Goal: Task Accomplishment & Management: Manage account settings

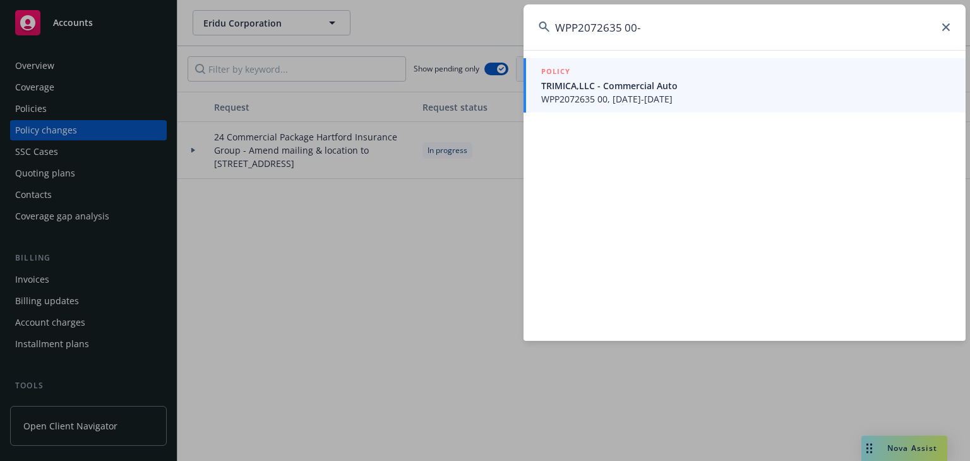
type input "WPP2072635 00-"
click at [581, 95] on span "WPP2072635 00, [DATE]-[DATE]" at bounding box center [745, 98] width 409 height 13
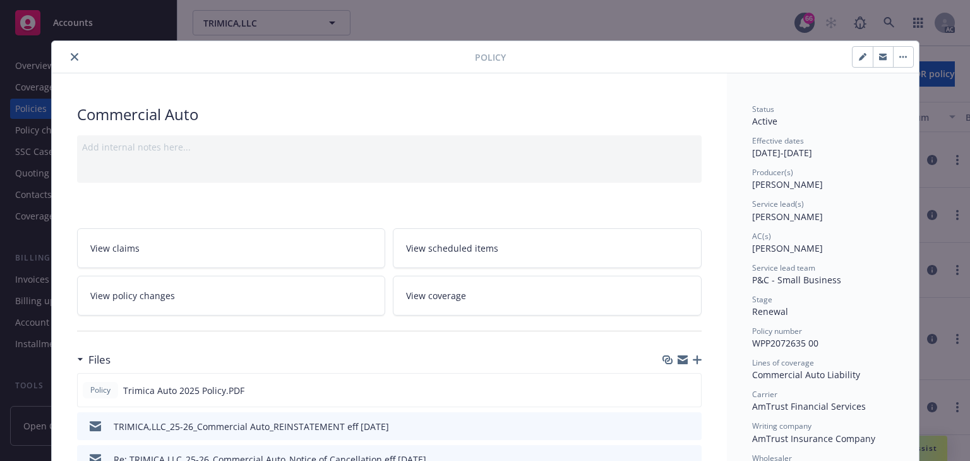
click at [166, 296] on span "View policy changes" at bounding box center [132, 295] width 85 height 13
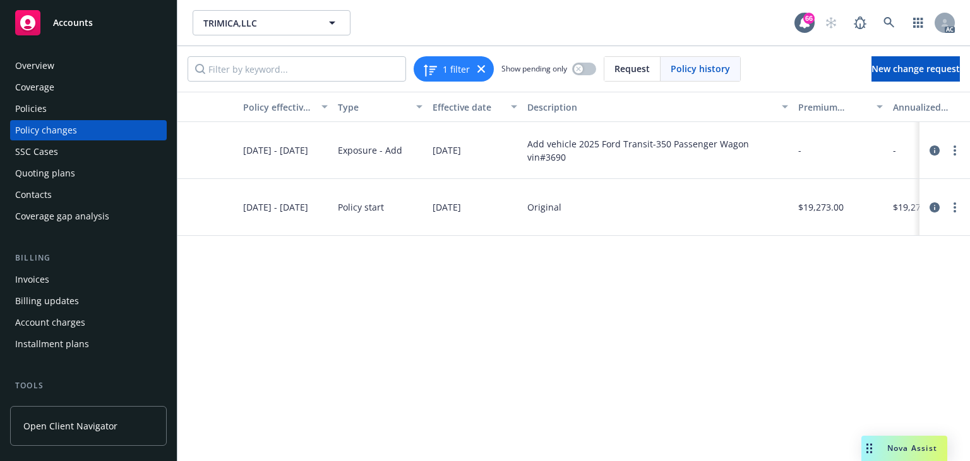
scroll to position [0, 189]
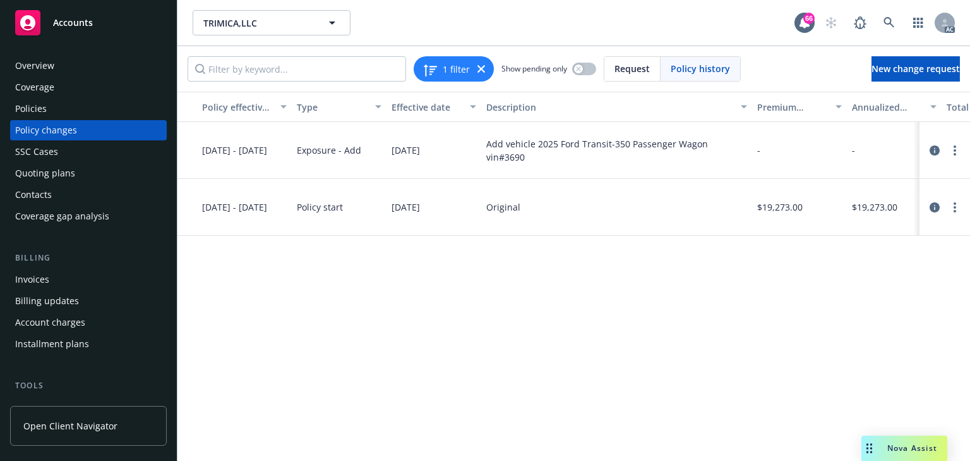
click at [747, 384] on div "Policy Policy effective dates Type Effective date Description Premium change An…" at bounding box center [574, 276] width 793 height 369
drag, startPoint x: 765, startPoint y: 319, endPoint x: 792, endPoint y: 306, distance: 30.0
click at [765, 319] on div "Policy Policy effective dates Type Effective date Description Premium change An…" at bounding box center [574, 276] width 793 height 369
click at [936, 148] on icon "circleInformation" at bounding box center [935, 150] width 10 height 10
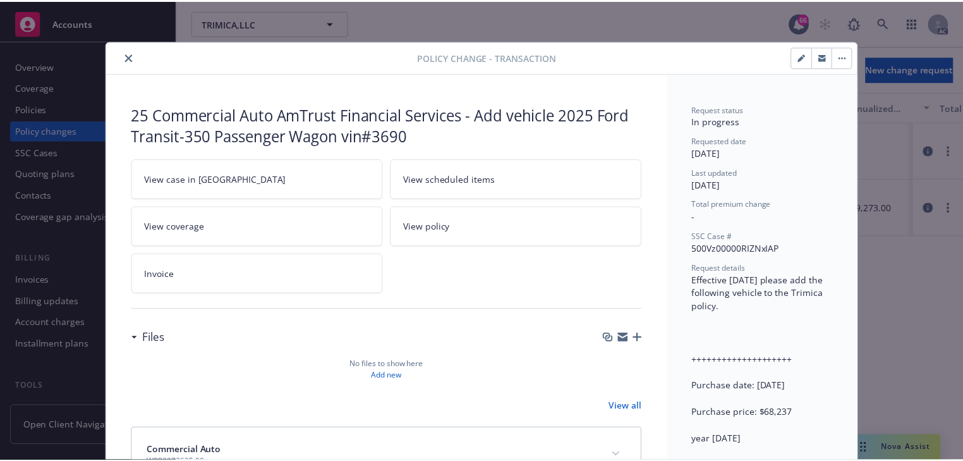
scroll to position [38, 0]
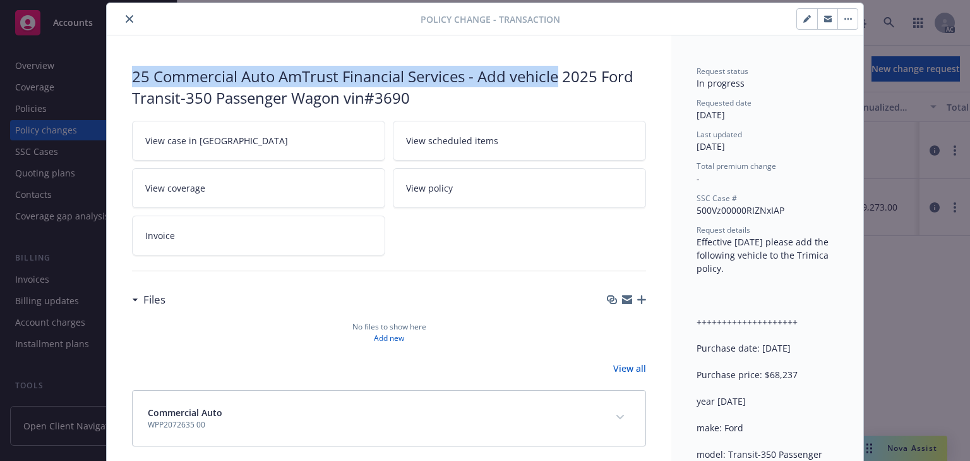
drag, startPoint x: 124, startPoint y: 71, endPoint x: 558, endPoint y: 56, distance: 434.3
click at [558, 56] on div "25 Commercial Auto AmTrust Financial Services - Add vehicle 2025 Ford Transit-3…" at bounding box center [389, 255] width 565 height 441
copy div "25 Commercial Auto AmTrust Financial Services - Add vehicle"
click at [126, 17] on icon "close" at bounding box center [130, 19] width 8 height 8
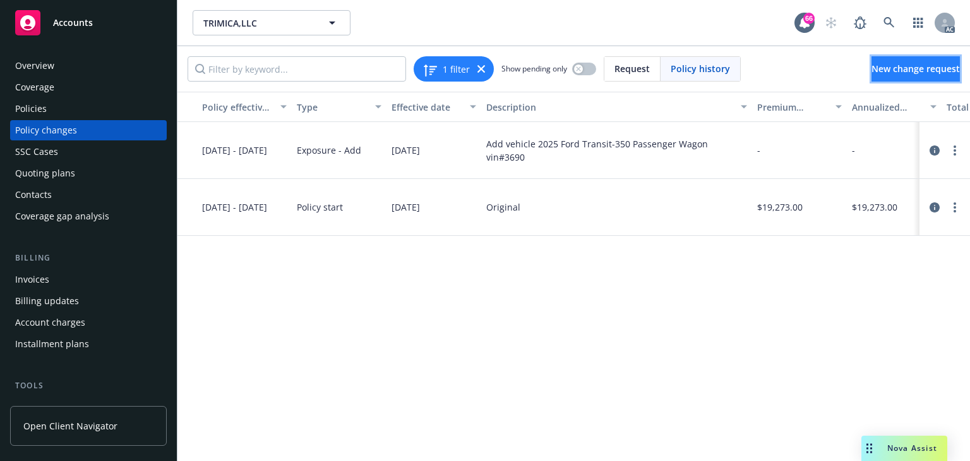
click at [873, 63] on span "New change request" at bounding box center [916, 69] width 88 height 12
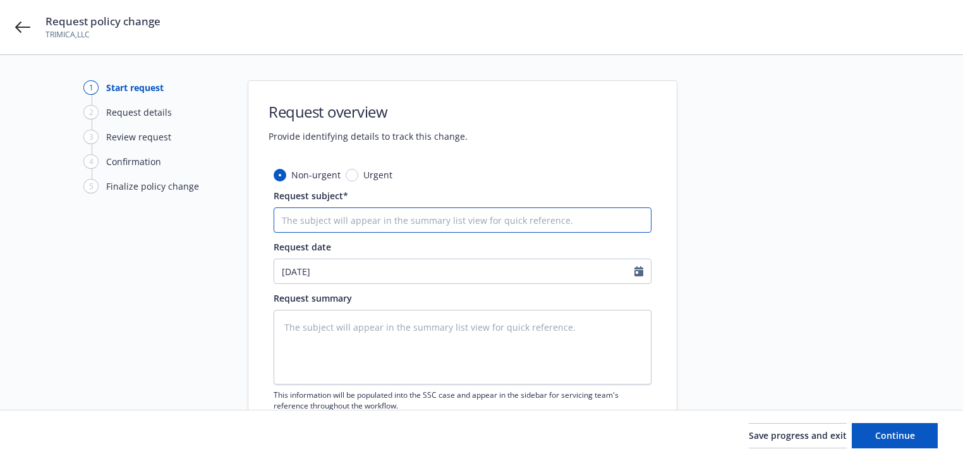
click at [393, 212] on input "Request subject*" at bounding box center [463, 219] width 378 height 25
paste input "25 Commercial Auto AmTrust Financial Services - Add vehicle"
type input "25 Commercial Auto AmTrust Financial Services - Add vehicle"
type textarea "x"
type input "25 Commercial Auto AmTrust Financial Services - Add vehicle"
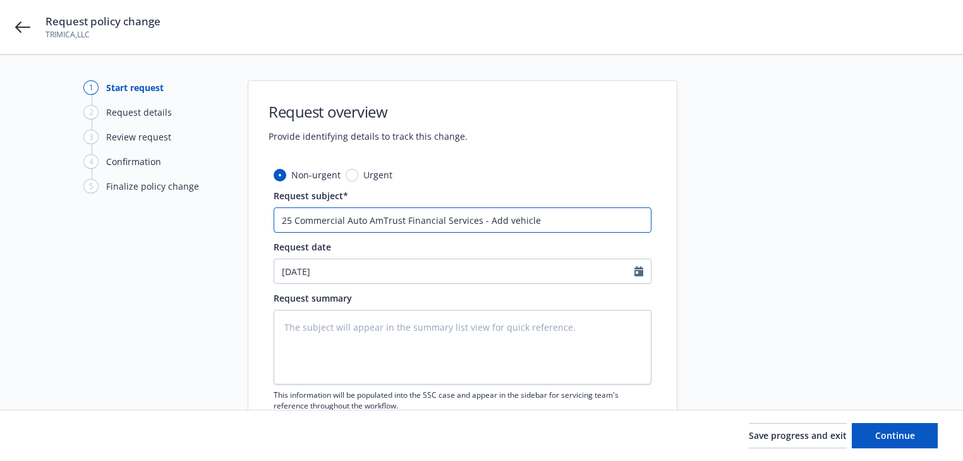
type textarea "x"
type input "25 Commercial Auto AmTrust Financial Services - Add vehicle 1"
type textarea "x"
type input "25 Commercial Auto AmTrust Financial Services - Add vehicle 1F"
type textarea "x"
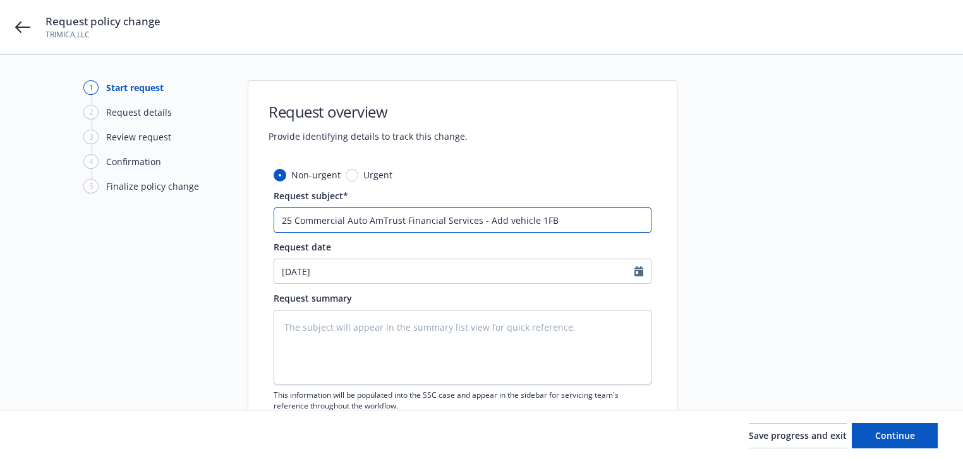
click at [538, 220] on input "25 Commercial Auto AmTrust Financial Services - Add vehicle 1FB" at bounding box center [463, 219] width 378 height 25
type input "25 Commercial Auto AmTrust Financial Services - Add vehicle 1FB"
click at [401, 341] on textarea at bounding box center [463, 347] width 378 height 75
paste textarea "1FB"
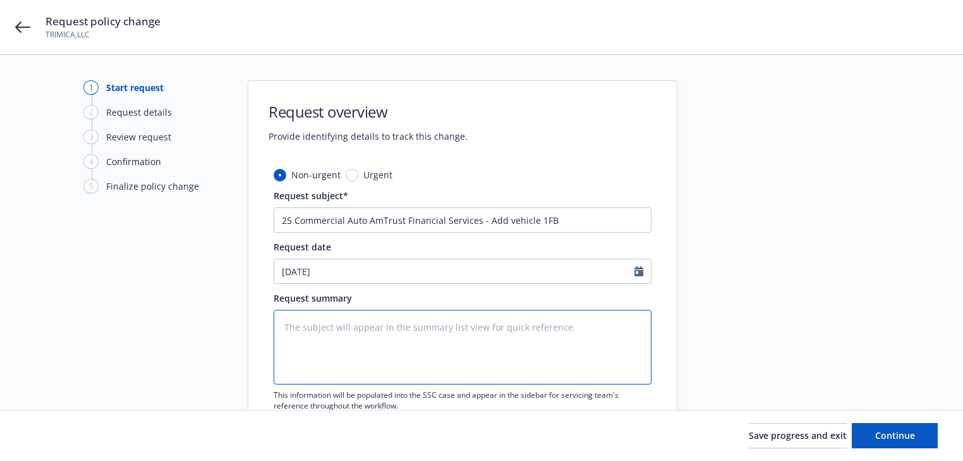
type textarea "1FB"
type textarea "x"
type textarea "1FBA"
type textarea "x"
type textarea "1FBAX"
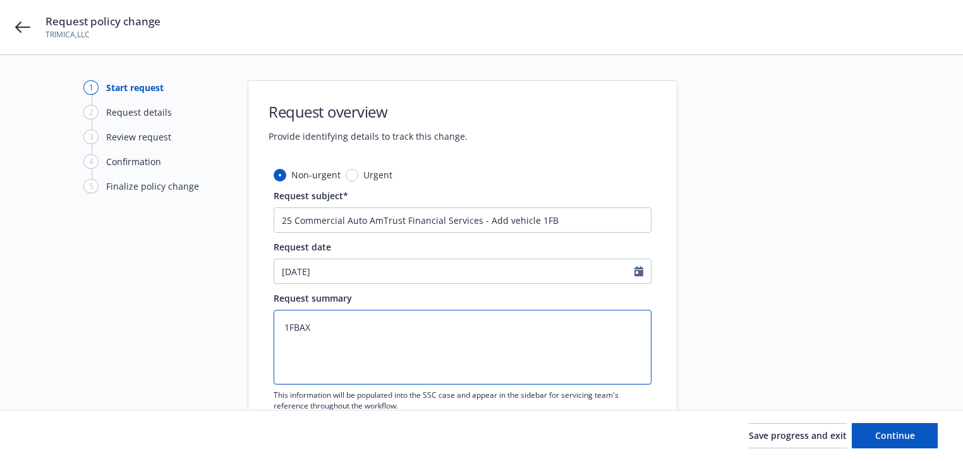
type textarea "x"
type textarea "1FBAX2"
type textarea "x"
type textarea "1FBAX2C"
type textarea "x"
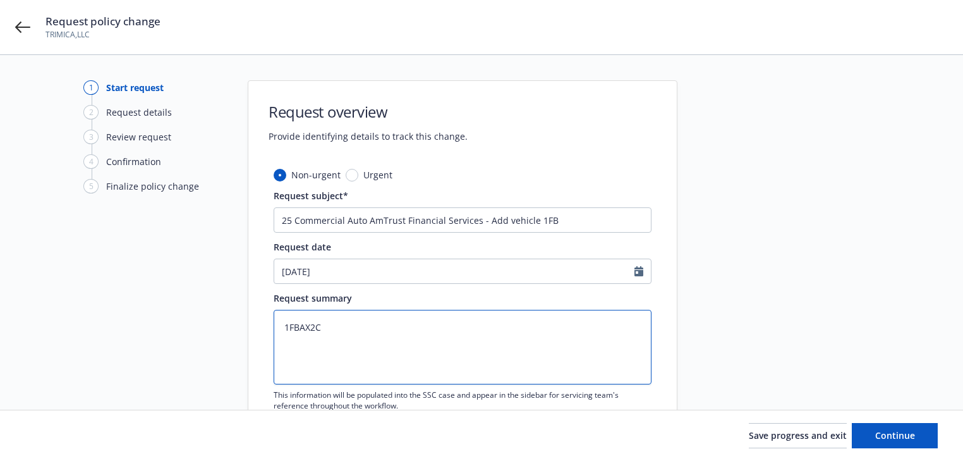
type textarea "1FBAX2C8"
type textarea "x"
type textarea "1FBAX2C80"
type textarea "x"
type textarea "1FBAX2C80S"
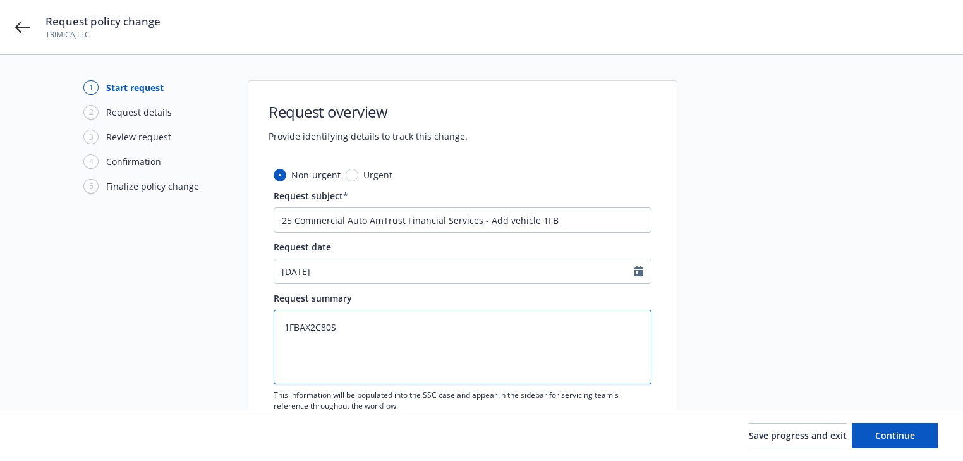
type textarea "x"
type textarea "1FBAX2C80SK"
type textarea "x"
type textarea "1FBAX2C80SKA"
type textarea "x"
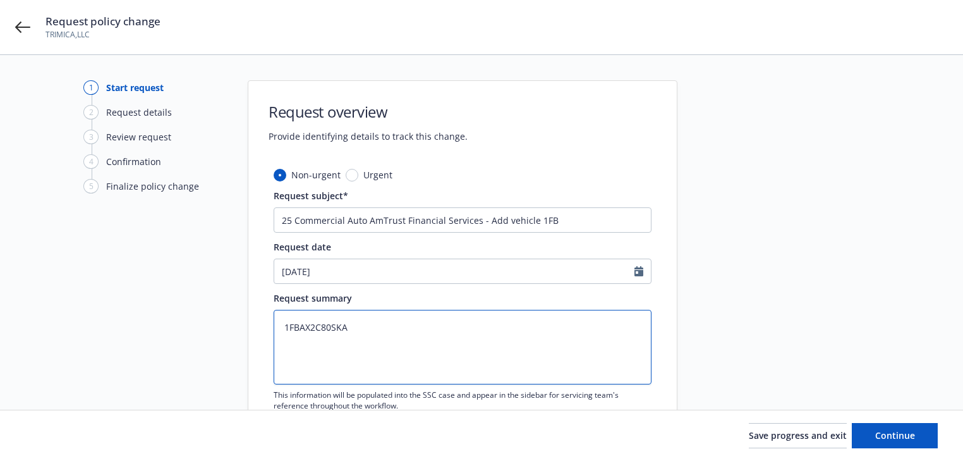
type textarea "1FBAX2C80SKA2"
type textarea "x"
type textarea "1FBAX2C80SKA27"
type textarea "x"
type textarea "1FBAX2C80SKA274"
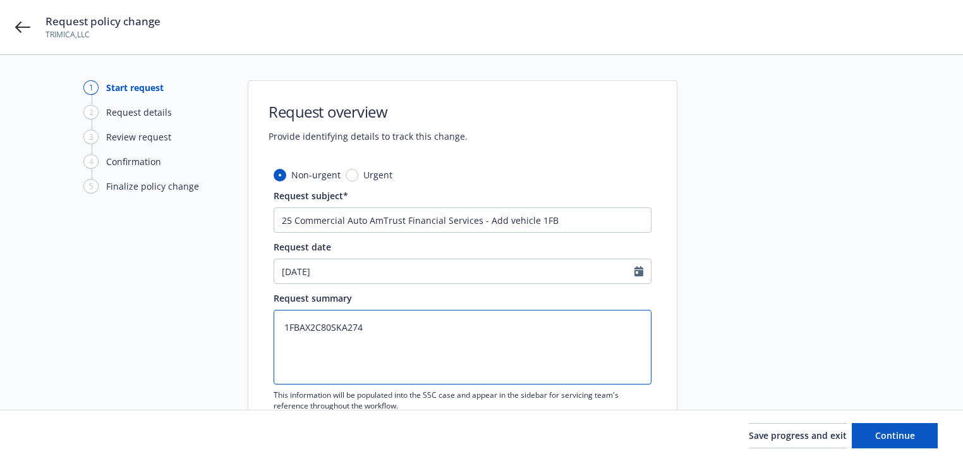
type textarea "x"
type textarea "1FBAX2C80SKA2740"
type textarea "x"
click at [282, 323] on textarea "1FBAX2C80SKA27403" at bounding box center [463, 347] width 378 height 75
paste textarea "Effective 9-16-2025 please add the attached vehicle to the Trimica policy WPP20…"
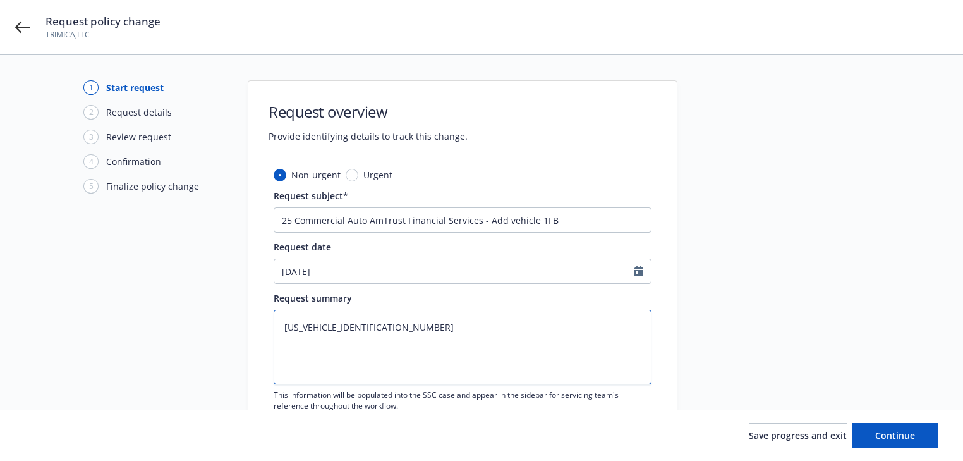
type textarea "Effective 9-16-2025 please add the attached vehicle to the Trimica policy WPP20…"
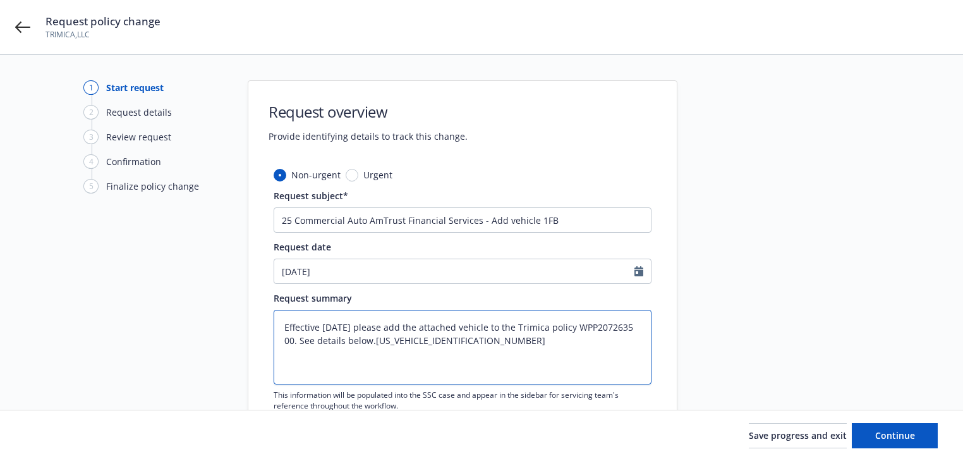
type textarea "x"
type textarea "Effective 9-16-2025 please add the attached vehicle to the Trimica policy WPP20…"
click at [383, 354] on textarea "Effective 9-16-2025 please add the attached vehicle to the Trimica policy WPP20…" at bounding box center [463, 347] width 378 height 75
type textarea "x"
paste textarea "2025 Ford Transit 350. Purchased today 9/16/2025 Purchase price $68,663"
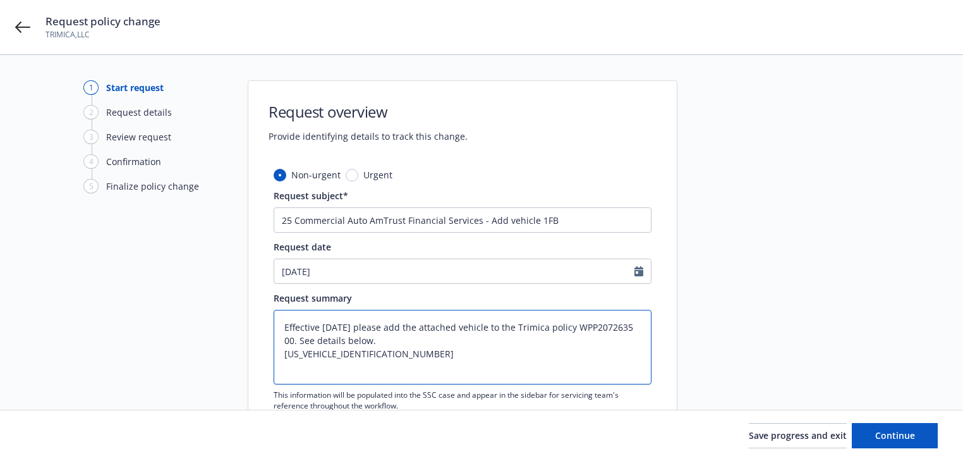
type textarea "Effective 9-16-2025 please add the attached vehicle to the Trimica policy WPP20…"
type textarea "x"
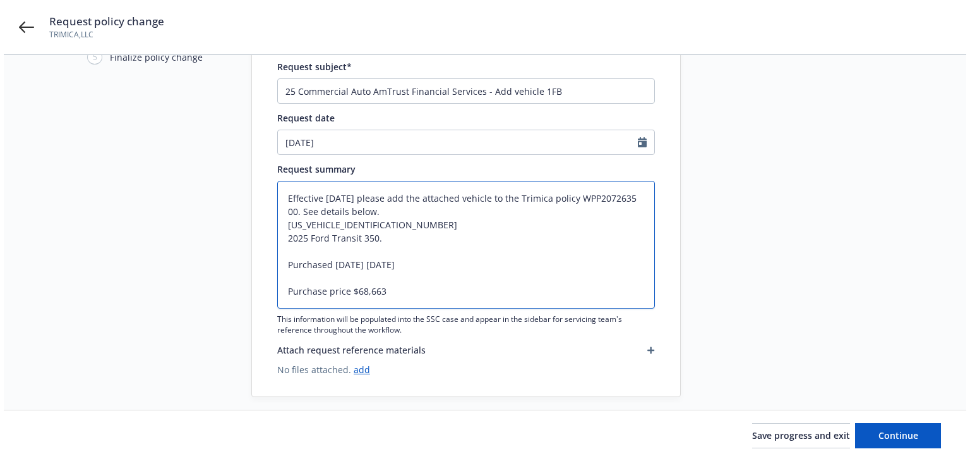
scroll to position [141, 0]
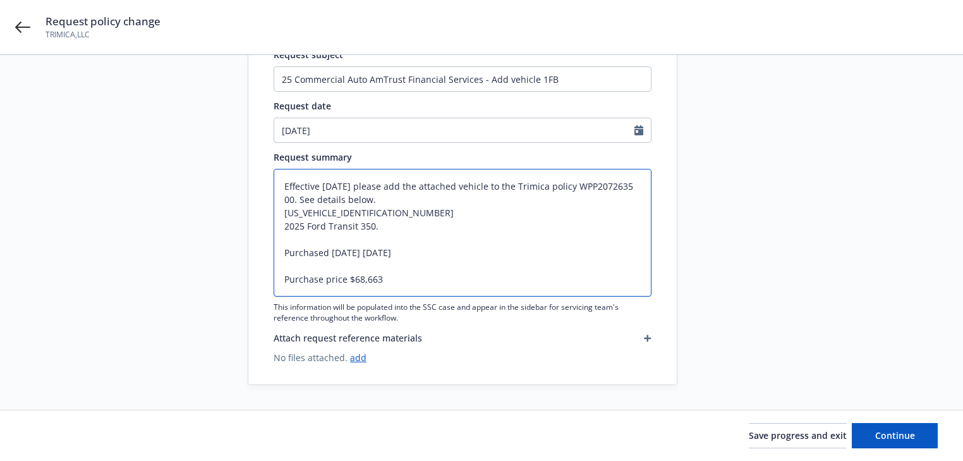
type textarea "Effective 9-16-2025 please add the attached vehicle to the Trimica policy WPP20…"
click at [649, 336] on icon "button" at bounding box center [648, 338] width 8 height 8
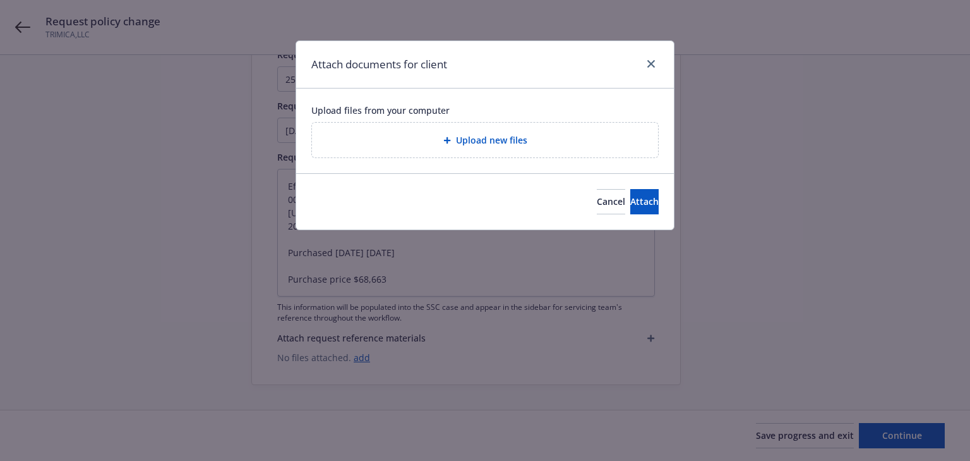
click at [503, 144] on span "Upload new files" at bounding box center [491, 139] width 71 height 13
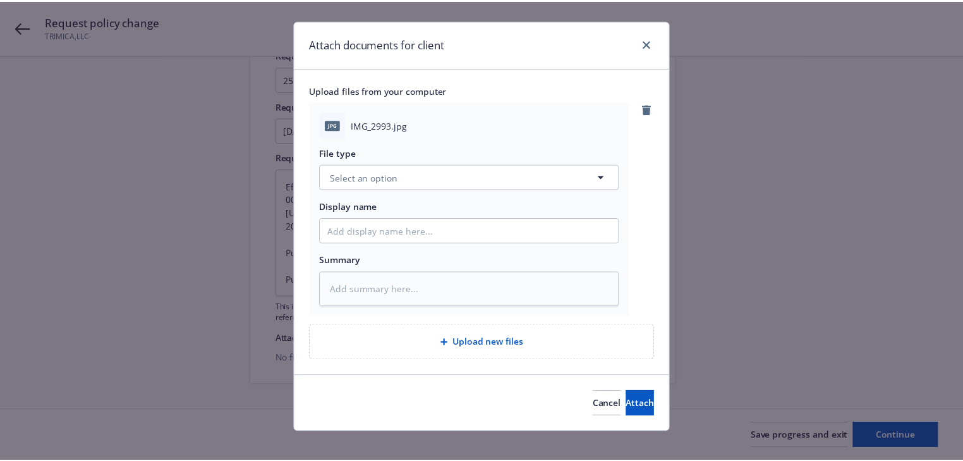
scroll to position [32, 0]
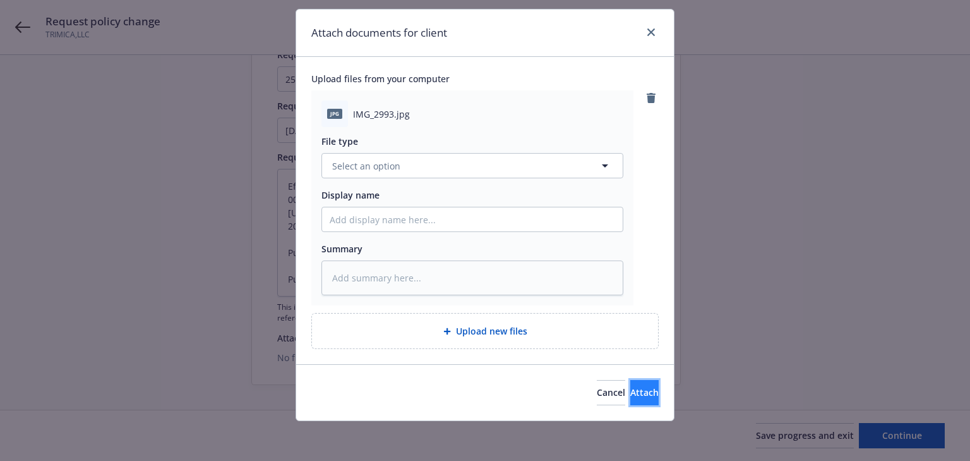
click at [640, 387] on button "Attach" at bounding box center [645, 392] width 28 height 25
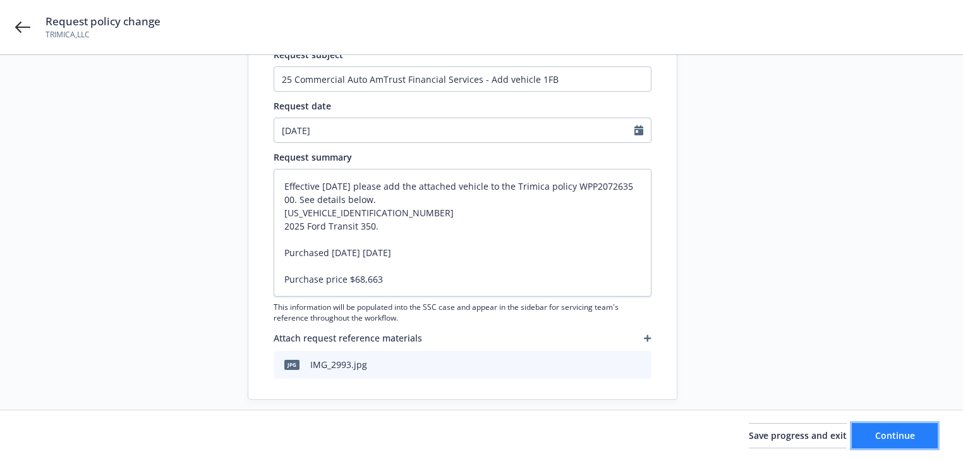
click at [900, 438] on span "Continue" at bounding box center [895, 435] width 40 height 12
type textarea "x"
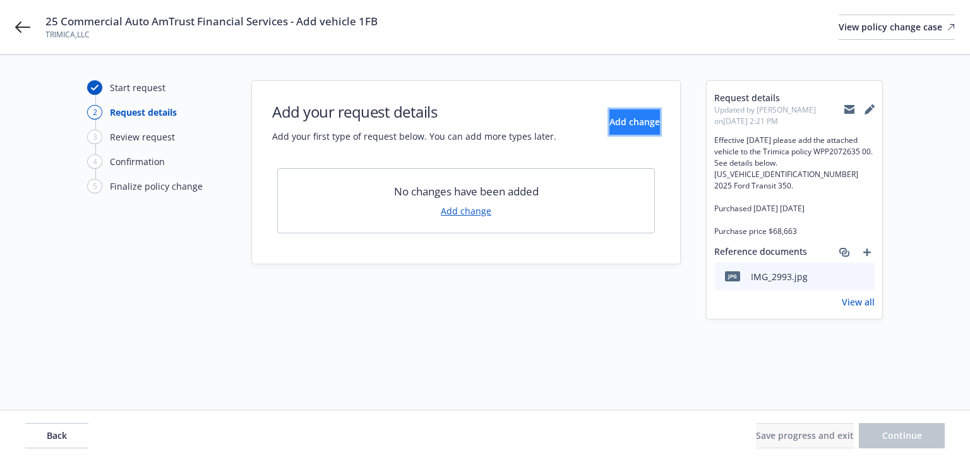
click at [617, 119] on span "Add change" at bounding box center [635, 122] width 51 height 12
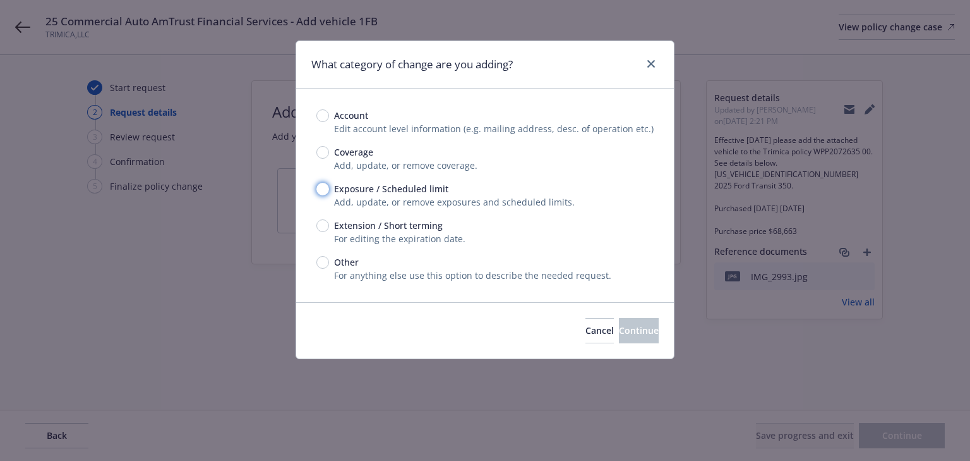
click at [321, 190] on input "Exposure / Scheduled limit" at bounding box center [323, 189] width 13 height 13
radio input "true"
click at [619, 328] on button "Continue" at bounding box center [639, 330] width 40 height 25
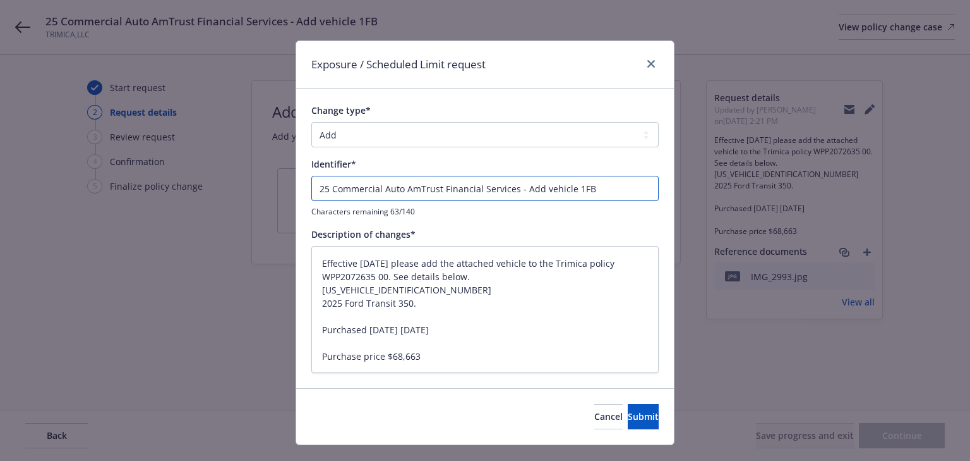
drag, startPoint x: 512, startPoint y: 188, endPoint x: -205, endPoint y: 178, distance: 717.2
click at [0, 178] on html "25 Commercial Auto AmTrust Financial Services - Add vehicle 1FB TRIMICA,LLC Vie…" at bounding box center [485, 230] width 970 height 461
drag, startPoint x: 521, startPoint y: 188, endPoint x: -209, endPoint y: 166, distance: 730.1
click at [0, 166] on html "25 Commercial Auto AmTrust Financial Services - Add vehicle 1FB TRIMICA,LLC Vie…" at bounding box center [485, 230] width 970 height 461
type textarea "x"
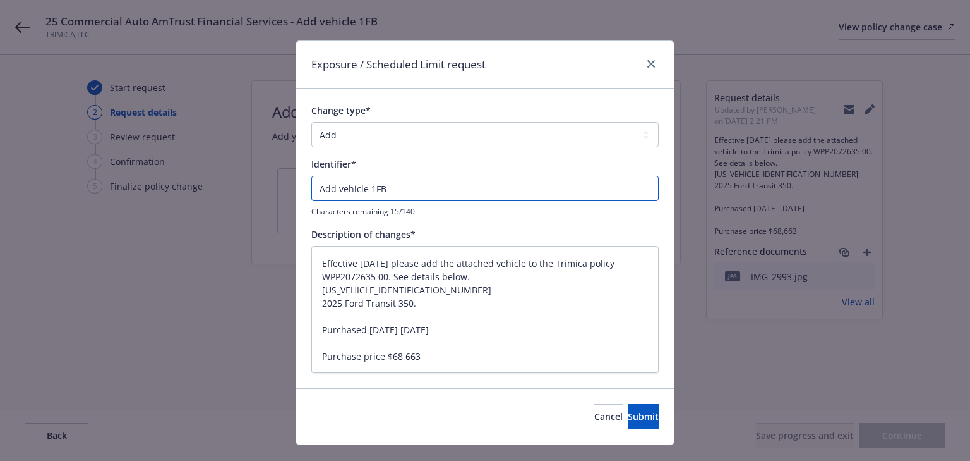
type input "Add vehicle 1FB"
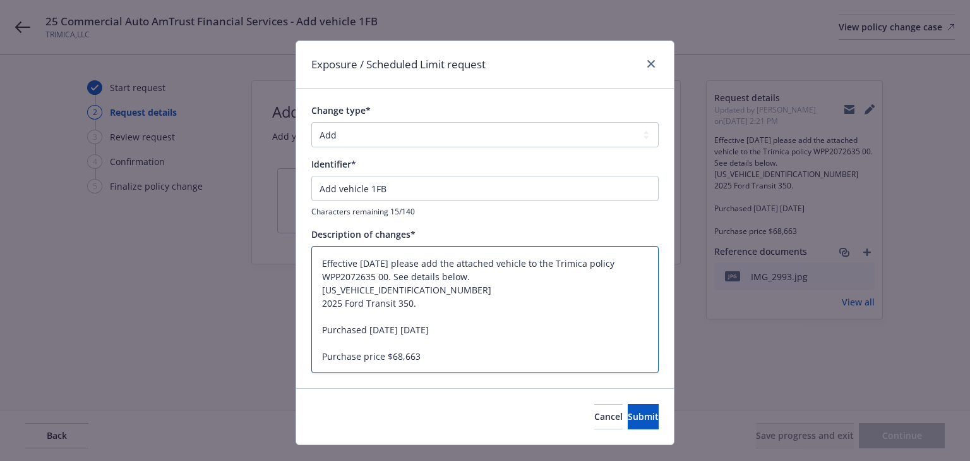
drag, startPoint x: 318, startPoint y: 302, endPoint x: 447, endPoint y: 306, distance: 128.3
click at [447, 306] on textarea "Effective 9-16-2025 please add the attached vehicle to the Trimica policy WPP20…" at bounding box center [484, 310] width 347 height 128
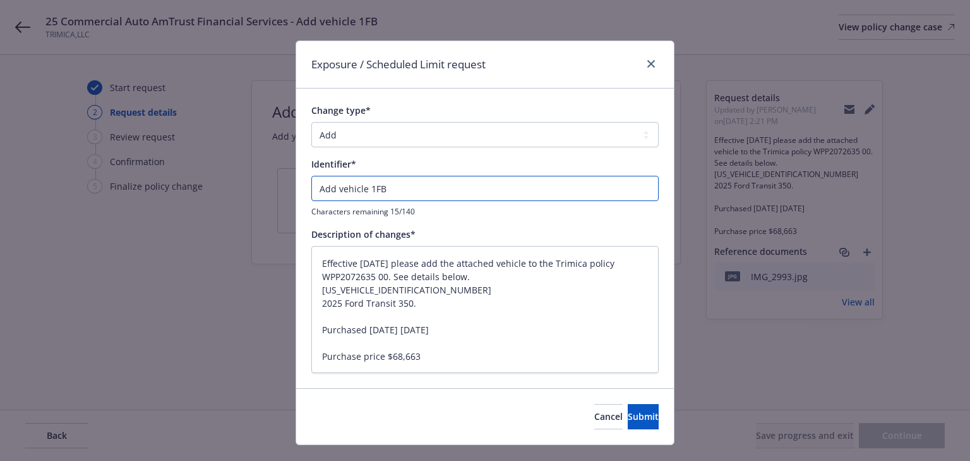
click at [452, 182] on input "Add vehicle 1FB" at bounding box center [484, 188] width 347 height 25
click at [375, 186] on input "Add vehicle 1FB" at bounding box center [484, 188] width 347 height 25
paste input "2025 Ford Transit 350."
type textarea "x"
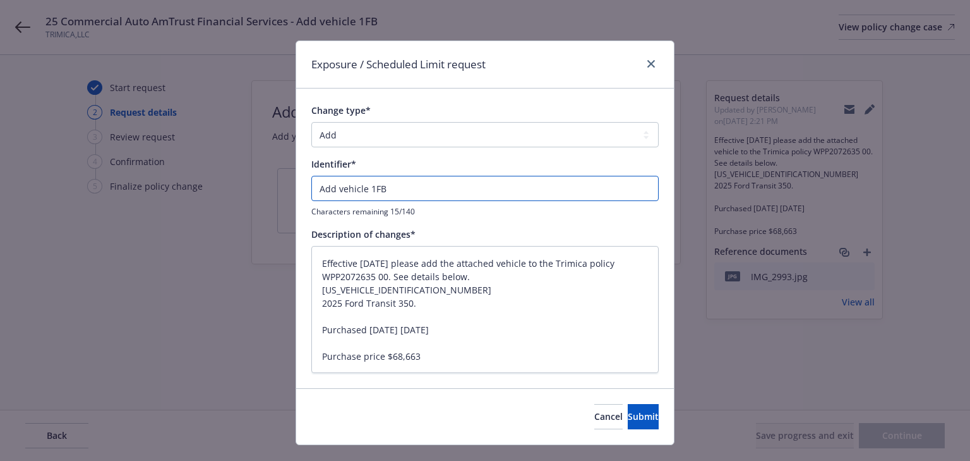
type input "Add vehicle 2025 Ford Transit 350."
type textarea "x"
type input "Add vehicle 2025 Ford Transit 350."
type textarea "x"
type input "Add vehicle 2025 Ford Transit 350."
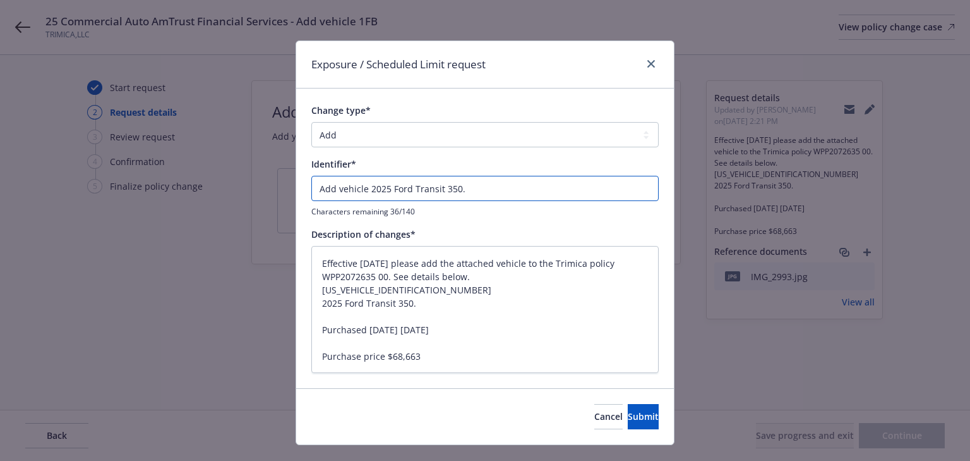
type textarea "x"
type input "Add vehicle 2025 Ford Transit 350."
type textarea "x"
type input "Add vehicle 2025 Ford Transit 350"
type textarea "x"
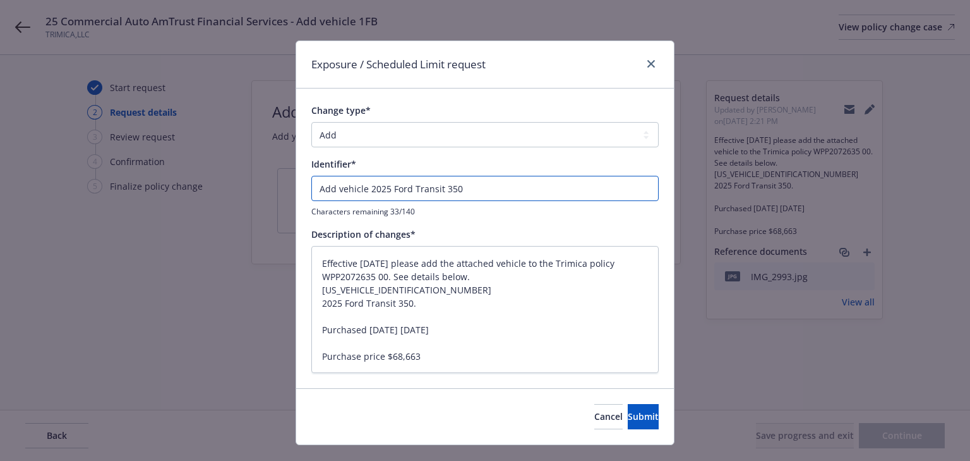
type input "Add vehicle 2025 Ford Transit 350"
type textarea "x"
type input "Add vehicle 2025 Ford Transit 350 V"
type textarea "x"
type input "Add vehicle 2025 Ford Transit 350 VI"
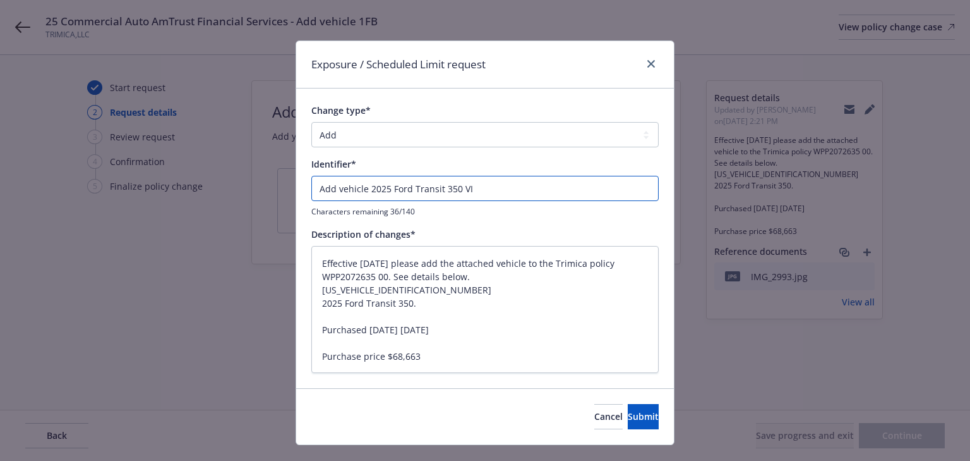
type textarea "x"
type input "Add vehicle 2025 Ford Transit 350 VIN"
type textarea "x"
type input "Add vehicle 2025 Ford Transit 350 VIN#"
type textarea "x"
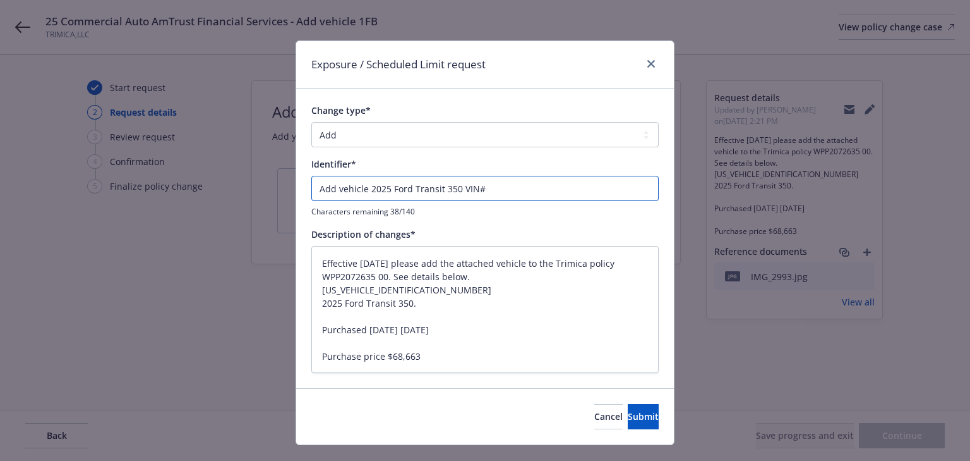
type input "Add vehicle 2025 Ford Transit 350 VIN#7"
type textarea "x"
type input "Add vehicle 2025 Ford Transit 350 VIN#74"
type textarea "x"
type input "Add vehicle 2025 Ford Transit 350 VIN#740"
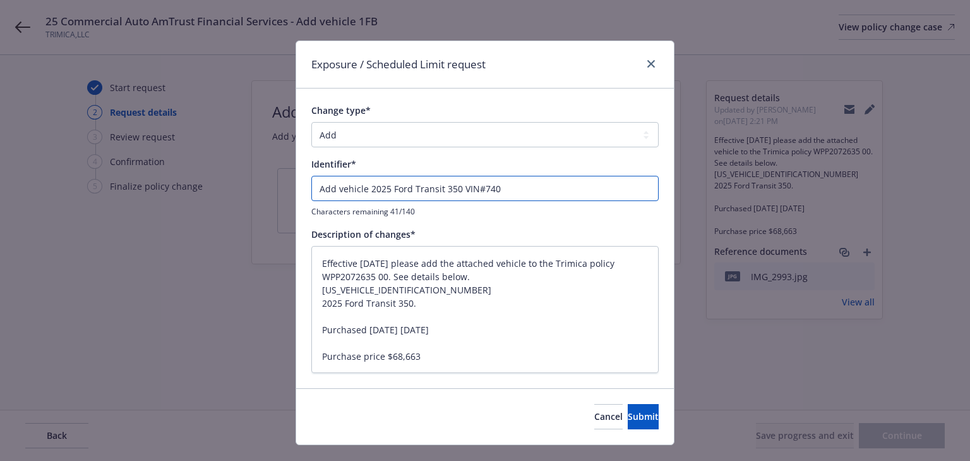
type textarea "x"
type input "Add vehicle 2025 Ford Transit 350 VIN#7403"
drag, startPoint x: 322, startPoint y: 188, endPoint x: 173, endPoint y: 193, distance: 148.6
click at [174, 193] on div "Exposure / Scheduled Limit request Change type* Add Audit Change Remove Identif…" at bounding box center [485, 230] width 970 height 461
click at [637, 414] on button "Submit" at bounding box center [643, 416] width 31 height 25
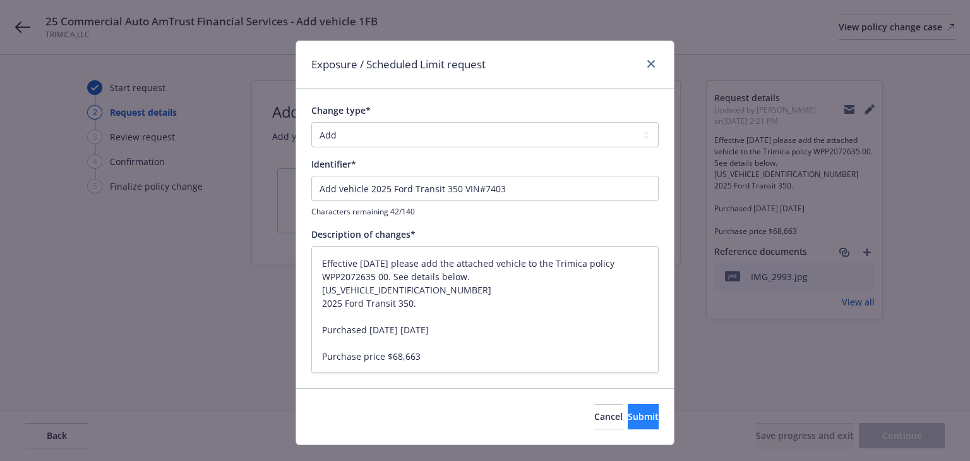
type textarea "x"
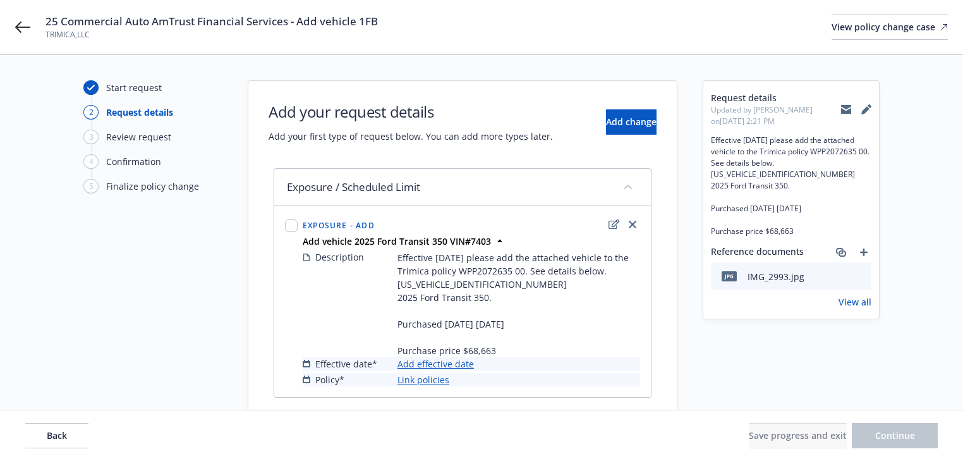
click at [454, 362] on link "Add effective date" at bounding box center [435, 363] width 76 height 13
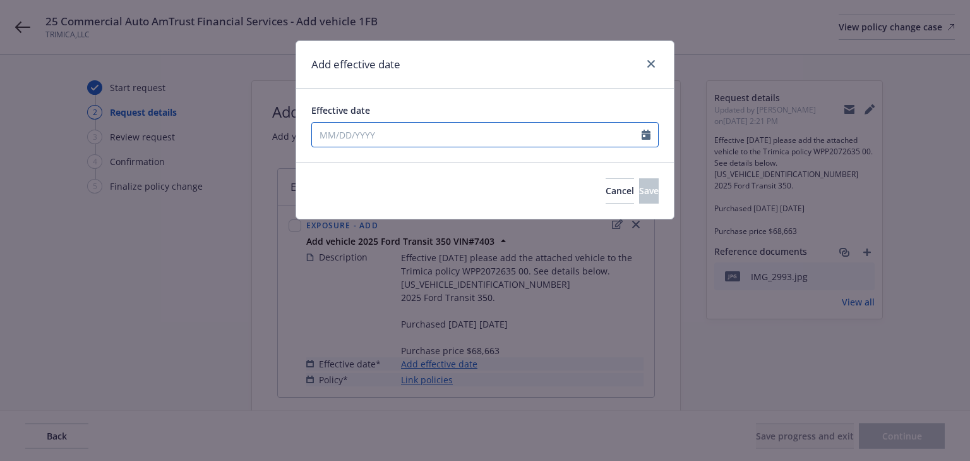
click at [437, 135] on input "Effective date" at bounding box center [477, 135] width 330 height 24
select select "9"
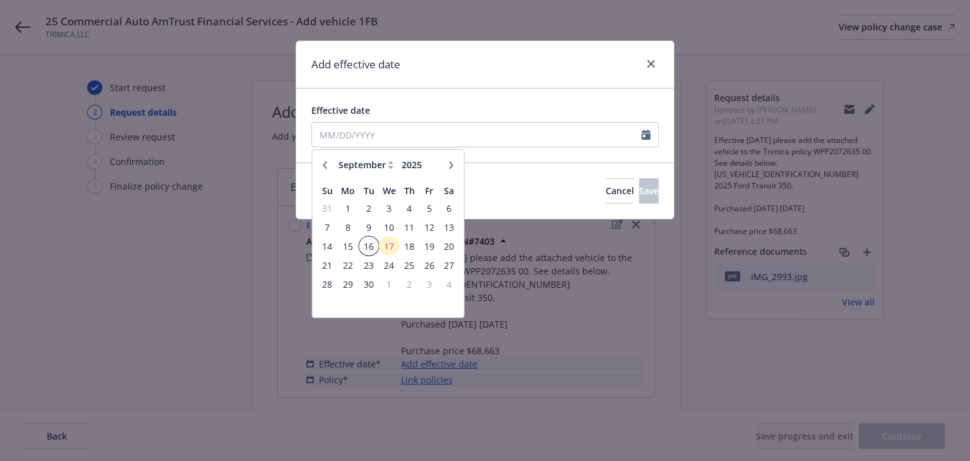
click at [370, 246] on span "16" at bounding box center [368, 246] width 17 height 16
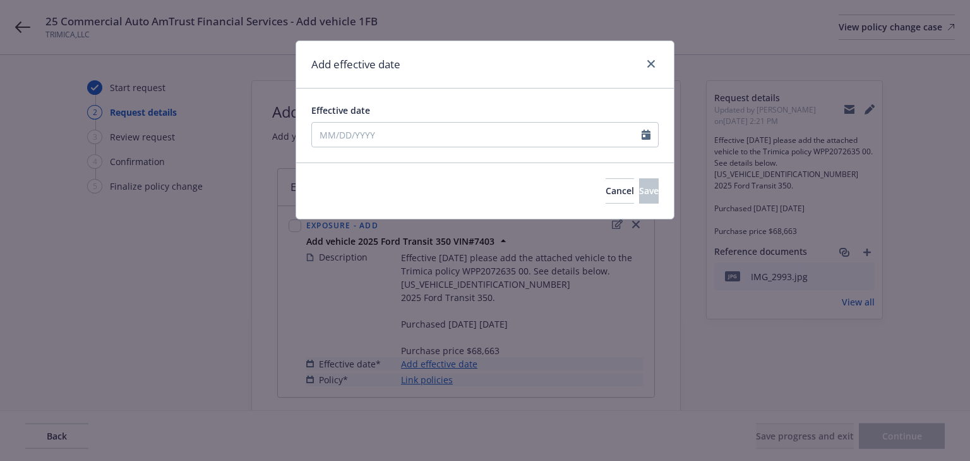
type input "[DATE]"
click at [639, 195] on button "Save" at bounding box center [649, 190] width 20 height 25
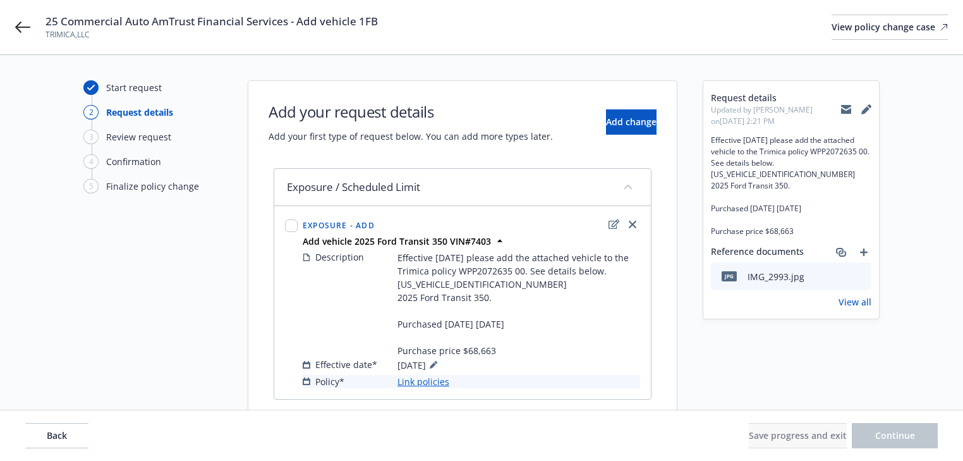
click at [441, 380] on link "Link policies" at bounding box center [423, 381] width 52 height 13
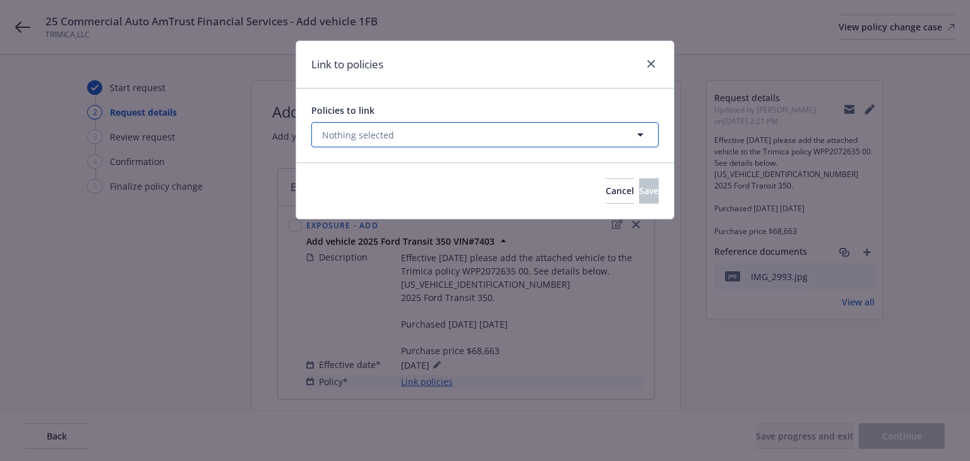
click at [399, 137] on button "Nothing selected" at bounding box center [484, 134] width 347 height 25
select select "ACTIVE"
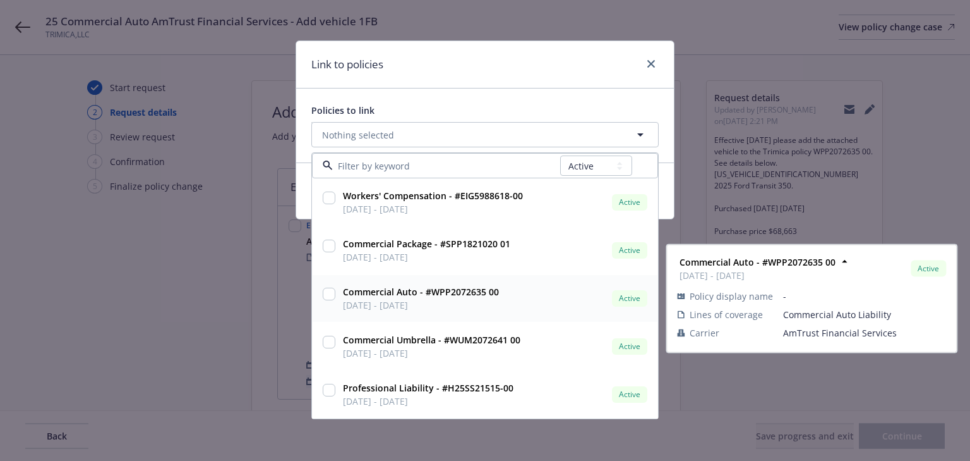
click at [332, 294] on input "checkbox" at bounding box center [329, 293] width 13 height 13
checkbox input "true"
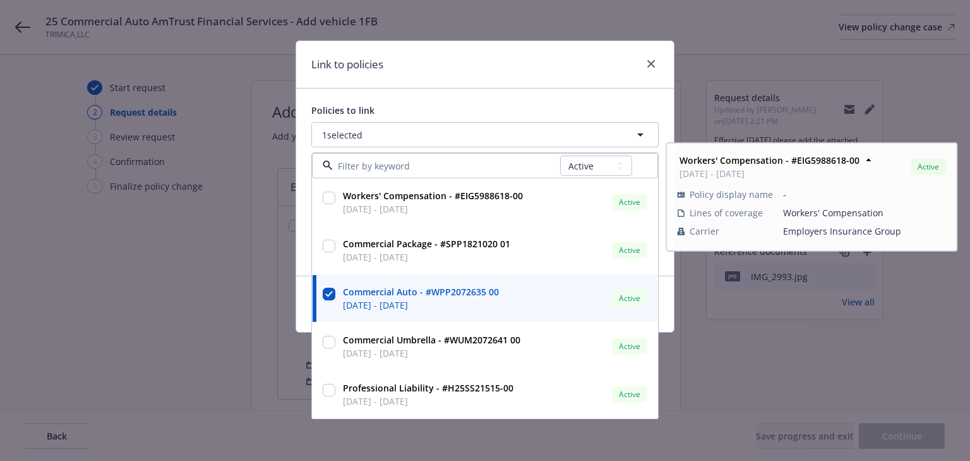
click at [578, 102] on div "Policies to link 1 selected All Active Upcoming Expired Cancelled Workers' Comp…" at bounding box center [485, 181] width 378 height 187
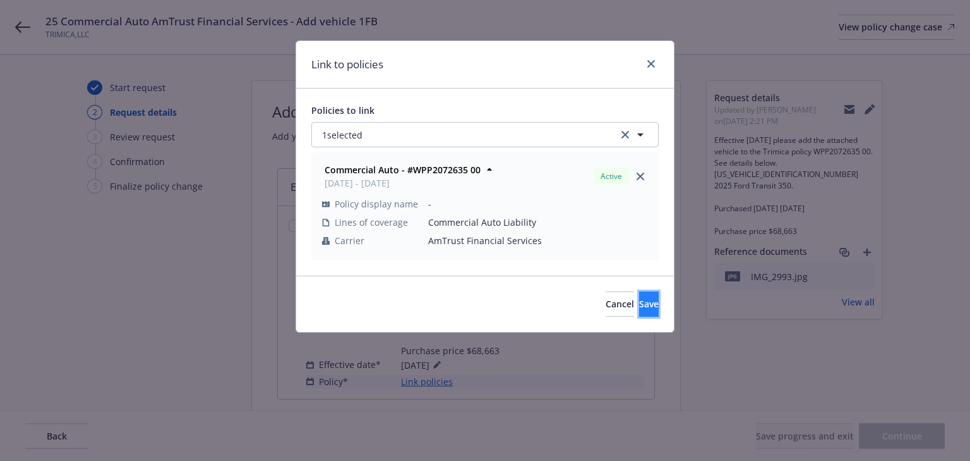
click at [639, 310] on button "Save" at bounding box center [649, 303] width 20 height 25
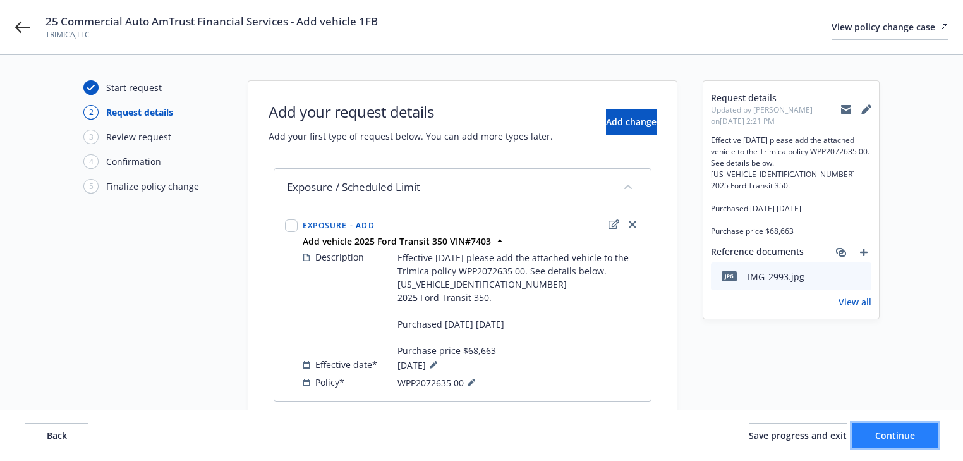
click at [890, 430] on span "Continue" at bounding box center [895, 435] width 40 height 12
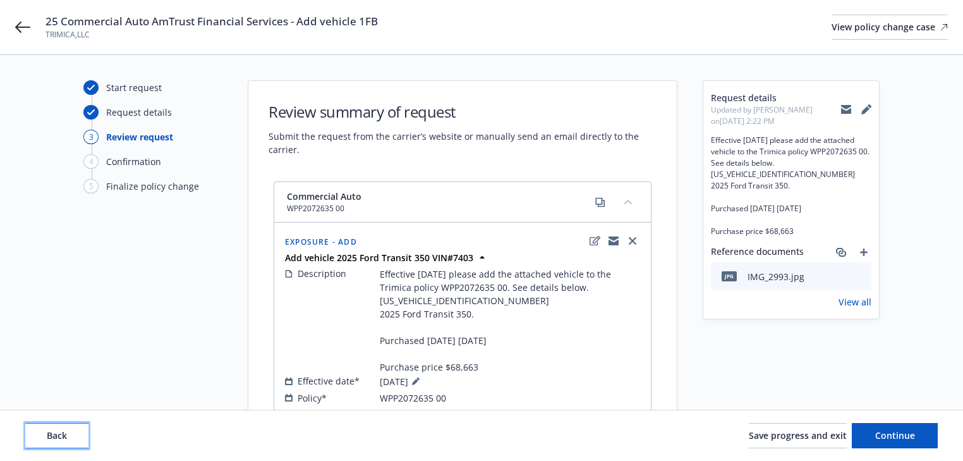
click at [59, 440] on span "Back" at bounding box center [57, 435] width 20 height 12
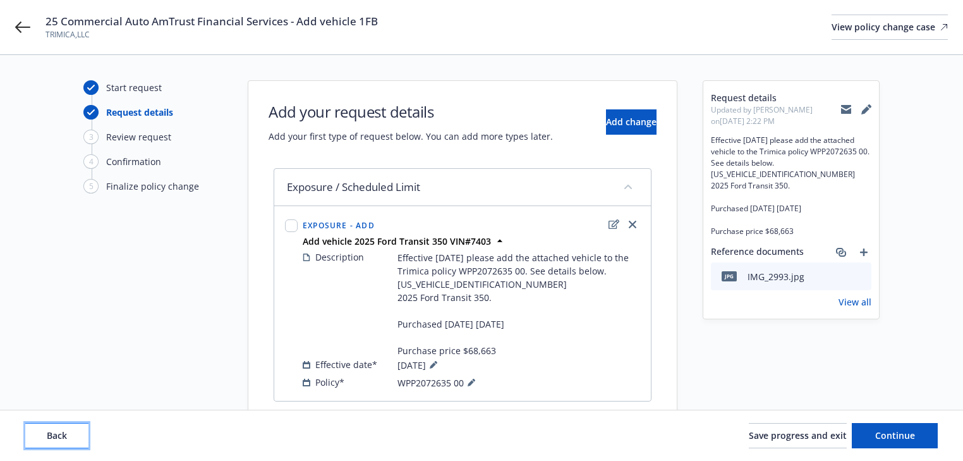
click at [59, 440] on span "Back" at bounding box center [57, 435] width 20 height 12
type textarea "x"
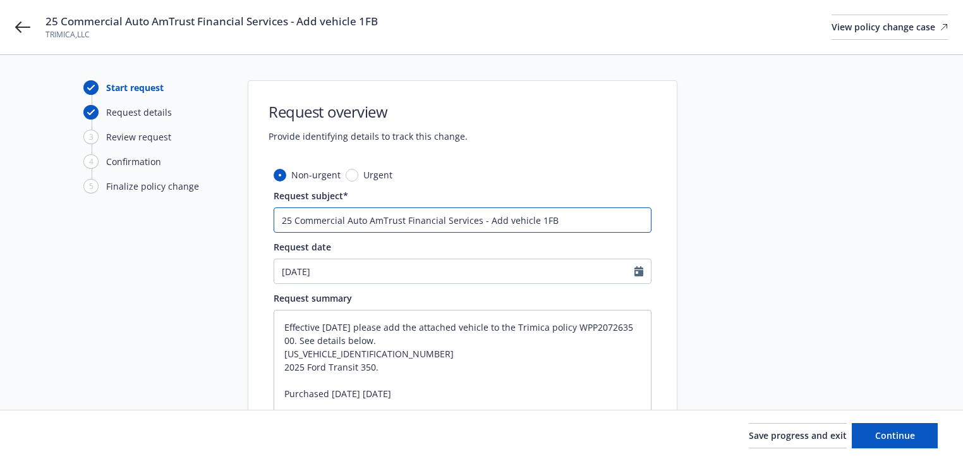
drag, startPoint x: 484, startPoint y: 224, endPoint x: 566, endPoint y: 225, distance: 82.1
click at [566, 225] on input "25 Commercial Auto AmTrust Financial Services - Add vehicle 1FB" at bounding box center [463, 219] width 378 height 25
paste input "2025 Ford Transit 350 VIN#7403"
type input "25 Commercial Auto AmTrust Financial Services - Add vehicle 2025 Ford Transit 3…"
type textarea "x"
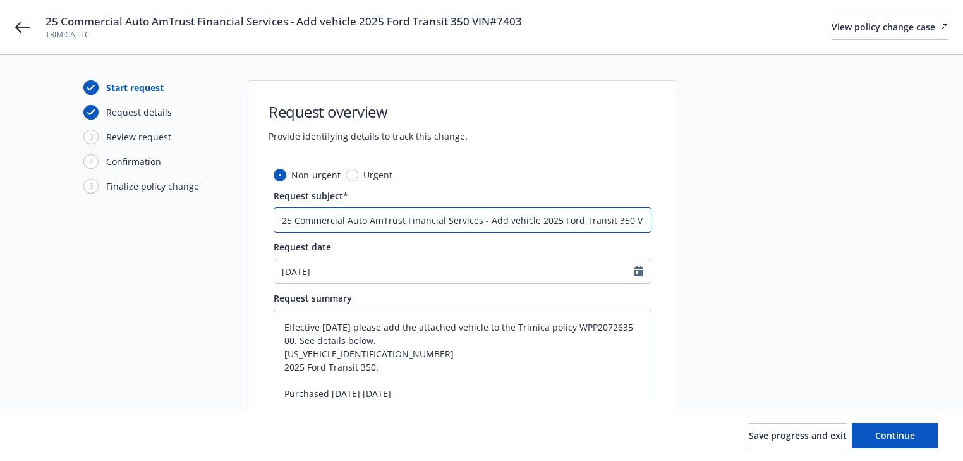
scroll to position [0, 22]
type input "25 Commercial Auto AmTrust Financial Services - Add vehicle 2025 Ford Transit 3…"
click at [916, 441] on button "Continue" at bounding box center [895, 435] width 86 height 25
type textarea "x"
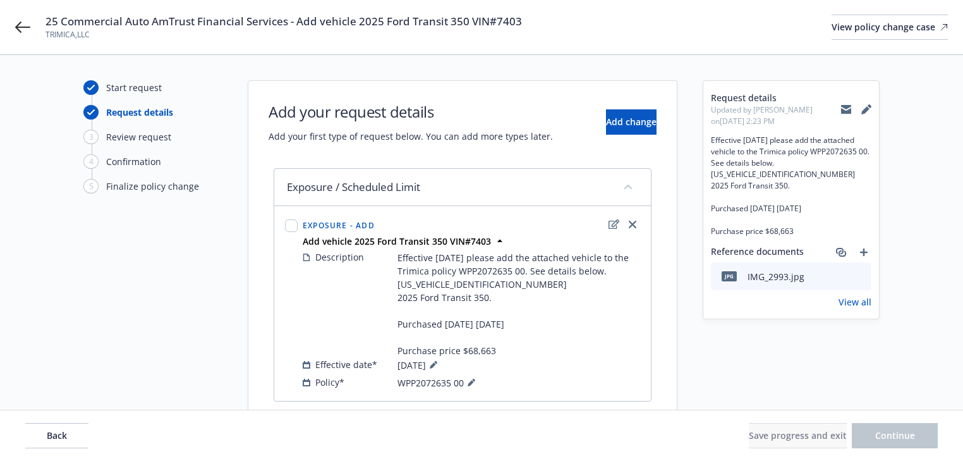
drag, startPoint x: 466, startPoint y: 379, endPoint x: 377, endPoint y: 387, distance: 88.8
click at [377, 387] on div "Policy* WPP2072635 00" at bounding box center [471, 382] width 337 height 15
drag, startPoint x: 392, startPoint y: 380, endPoint x: 452, endPoint y: 383, distance: 59.4
click at [452, 383] on div "Policy* WPP2072635 00" at bounding box center [471, 382] width 337 height 15
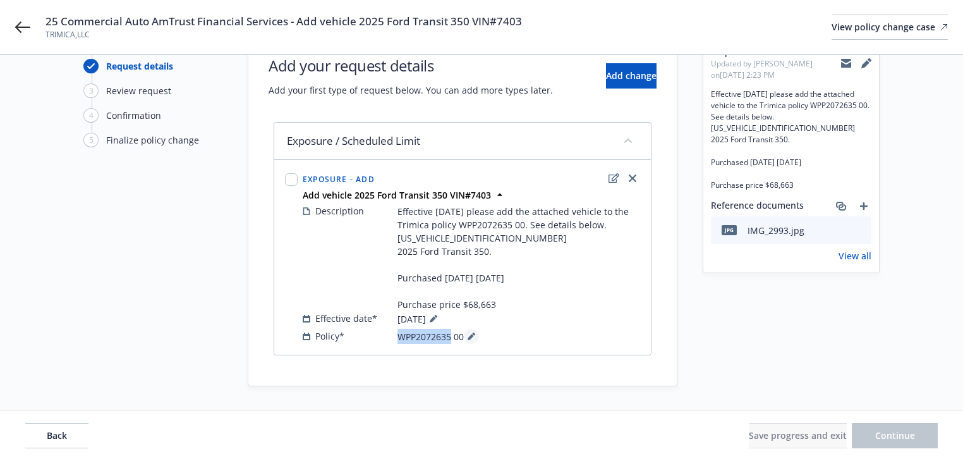
click at [465, 337] on button at bounding box center [471, 336] width 15 height 15
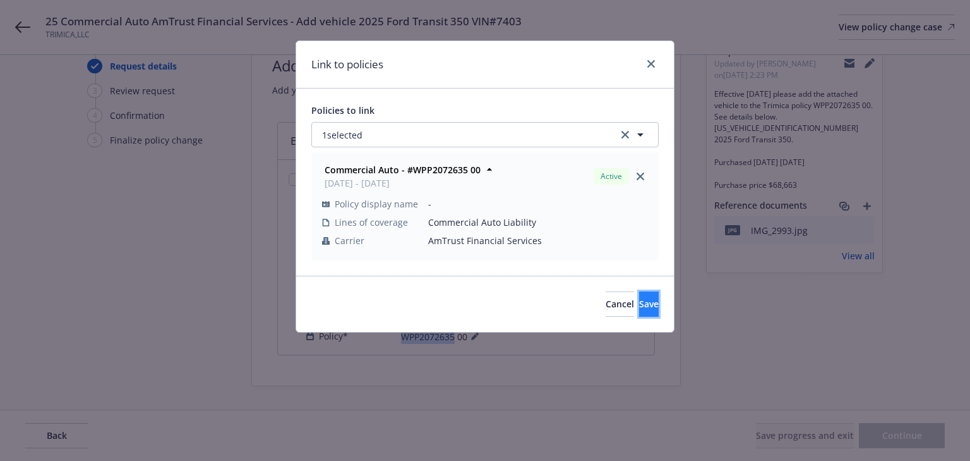
click at [639, 307] on button "Save" at bounding box center [649, 303] width 20 height 25
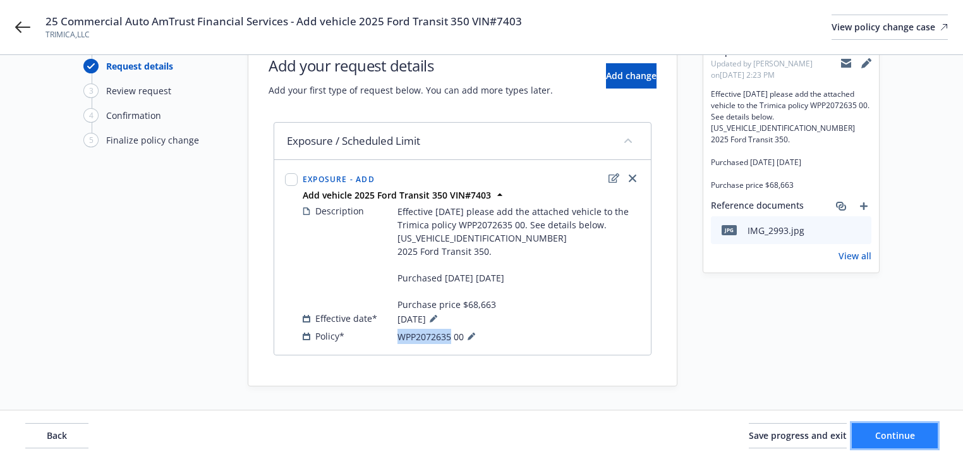
click at [906, 430] on span "Continue" at bounding box center [895, 435] width 40 height 12
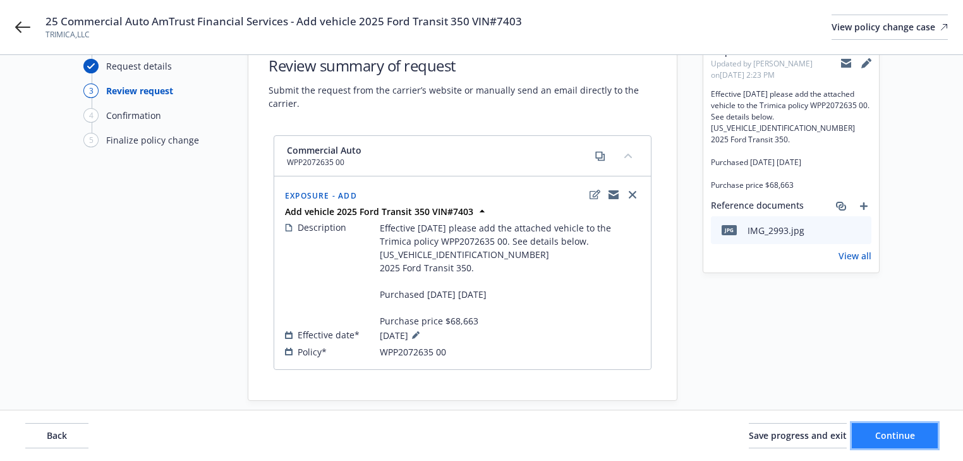
click at [910, 437] on span "Continue" at bounding box center [895, 435] width 40 height 12
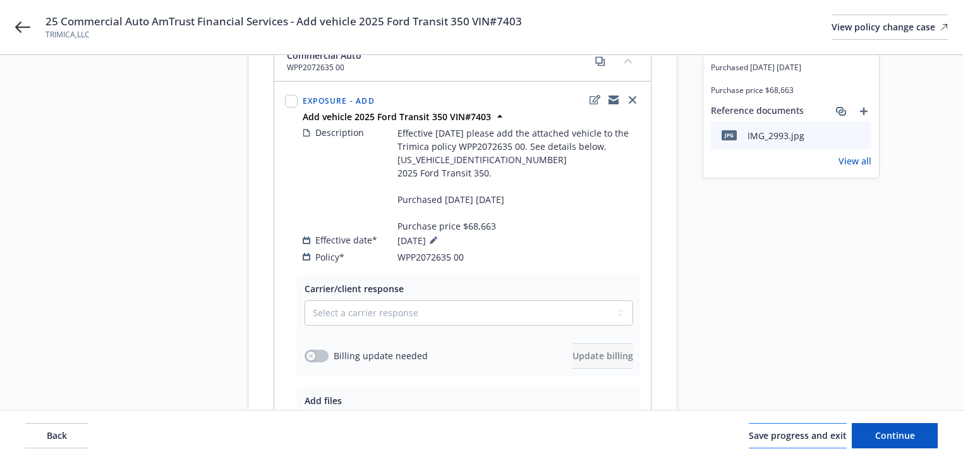
scroll to position [248, 0]
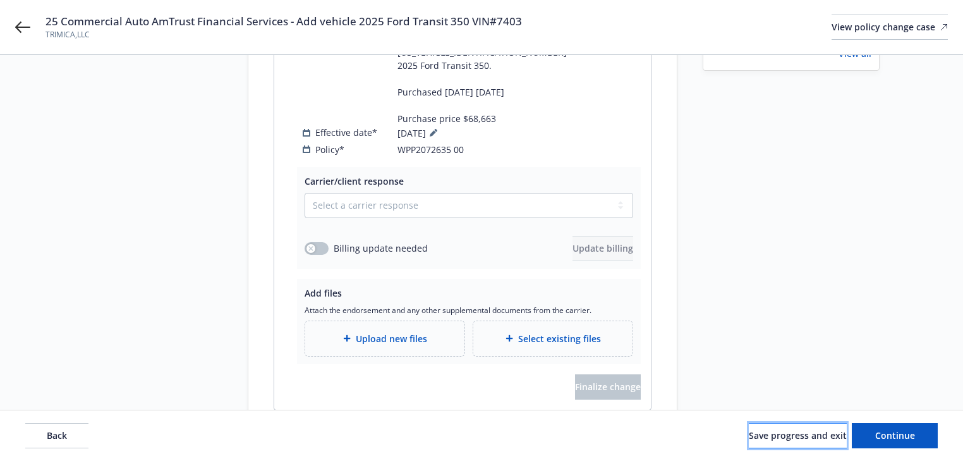
click at [764, 444] on button "Save progress and exit" at bounding box center [798, 435] width 98 height 25
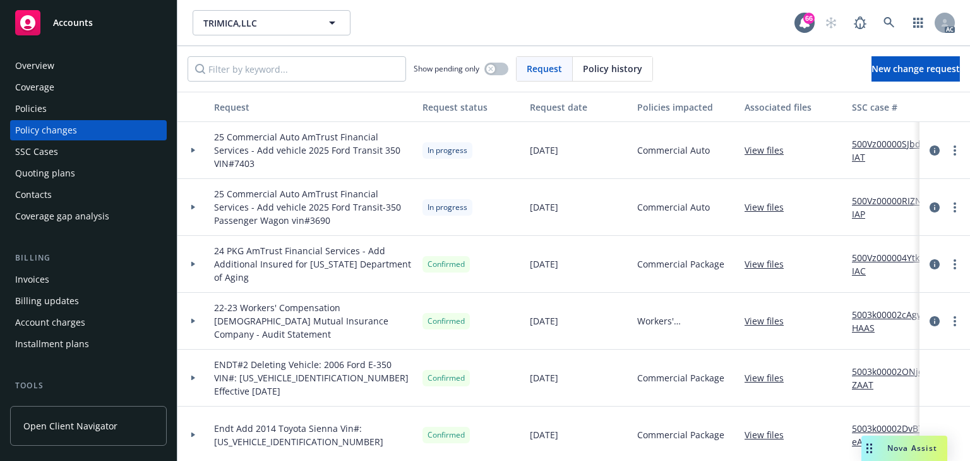
click at [891, 142] on link "500Vz00000SJbdFIAT" at bounding box center [894, 150] width 85 height 27
click at [881, 199] on link "500Vz00000RIZNxIAP" at bounding box center [894, 207] width 85 height 27
click at [954, 147] on icon "more" at bounding box center [955, 150] width 3 height 10
click at [817, 174] on link "Copy logging email" at bounding box center [846, 176] width 217 height 25
click at [49, 111] on div "Policies" at bounding box center [88, 109] width 147 height 20
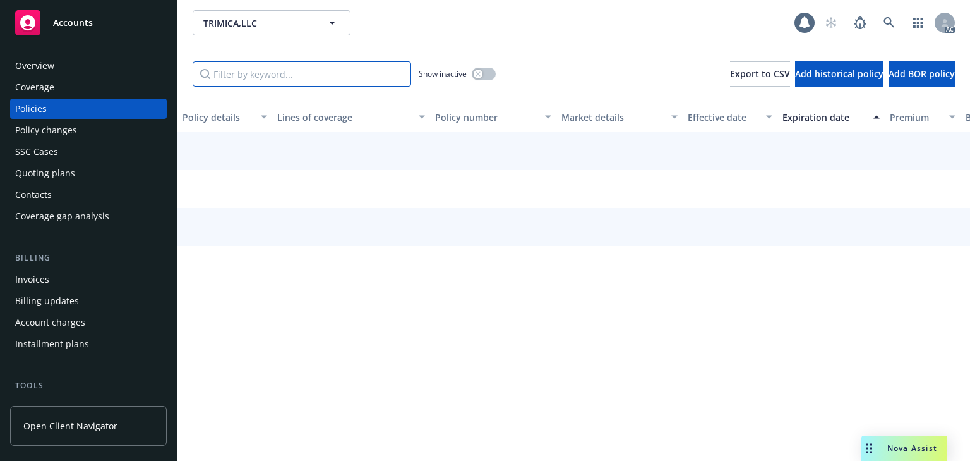
click at [255, 81] on input "Filter by keyword..." at bounding box center [302, 73] width 219 height 25
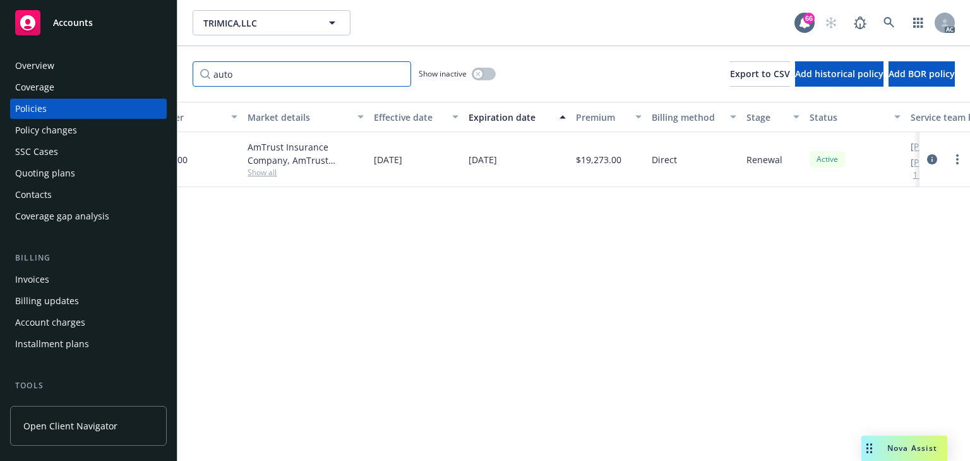
scroll to position [0, 347]
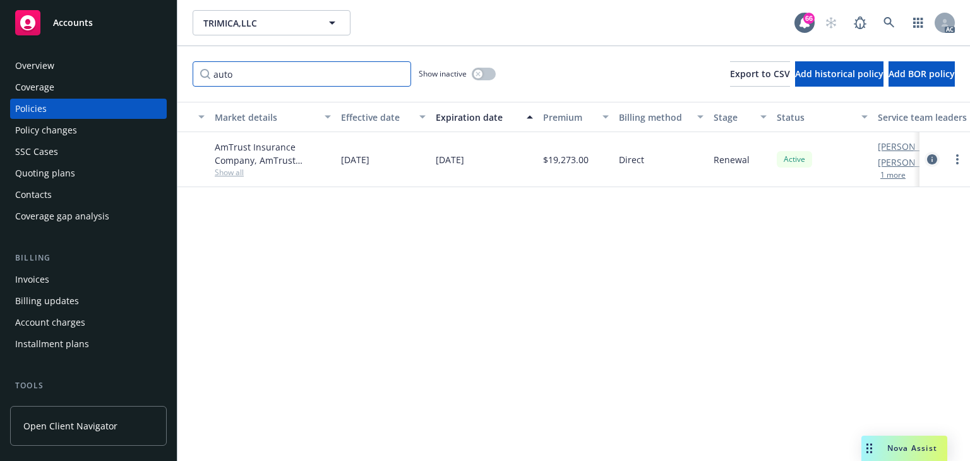
type input "auto"
click at [930, 159] on icon "circleInformation" at bounding box center [932, 159] width 10 height 10
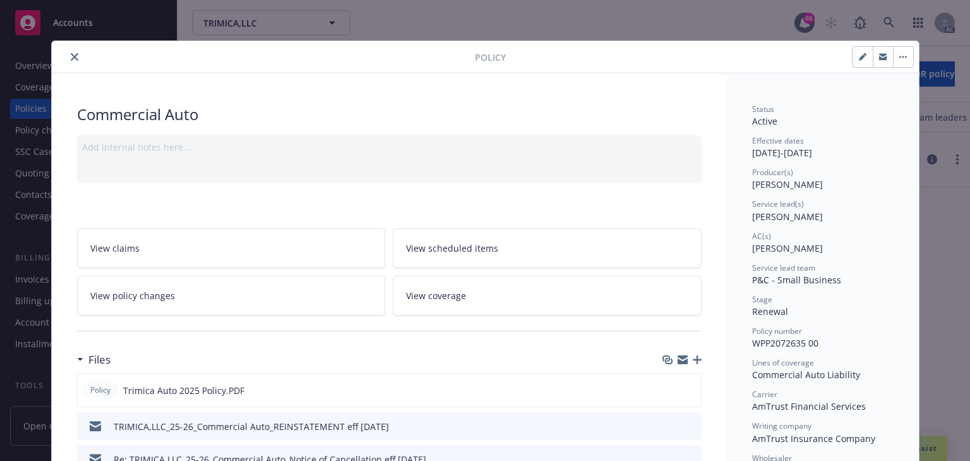
scroll to position [38, 0]
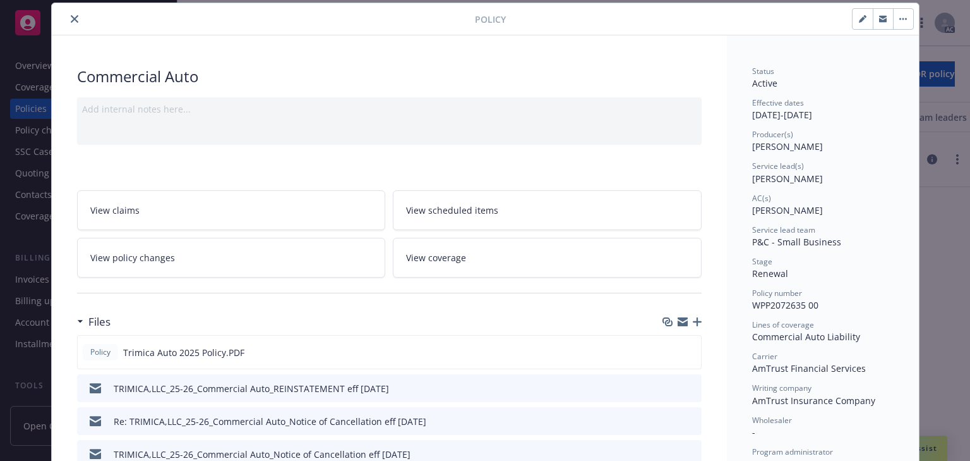
click at [71, 17] on icon "close" at bounding box center [75, 19] width 8 height 8
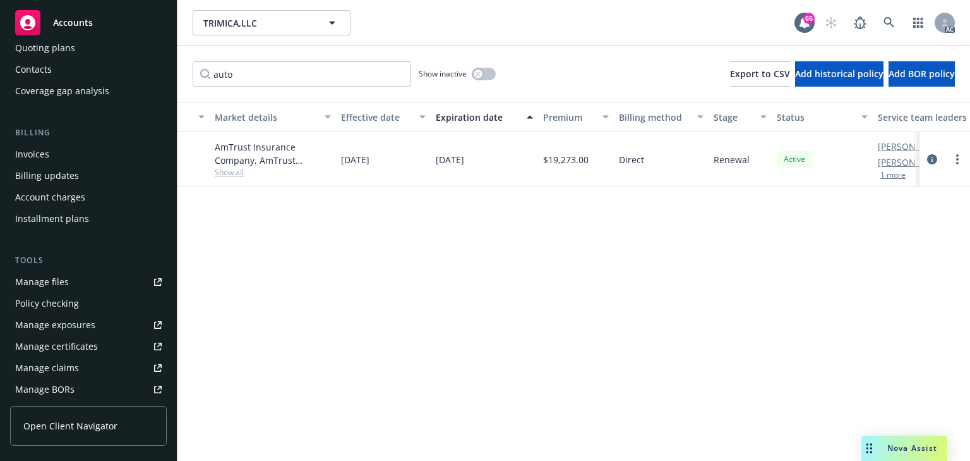
scroll to position [202, 0]
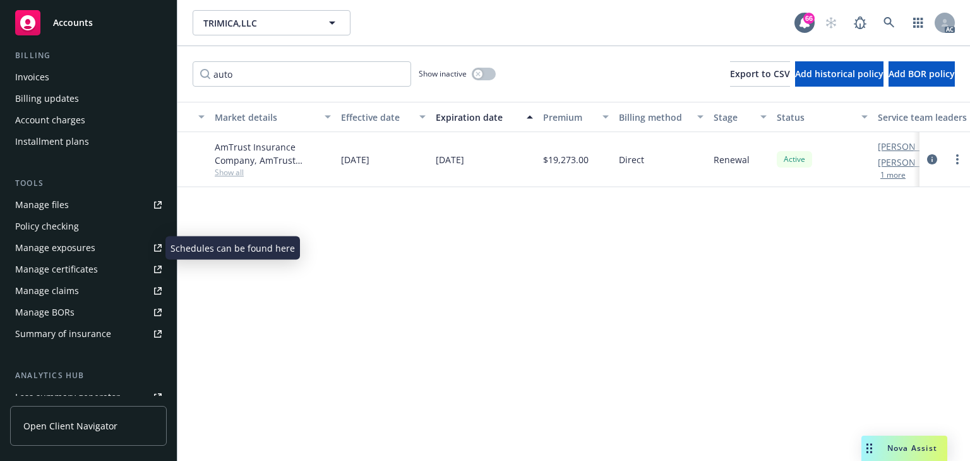
click at [54, 250] on div "Manage exposures" at bounding box center [55, 248] width 80 height 20
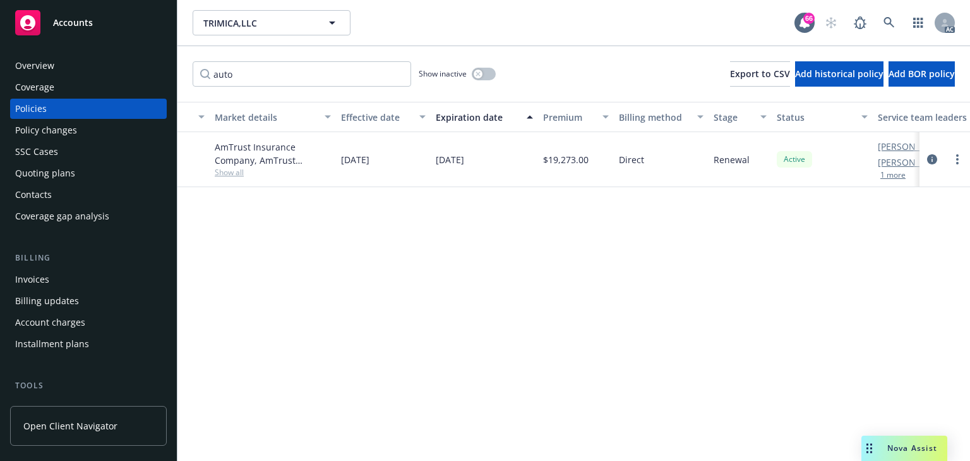
click at [51, 66] on div "Overview" at bounding box center [34, 66] width 39 height 20
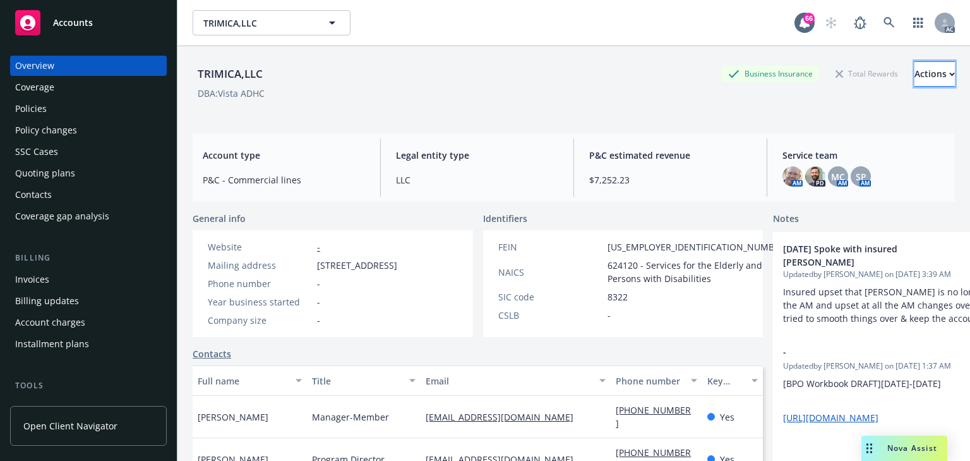
click at [915, 76] on div "Actions" at bounding box center [935, 74] width 40 height 24
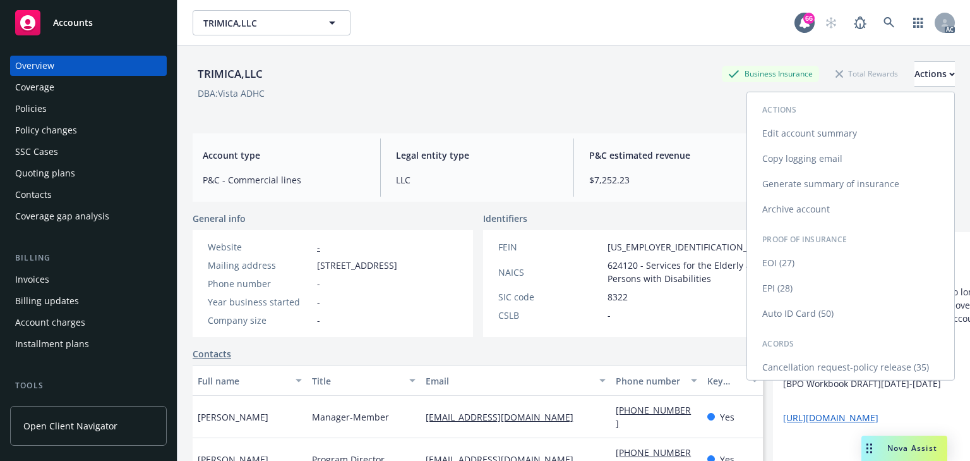
click at [791, 314] on link "Auto ID Card (50)" at bounding box center [850, 313] width 207 height 25
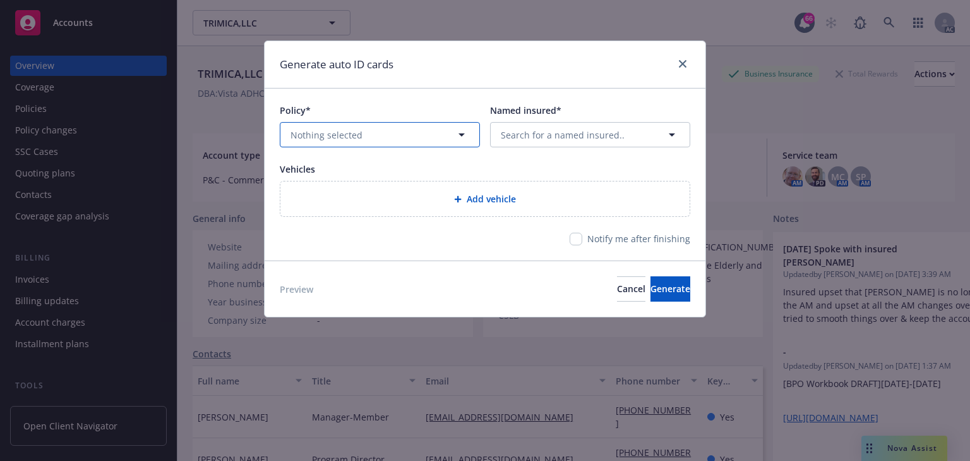
click at [360, 129] on button "Nothing selected" at bounding box center [380, 134] width 200 height 25
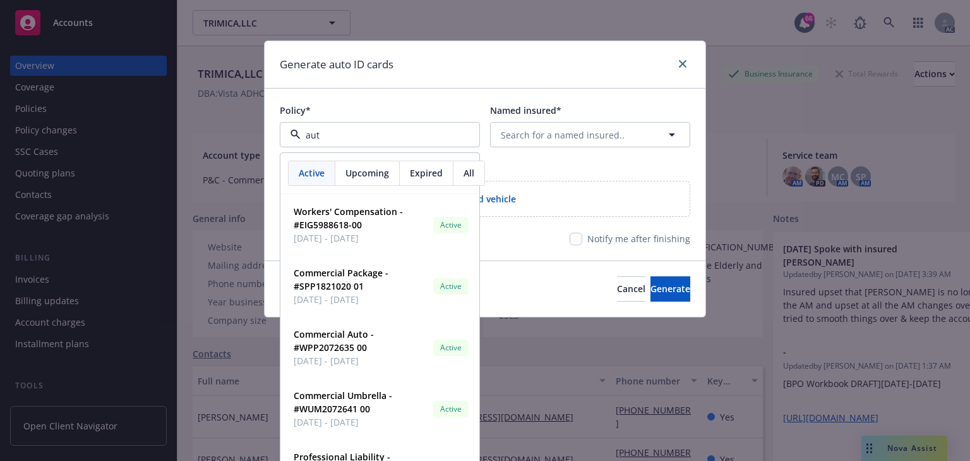
type input "auto"
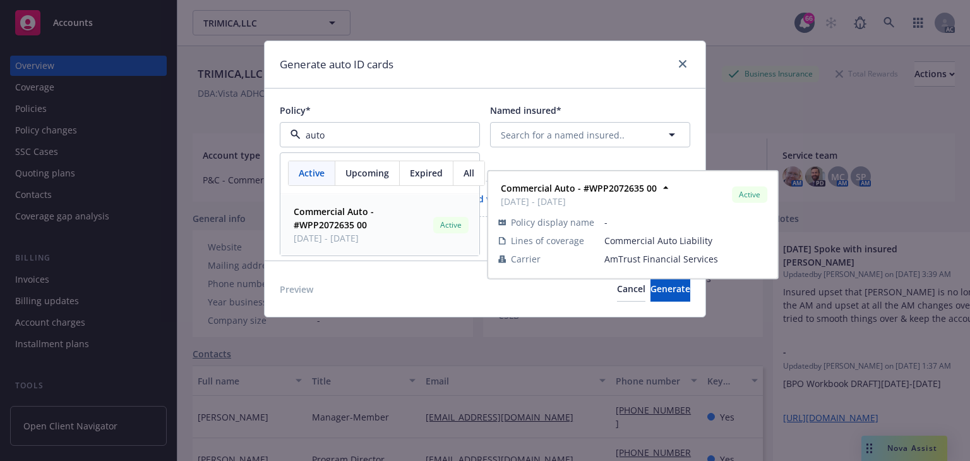
click at [338, 231] on span "03/15/2025 - 03/15/2026" at bounding box center [361, 237] width 135 height 13
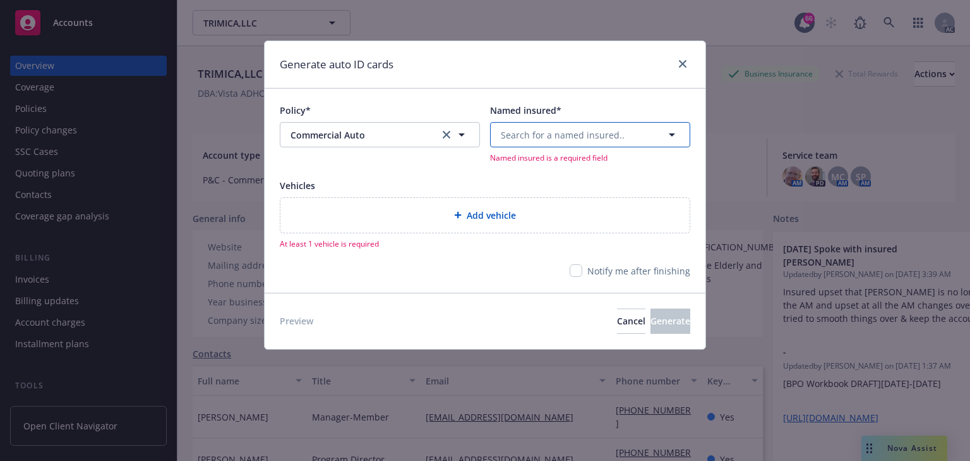
click at [585, 126] on button "Search for a named insured.." at bounding box center [590, 134] width 200 height 25
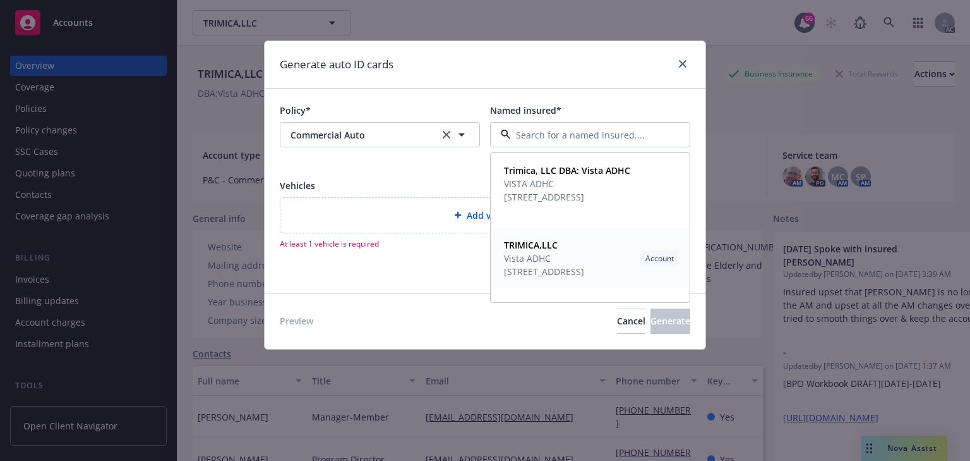
click at [551, 265] on span "6061 Atlantic Blvd Maywood, CA 90270" at bounding box center [544, 271] width 80 height 13
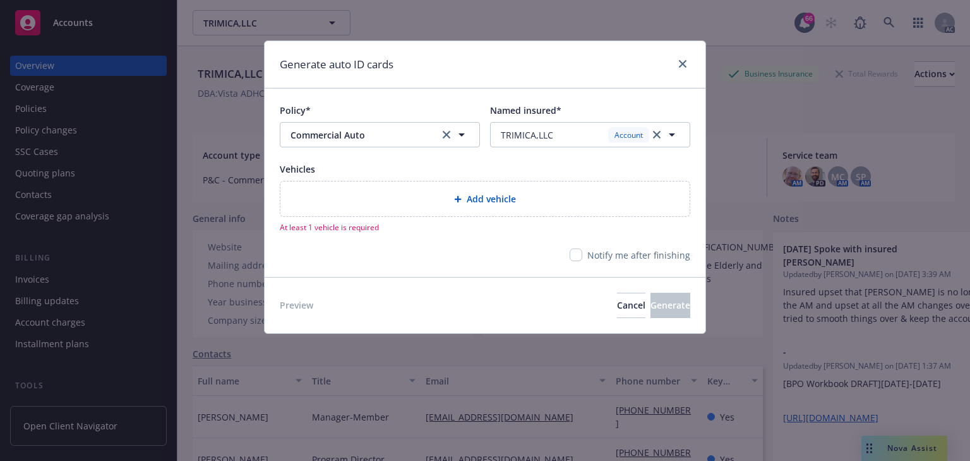
click at [491, 207] on div "Add vehicle" at bounding box center [485, 198] width 409 height 35
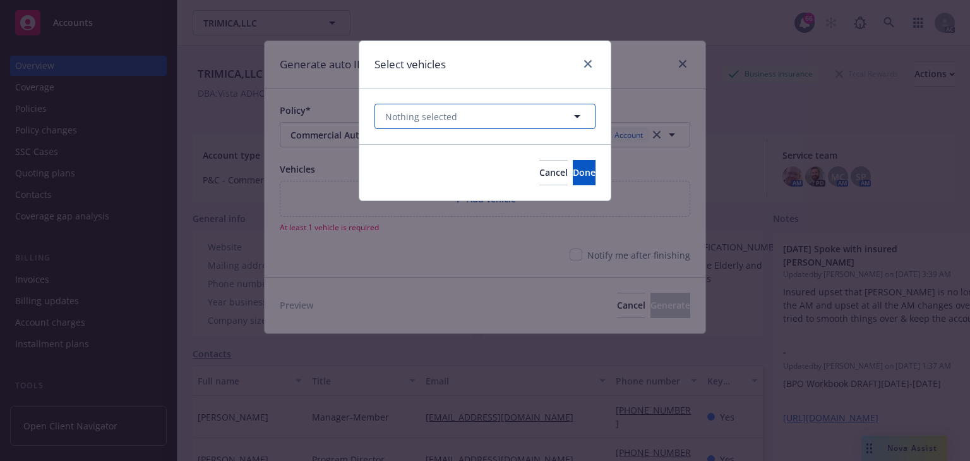
click at [454, 116] on span "Nothing selected" at bounding box center [421, 116] width 72 height 13
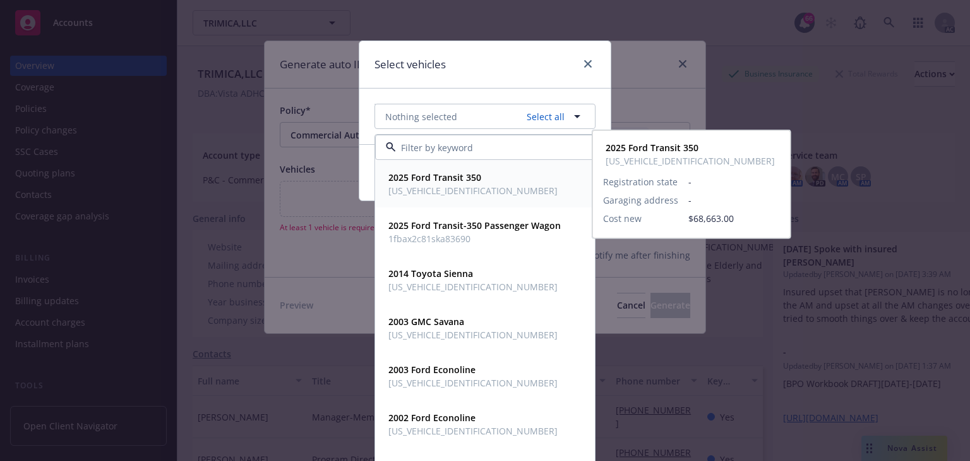
click at [450, 195] on span "1FBAX2C80SKA27403" at bounding box center [473, 190] width 169 height 13
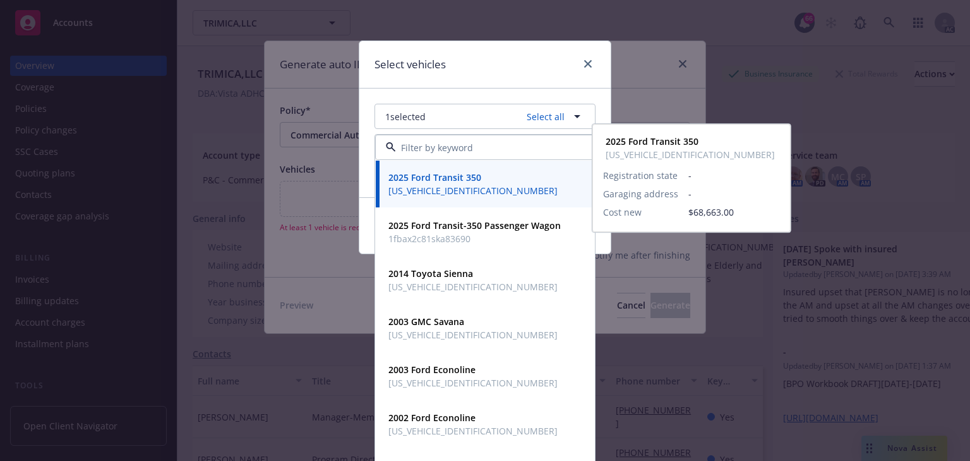
click at [491, 88] on div "1 selected Select all 2025 Ford Transit 350 1FBAX2C80SKA27403 Registration stat…" at bounding box center [484, 142] width 251 height 109
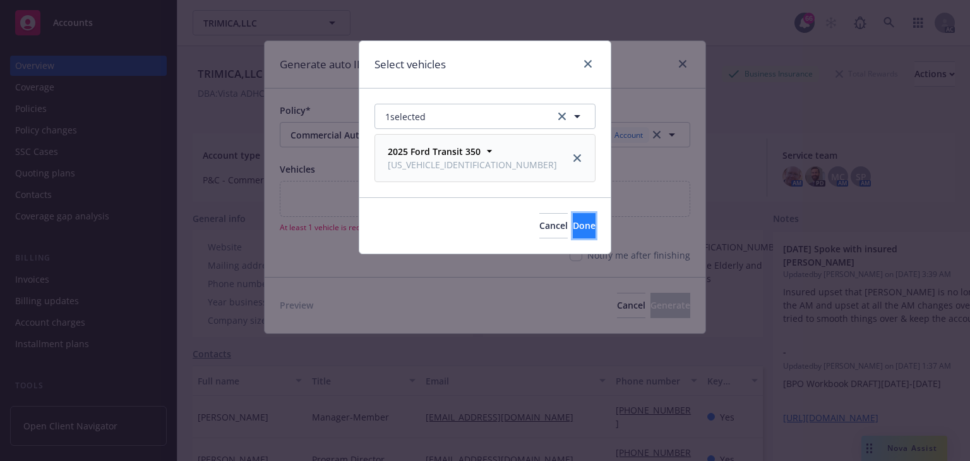
click at [576, 231] on button "Done" at bounding box center [584, 225] width 23 height 25
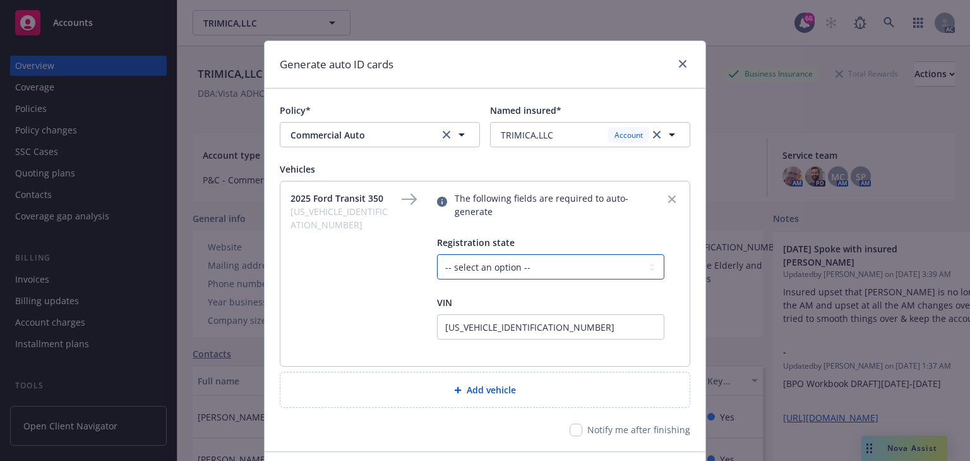
click at [546, 256] on select "-- select an option -- Alaska Alabama Arkansas American Samoa Arizona Californi…" at bounding box center [550, 266] width 227 height 25
select select "CA"
click at [437, 254] on select "-- select an option -- Alaska Alabama Arkansas American Samoa Arizona Californi…" at bounding box center [550, 266] width 227 height 25
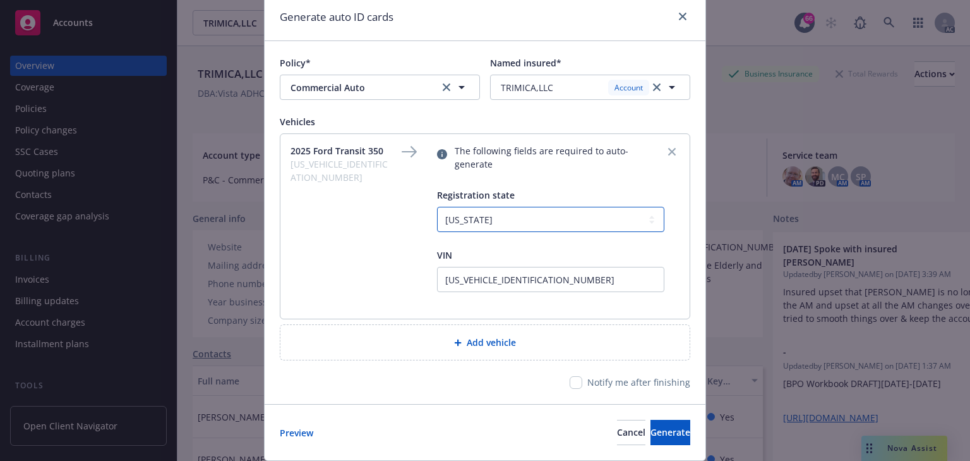
scroll to position [76, 0]
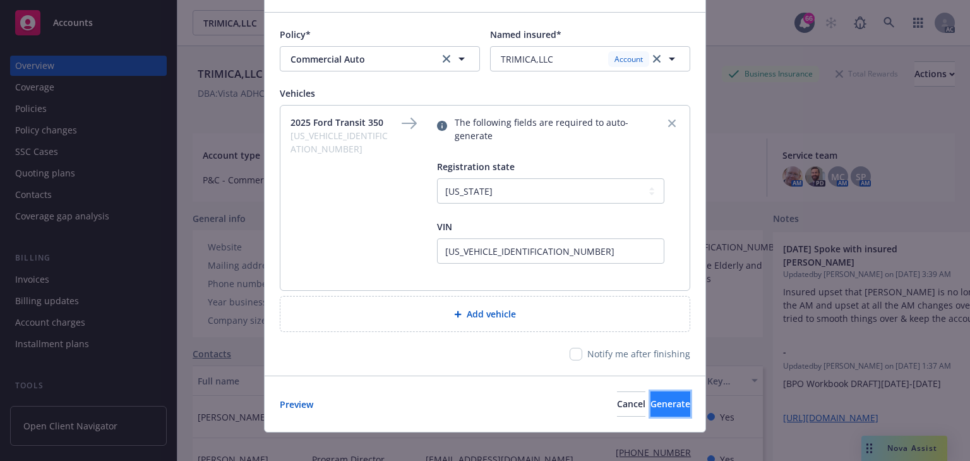
click at [651, 397] on span "Generate" at bounding box center [671, 403] width 40 height 12
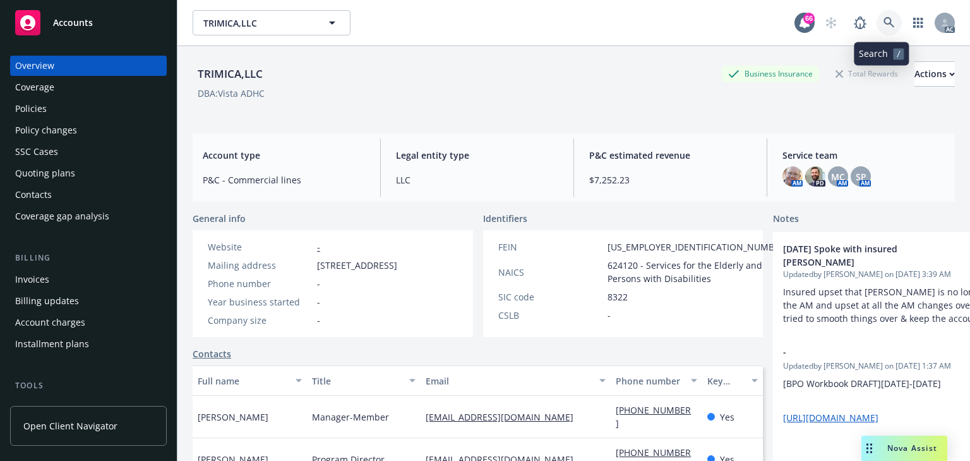
click at [884, 28] on icon at bounding box center [889, 22] width 11 height 11
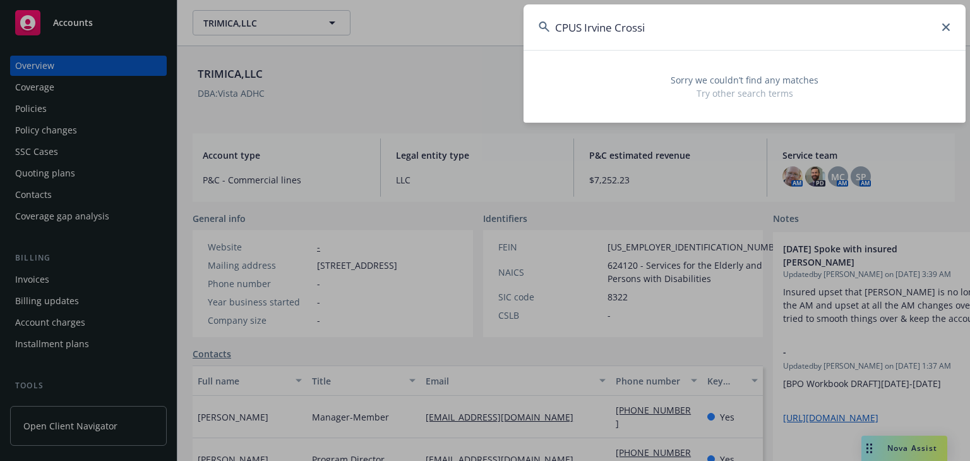
click at [687, 27] on input "CPUS Irvine Crossi" at bounding box center [745, 26] width 442 height 45
click at [694, 21] on input "CPUS Irvin" at bounding box center [745, 26] width 442 height 45
paste input "Christina.Medina@cbre.com"
drag, startPoint x: 651, startPoint y: 25, endPoint x: 289, endPoint y: 33, distance: 362.1
click at [289, 33] on div "Christina.Medina@cbre.com Sorry we couldn’t find any matches Try other search t…" at bounding box center [485, 230] width 970 height 461
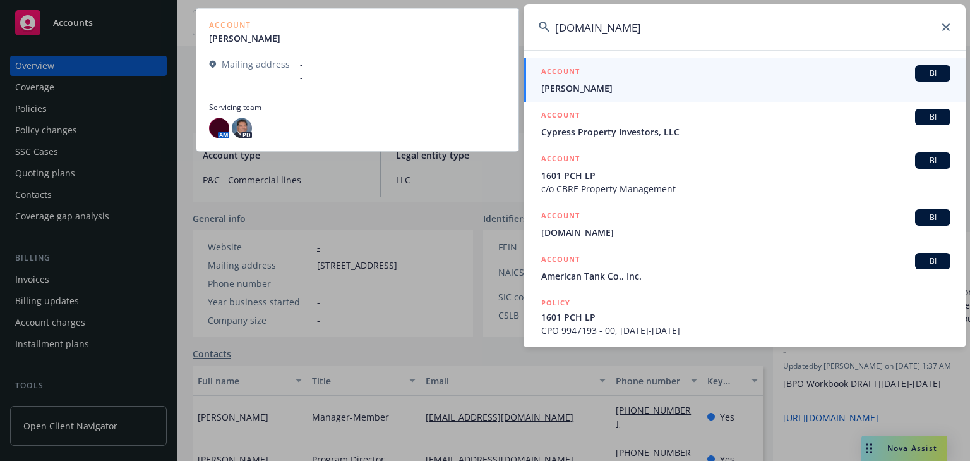
type input "cbre.com"
click at [666, 96] on link "ACCOUNT BI Daniel Cherrie" at bounding box center [745, 80] width 442 height 44
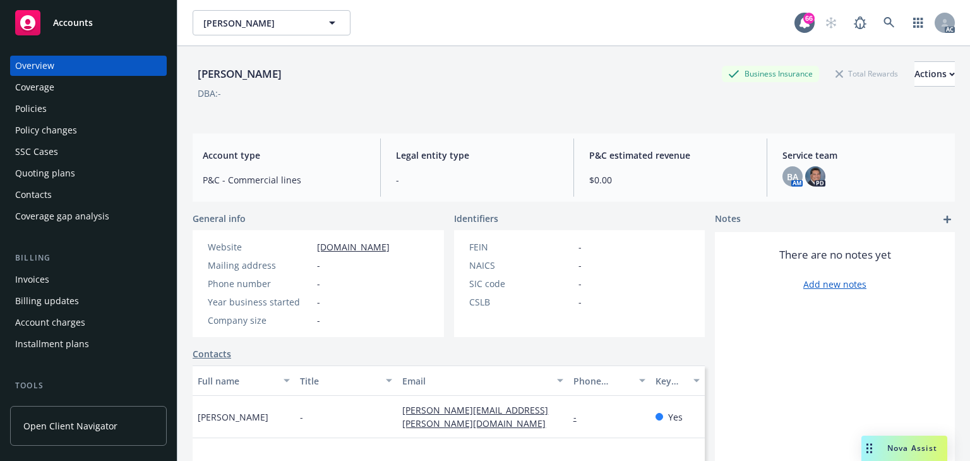
click at [52, 132] on div "Policy changes" at bounding box center [46, 130] width 62 height 20
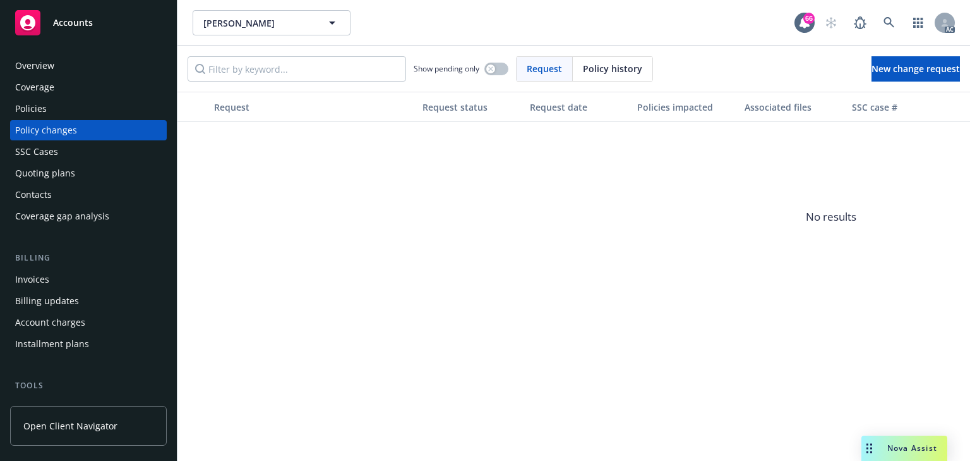
click at [46, 114] on div "Policies" at bounding box center [88, 109] width 147 height 20
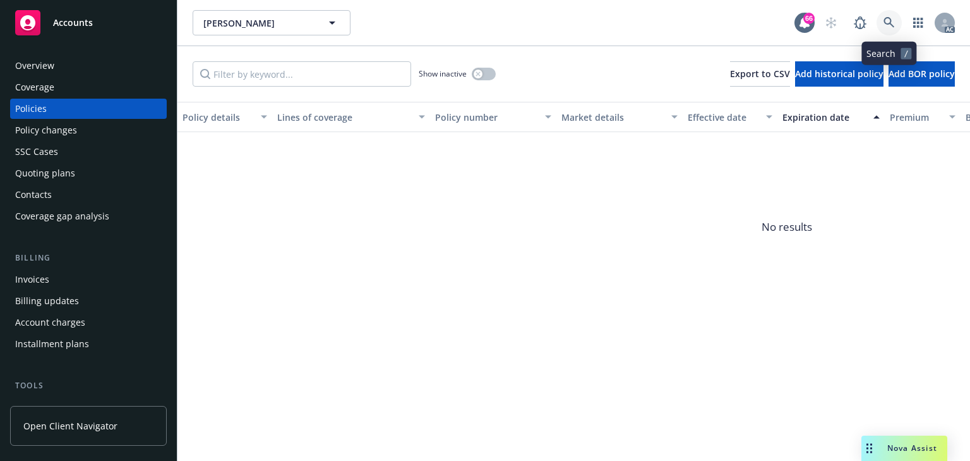
click at [885, 26] on icon at bounding box center [889, 22] width 11 height 11
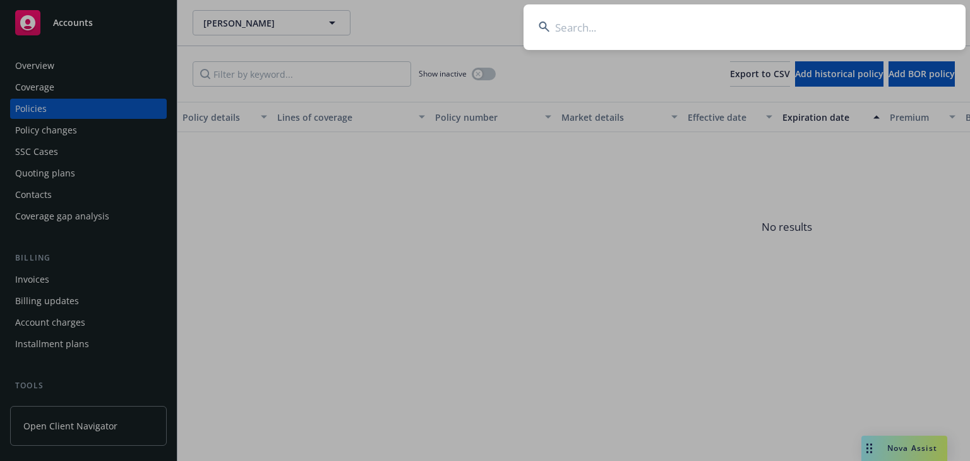
click at [698, 37] on input at bounding box center [745, 26] width 442 height 45
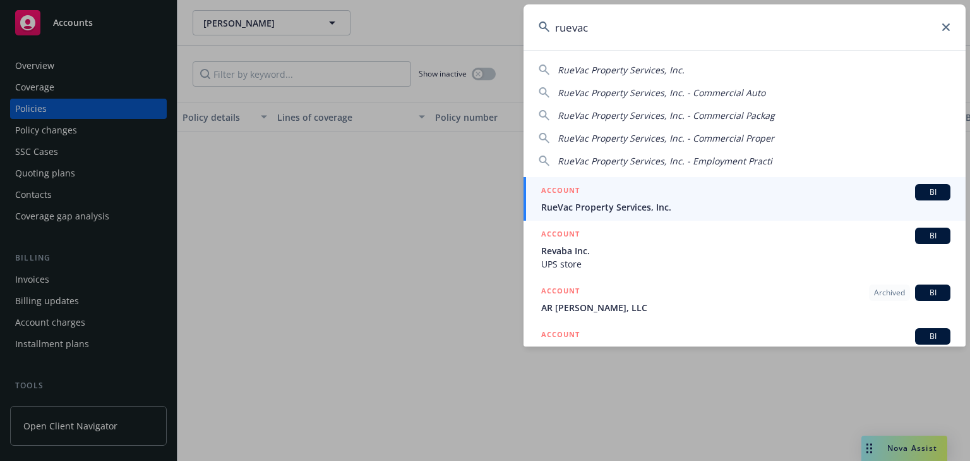
type input "ruevac"
click at [661, 202] on span "RueVac Property Services, Inc." at bounding box center [745, 206] width 409 height 13
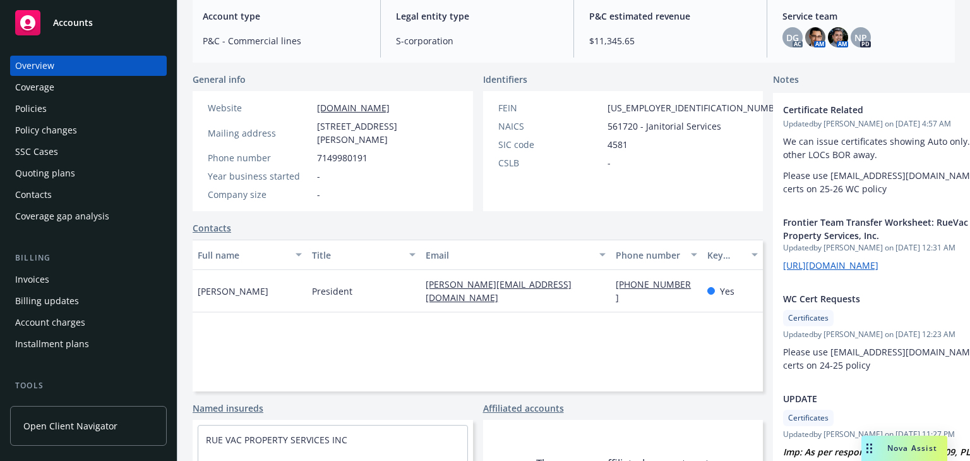
scroll to position [227, 0]
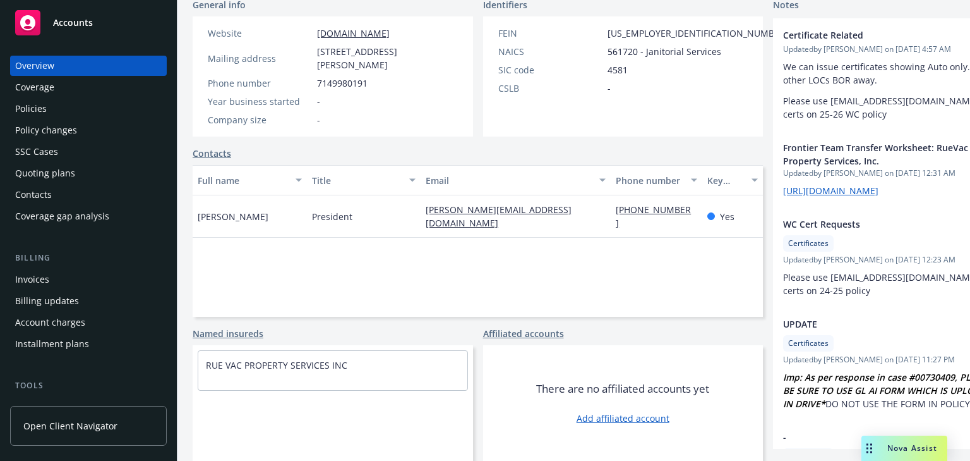
click at [43, 114] on div "Policies" at bounding box center [31, 109] width 32 height 20
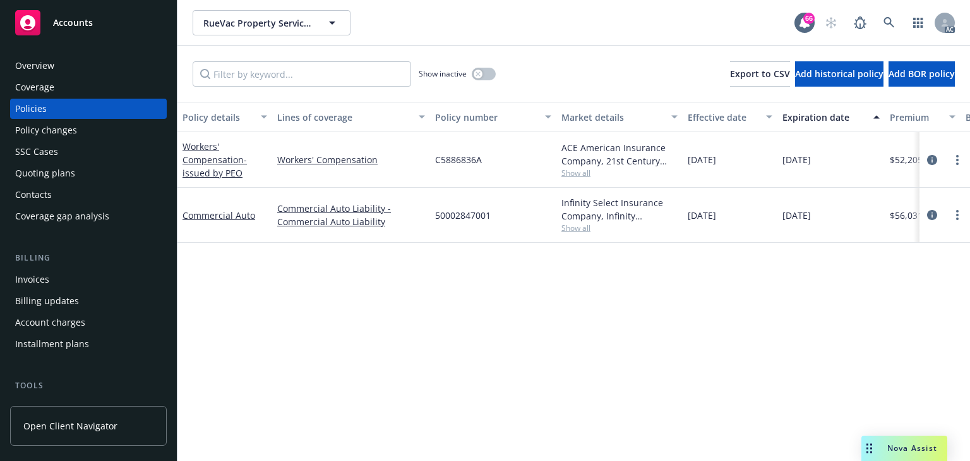
click at [579, 230] on span "Show all" at bounding box center [620, 227] width 116 height 11
click at [347, 293] on div "Policy details Lines of coverage Policy number Market details Effective date Ex…" at bounding box center [574, 281] width 793 height 359
click at [930, 214] on icon "circleInformation" at bounding box center [932, 215] width 10 height 10
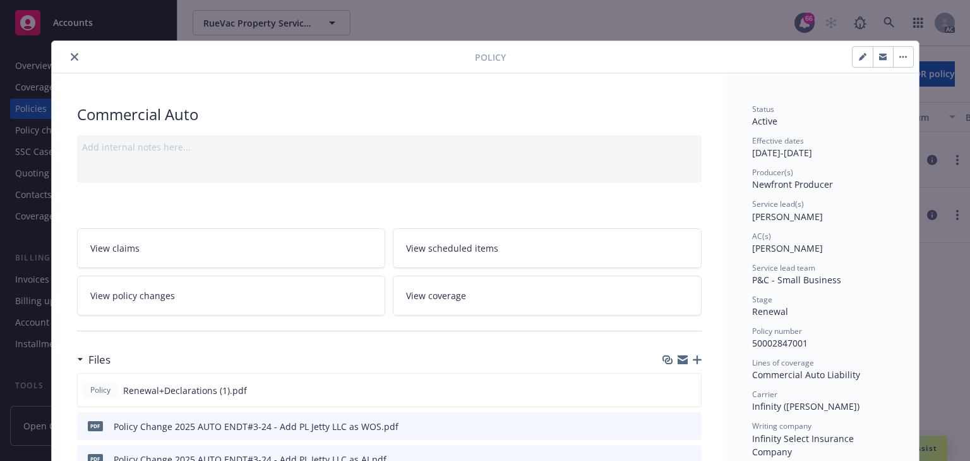
click at [215, 300] on link "View policy changes" at bounding box center [231, 295] width 309 height 40
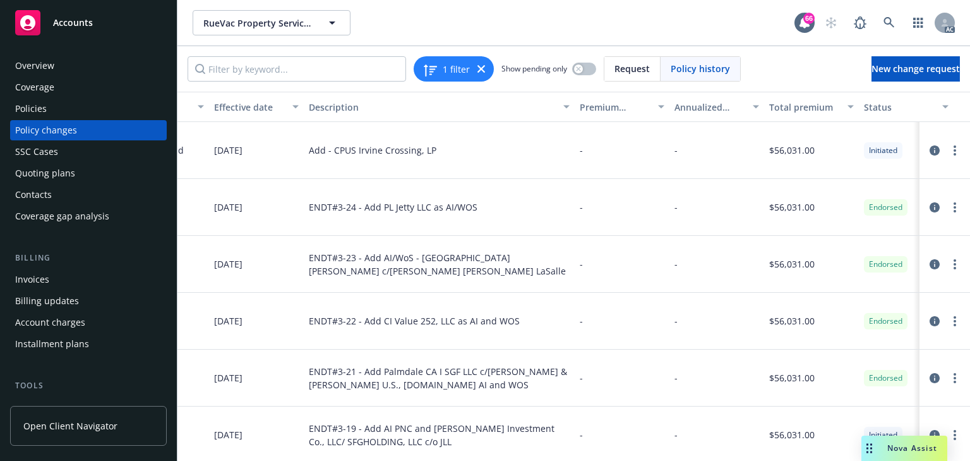
scroll to position [0, 408]
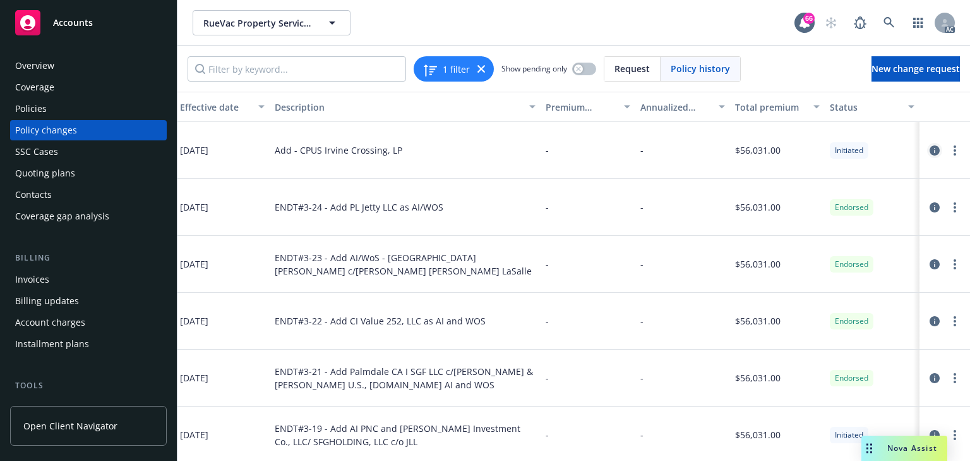
click at [930, 149] on icon "circleInformation" at bounding box center [935, 150] width 10 height 10
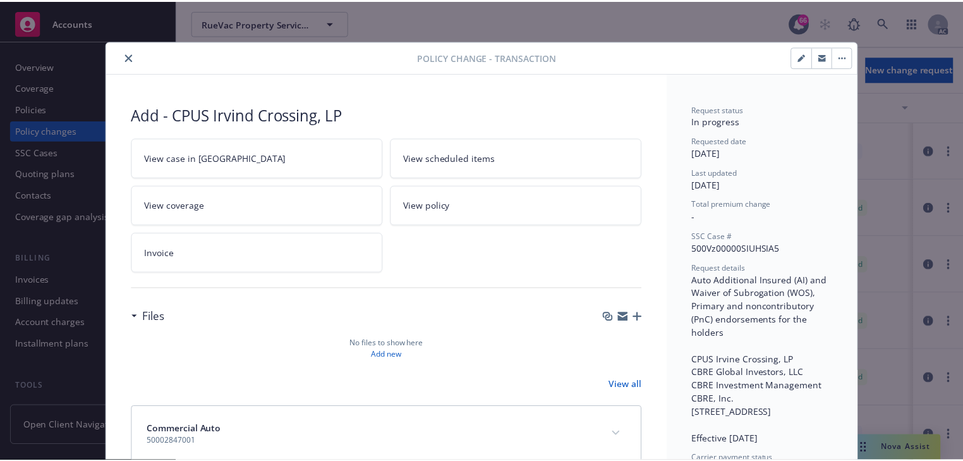
scroll to position [38, 0]
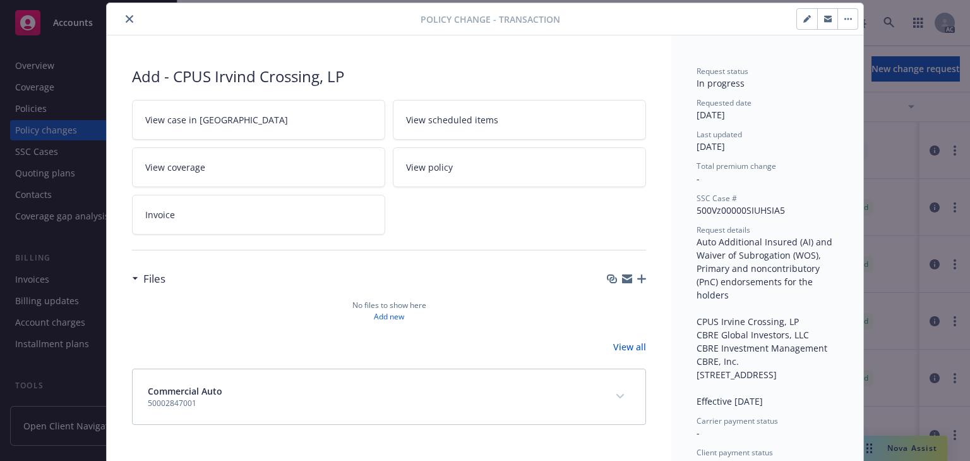
click at [253, 116] on link "View case in SSC" at bounding box center [258, 120] width 253 height 40
click at [126, 18] on icon "close" at bounding box center [130, 19] width 8 height 8
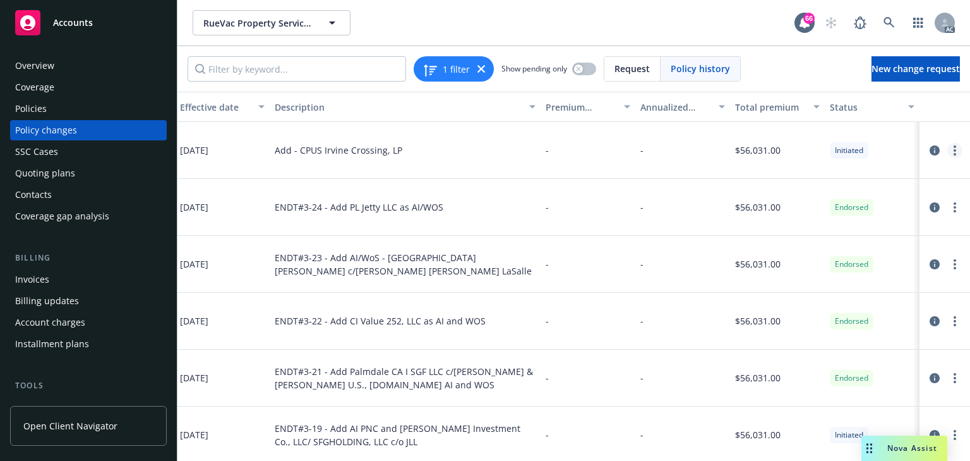
click at [950, 148] on link "more" at bounding box center [955, 150] width 15 height 15
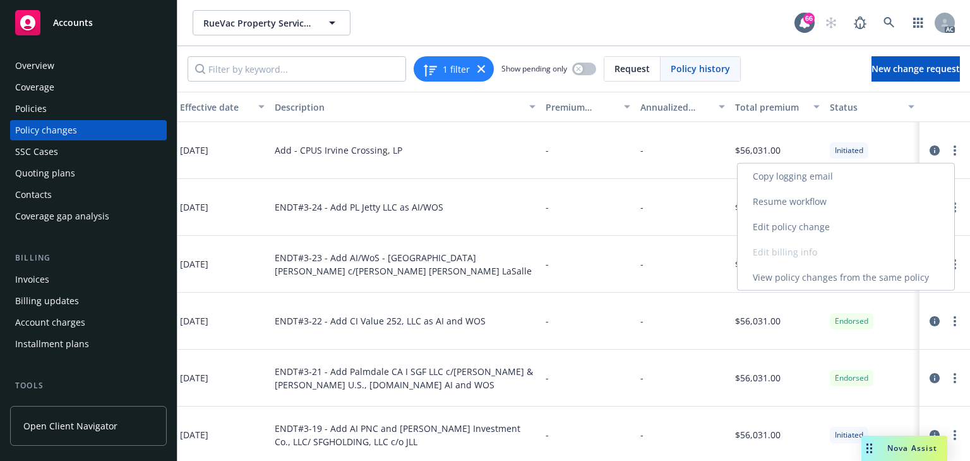
click at [766, 207] on link "Resume workflow" at bounding box center [846, 201] width 217 height 25
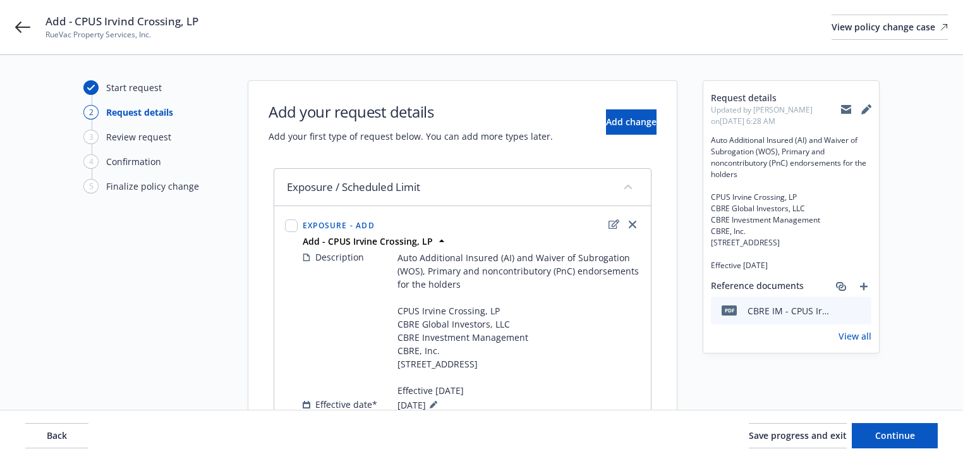
click at [854, 342] on link "View all" at bounding box center [854, 335] width 33 height 13
click at [56, 433] on span "Back" at bounding box center [57, 435] width 20 height 12
click at [56, 433] on div "Back Save progress and exit Continue" at bounding box center [481, 435] width 912 height 25
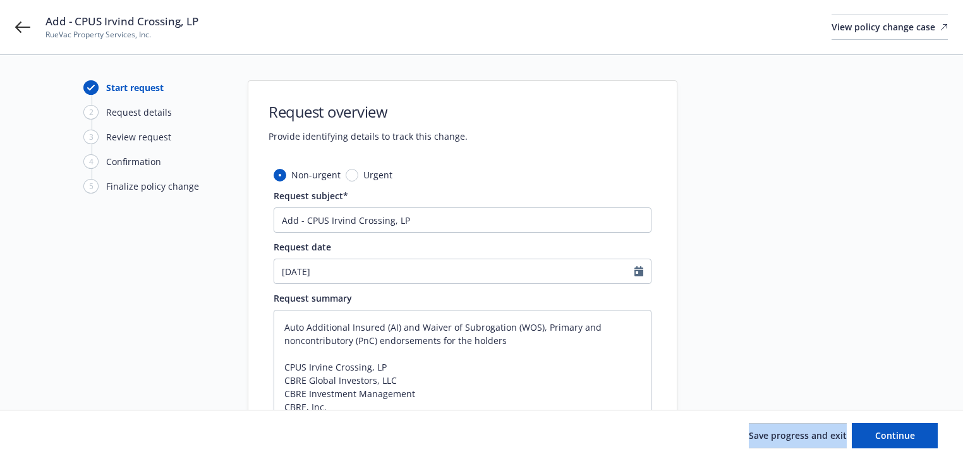
click at [56, 433] on div "Save progress and exit Continue" at bounding box center [481, 435] width 912 height 25
click at [901, 449] on div "Save progress and exit Continue" at bounding box center [481, 435] width 963 height 51
click at [902, 442] on button "Continue" at bounding box center [895, 435] width 86 height 25
type textarea "x"
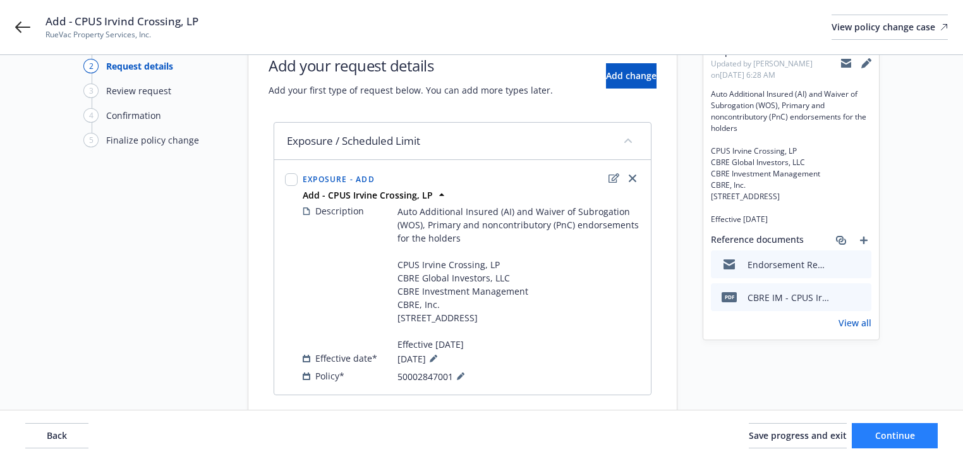
scroll to position [99, 0]
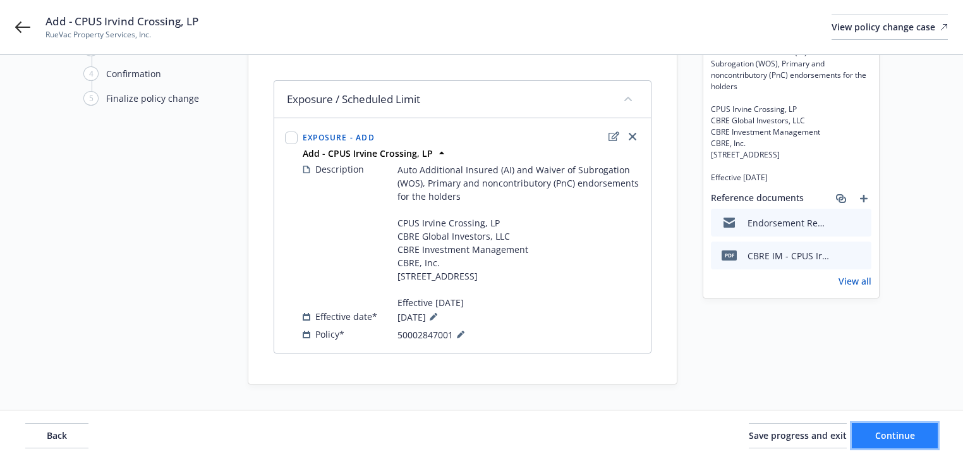
click at [897, 430] on span "Continue" at bounding box center [895, 435] width 40 height 12
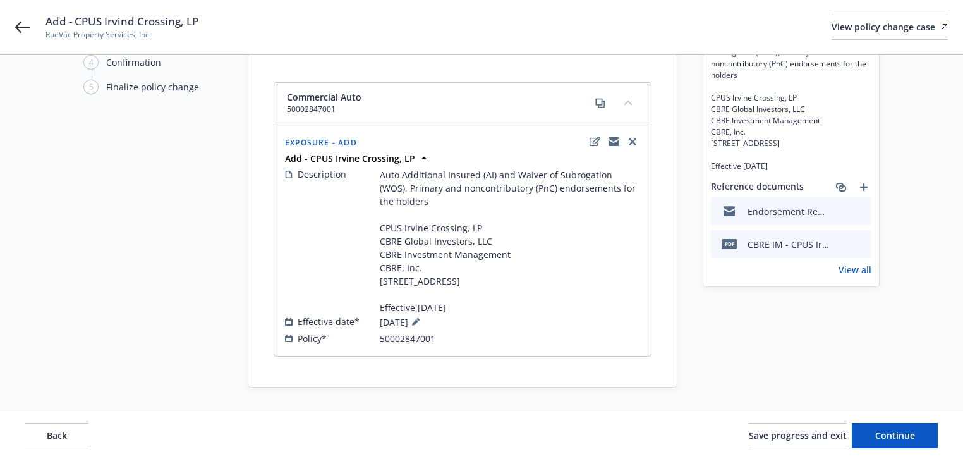
click at [893, 454] on div "Back Save progress and exit Continue" at bounding box center [481, 435] width 963 height 51
click at [895, 440] on span "Continue" at bounding box center [895, 435] width 40 height 12
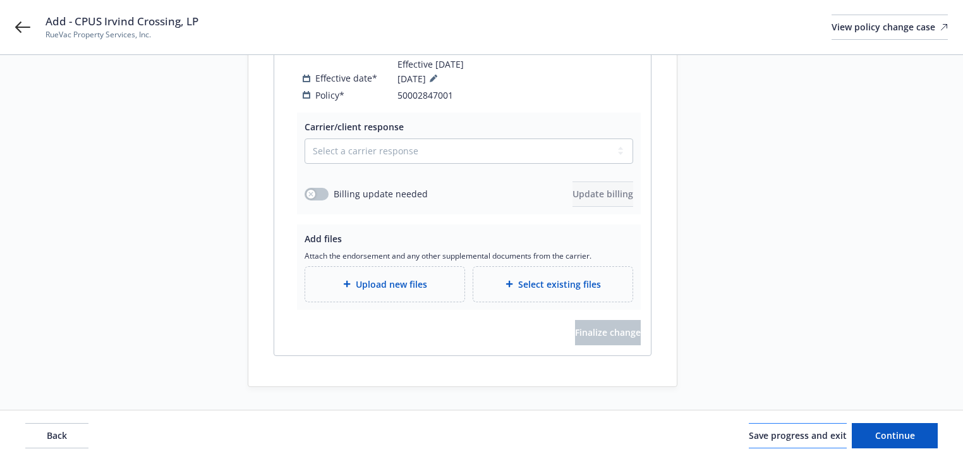
scroll to position [344, 0]
click at [804, 438] on span "Save progress and exit" at bounding box center [798, 435] width 98 height 12
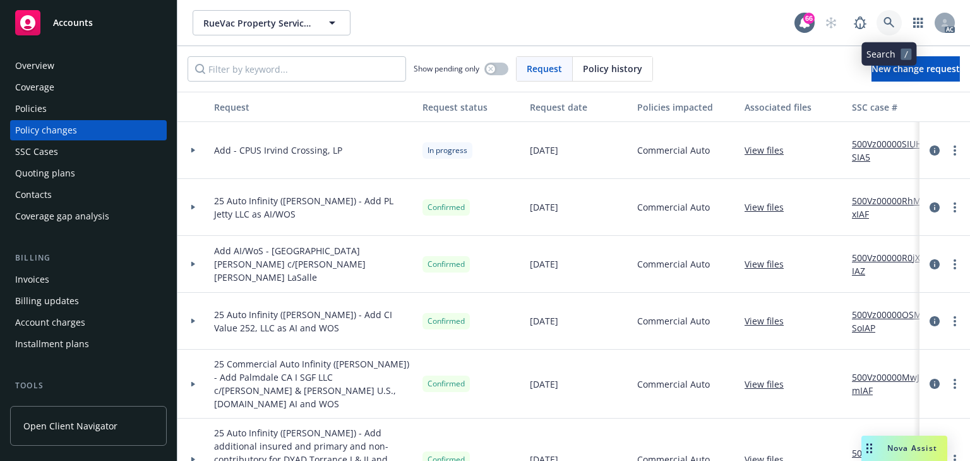
click at [888, 23] on icon at bounding box center [889, 22] width 11 height 11
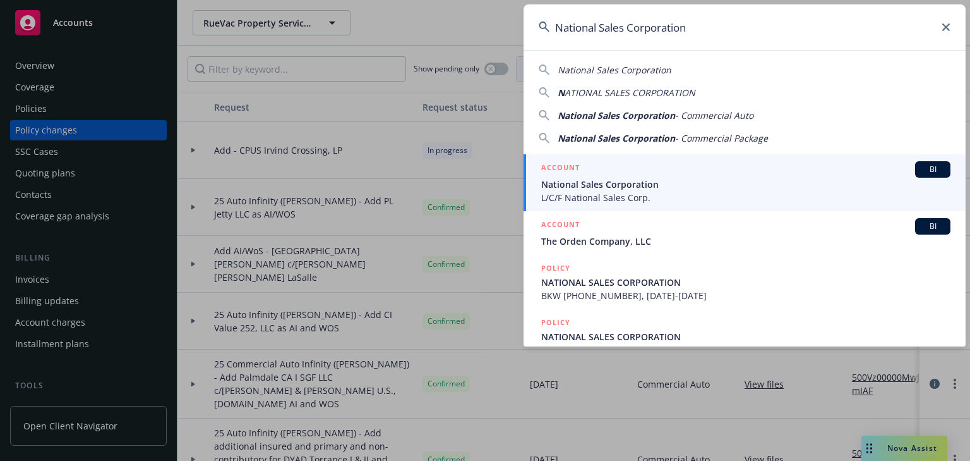
type input "National Sales Corporation"
drag, startPoint x: 581, startPoint y: 195, endPoint x: 584, endPoint y: 170, distance: 24.8
click at [581, 195] on span "L/C/F National Sales Corp." at bounding box center [745, 197] width 409 height 13
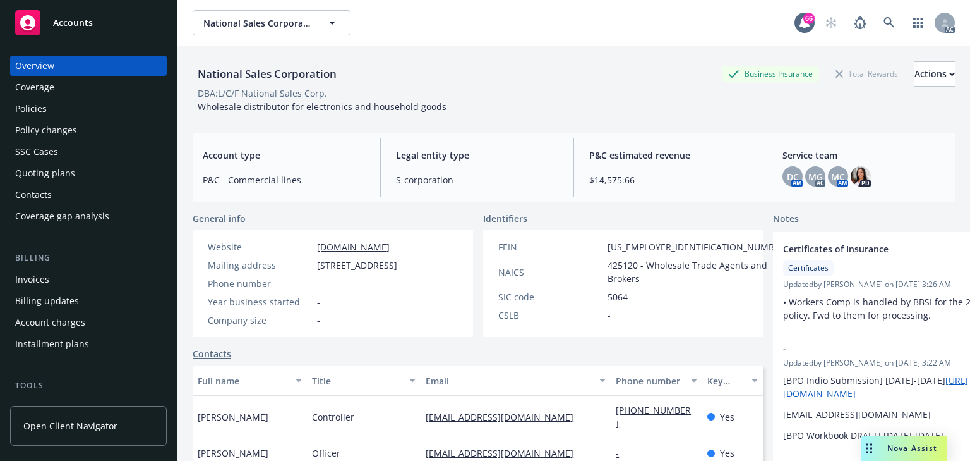
click at [66, 109] on div "Policies" at bounding box center [88, 109] width 147 height 20
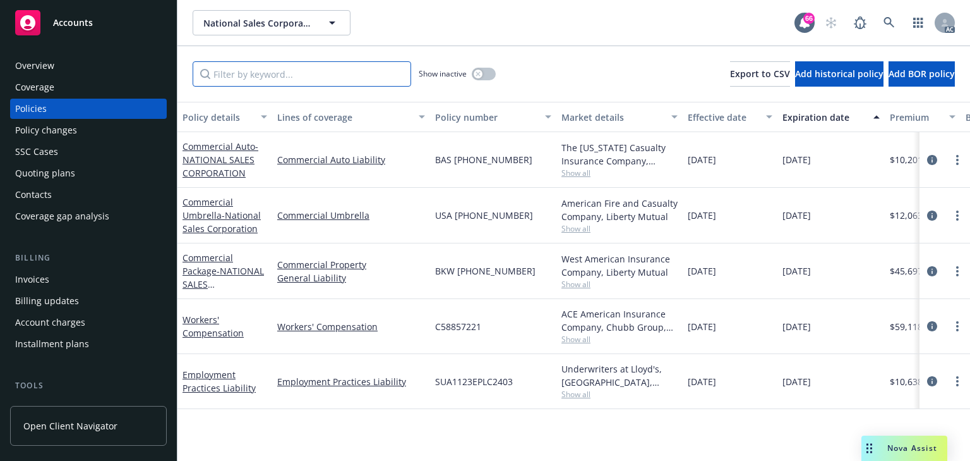
click at [260, 71] on input "Filter by keyword..." at bounding box center [302, 73] width 219 height 25
click at [272, 76] on input "Filter by keyword..." at bounding box center [302, 73] width 219 height 25
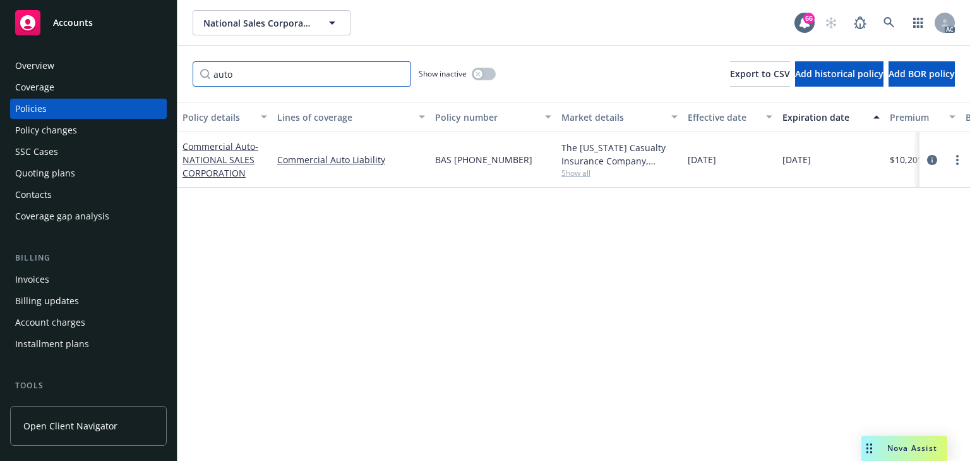
type input "auto"
click at [375, 321] on div "Policy details Lines of coverage Policy number Market details Effective date Ex…" at bounding box center [574, 281] width 793 height 359
click at [931, 159] on icon "circleInformation" at bounding box center [932, 160] width 10 height 10
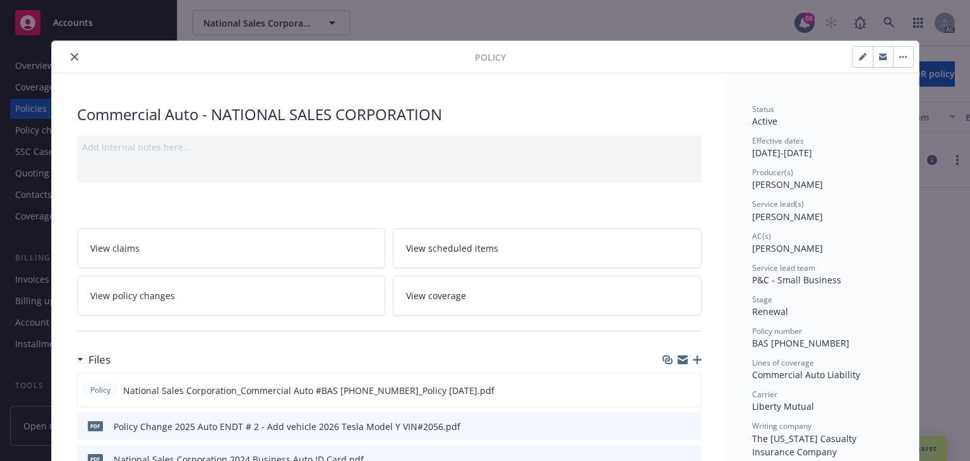
click at [206, 297] on link "View policy changes" at bounding box center [231, 295] width 309 height 40
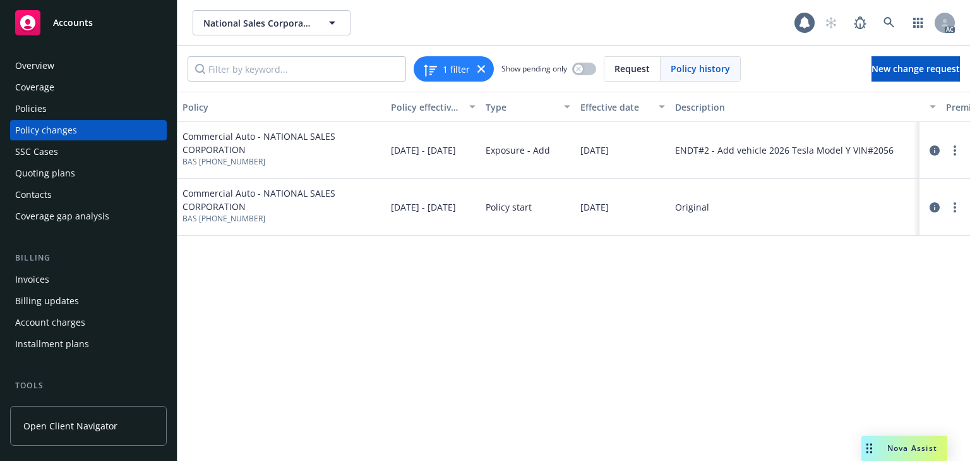
click at [287, 313] on div "Policy Policy effective dates Type Effective date Description Premium change An…" at bounding box center [574, 276] width 793 height 369
click at [937, 148] on icon "circleInformation" at bounding box center [935, 150] width 10 height 10
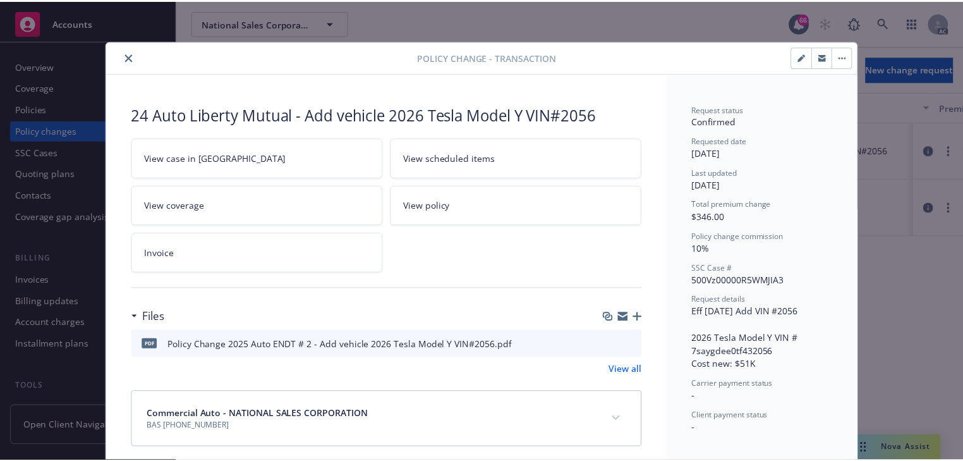
scroll to position [13, 0]
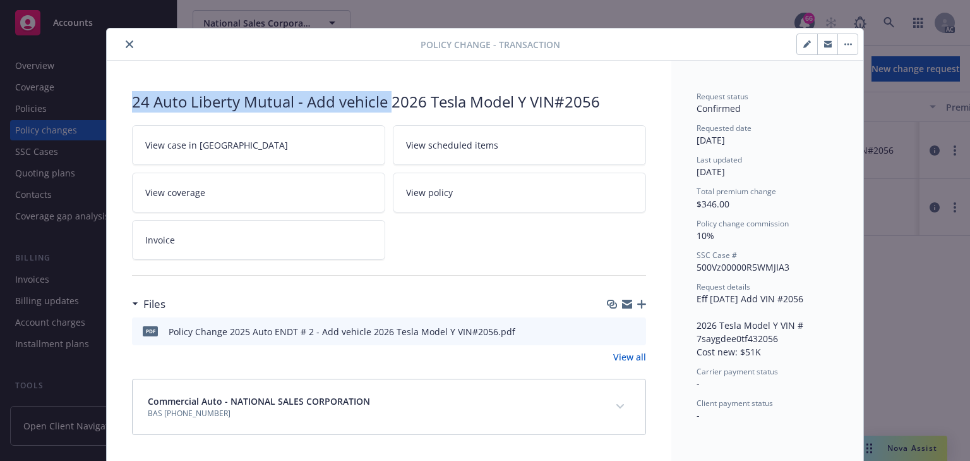
drag, startPoint x: 126, startPoint y: 100, endPoint x: 386, endPoint y: 106, distance: 259.7
click at [386, 106] on div "24 Auto Liberty Mutual - Add vehicle 2026 Tesla Model Y VIN#2056 View case in S…" at bounding box center [389, 263] width 565 height 404
copy div "24 Auto Liberty Mutual - Add vehicle"
click at [126, 41] on icon "close" at bounding box center [130, 44] width 8 height 8
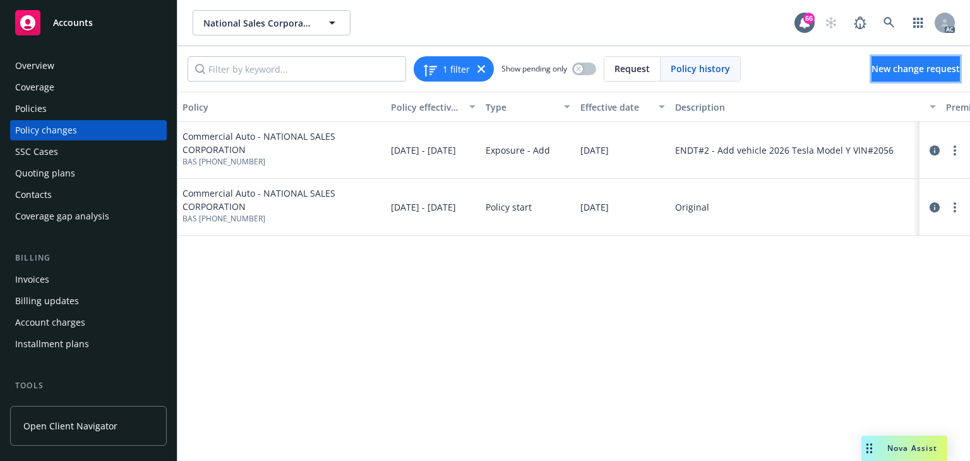
click at [917, 72] on span "New change request" at bounding box center [916, 69] width 88 height 12
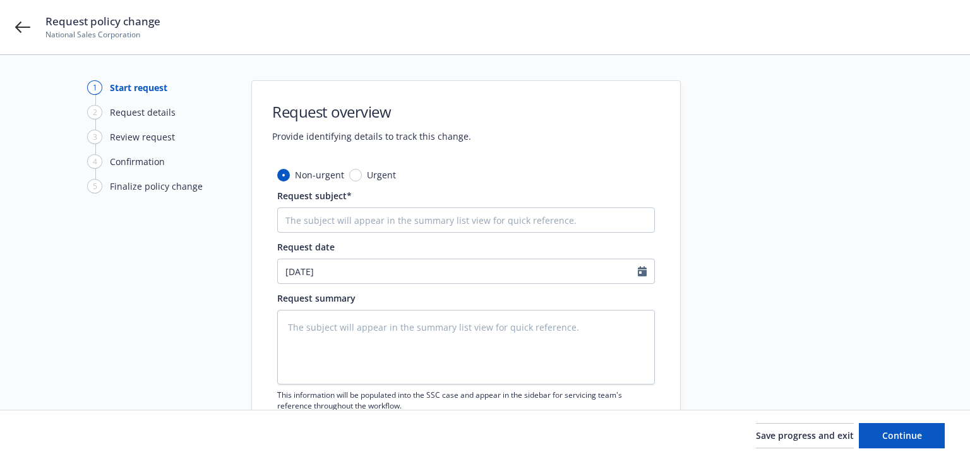
type textarea "x"
click at [389, 219] on input "Request subject*" at bounding box center [463, 219] width 378 height 25
paste input "24 Auto Liberty Mutual - Add vehicle"
type input "24 Auto Liberty Mutual - Add vehicle"
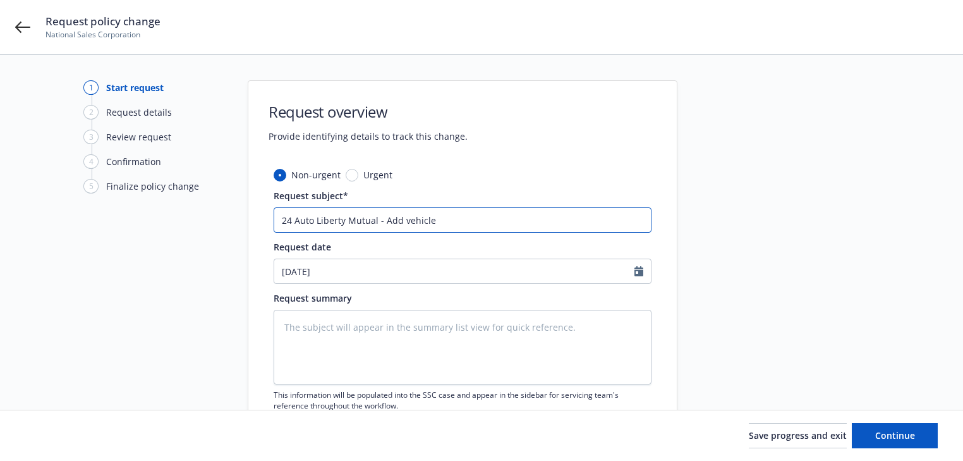
click at [387, 223] on input "24 Auto Liberty Mutual - Add vehicle" at bounding box center [463, 219] width 378 height 25
type textarea "x"
type input "24 Auto Liberty Mutual - Dvehicle"
type textarea "x"
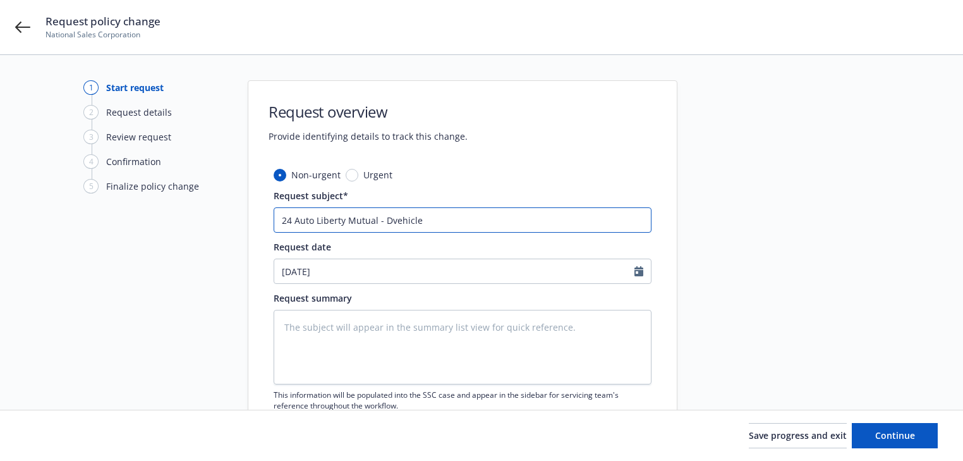
type input "24 Auto Liberty Mutual - Devehicle"
type textarea "x"
type input "24 Auto Liberty Mutual - Delvehicle"
type textarea "x"
type input "24 Auto Liberty Mutual - Delevehicle"
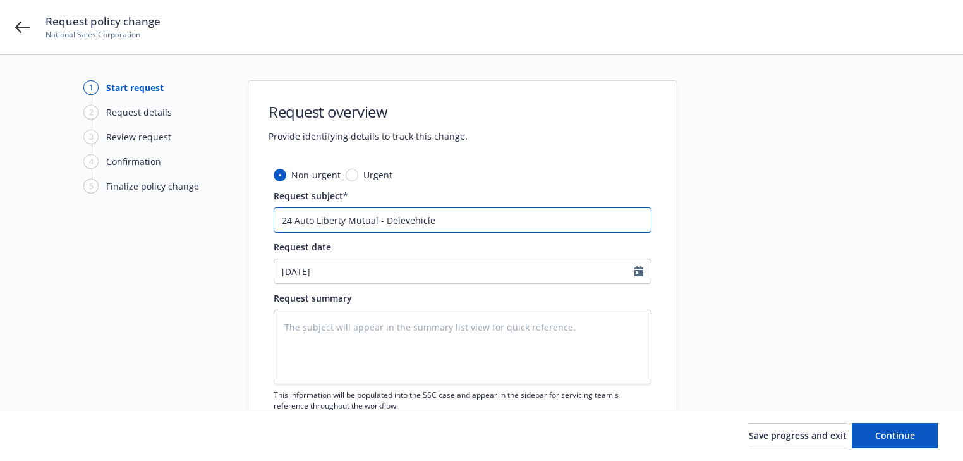
type textarea "x"
type input "24 Auto Liberty Mutual - Deletvehicle"
type textarea "x"
type input "24 Auto Liberty Mutual - Deletevehicle"
type textarea "x"
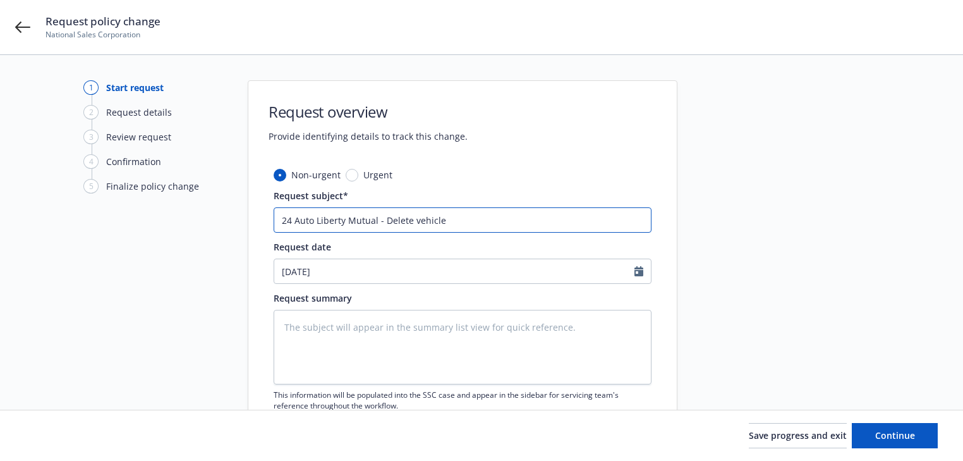
click at [562, 217] on input "24 Auto Liberty Mutual - Delete vehicle" at bounding box center [463, 219] width 378 height 25
paste input "2014 Mercedes-Benz E-Class"
type input "24 Auto Liberty Mutual - Delete vehicle 2014 Mercedes-Benz E-Class"
type textarea "x"
type input "24 Auto Liberty Mutual - Delete vehicle 2014 Mercedes-Benz E-Class"
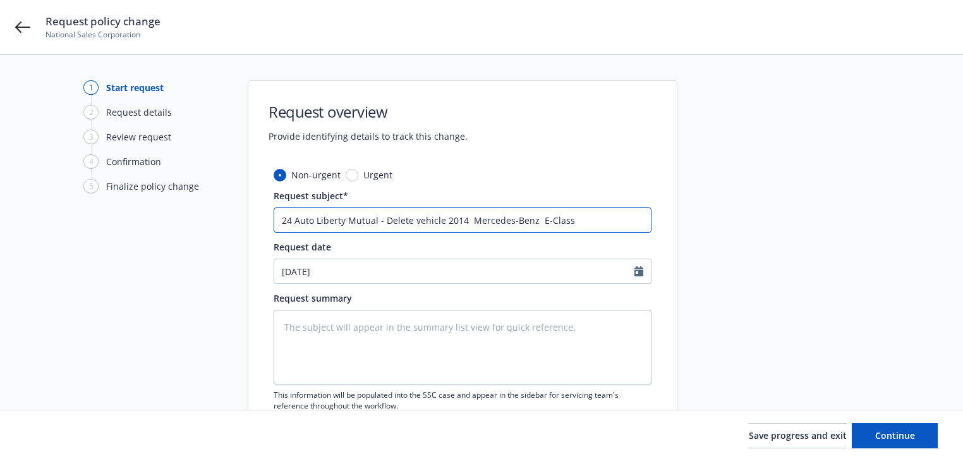
type textarea "x"
type input "24 Auto Liberty Mutual - Delete vehicle 2014 Mercedes-Benz E-Class v"
type textarea "x"
type input "24 Auto Liberty Mutual - Delete vehicle 2014 Mercedes-Benz E-Class vi"
type textarea "x"
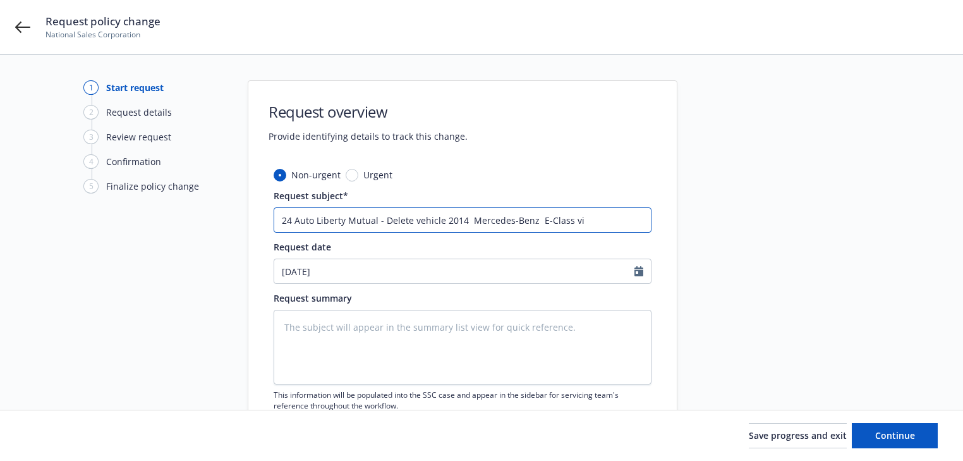
type input "24 Auto Liberty Mutual - Delete vehicle 2014 Mercedes-Benz E-Class vin"
type textarea "x"
type input "24 Auto Liberty Mutual - Delete vehicle 2014 Mercedes-Benz E-Class vin#"
type textarea "x"
type input "24 Auto Liberty Mutual - Delete vehicle 2014 Mercedes-Benz E-Class vin#0"
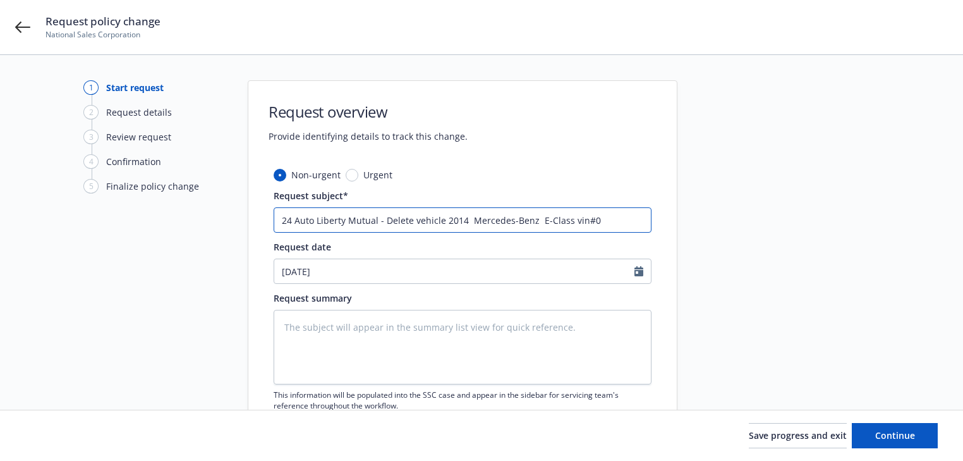
type textarea "x"
type input "24 Auto Liberty Mutual - Delete vehicle 2014 Mercedes-Benz E-Class vin#03"
type textarea "x"
type input "24 Auto Liberty Mutual - Delete vehicle 2014 Mercedes-Benz E-Class vin#031"
type textarea "x"
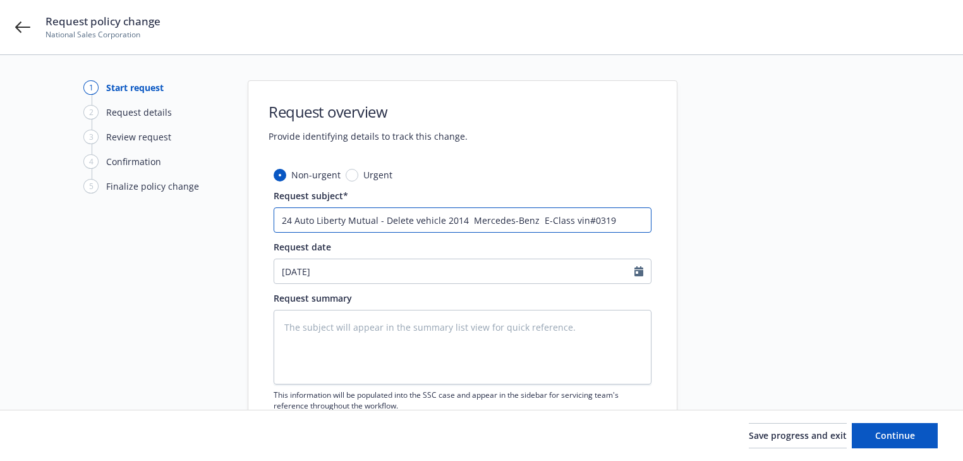
drag, startPoint x: 381, startPoint y: 221, endPoint x: 714, endPoint y: 224, distance: 333.0
click at [714, 224] on div "1 Start request 2 Request details 3 Review request 4 Confirmation 5 Finalize po…" at bounding box center [481, 276] width 933 height 392
type input "24 Auto Liberty Mutual - Delete vehicle 2014 Mercedes-Benz E-Class vin#0319"
click at [521, 323] on textarea at bounding box center [463, 347] width 378 height 75
paste textarea "Delete vehicle 2014 Mercedes-Benz E-Class vin#0319"
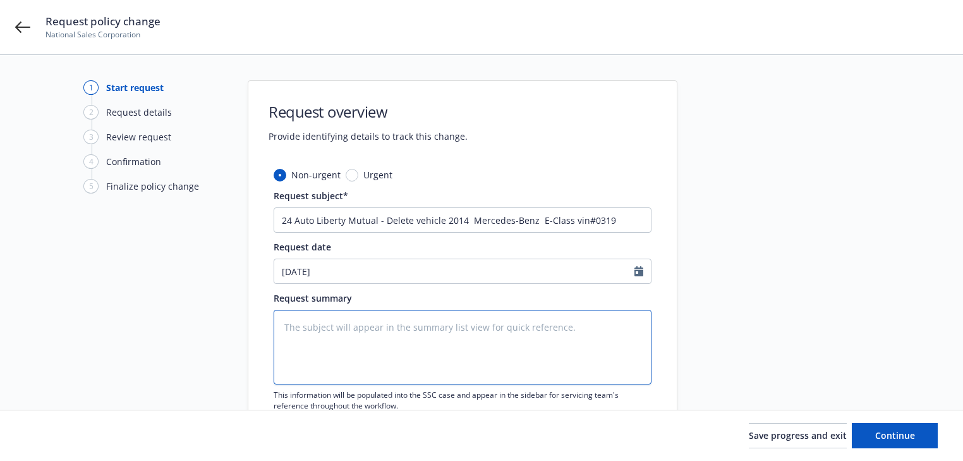
type textarea "Delete vehicle 2014 Mercedes-Benz E-Class vin#0319"
type textarea "x"
click at [495, 326] on textarea "Delete vehicle 2014 Mercedes-Benz E-Class vin#0319" at bounding box center [463, 347] width 378 height 75
paste textarea "WDDHF5KB7EB03"
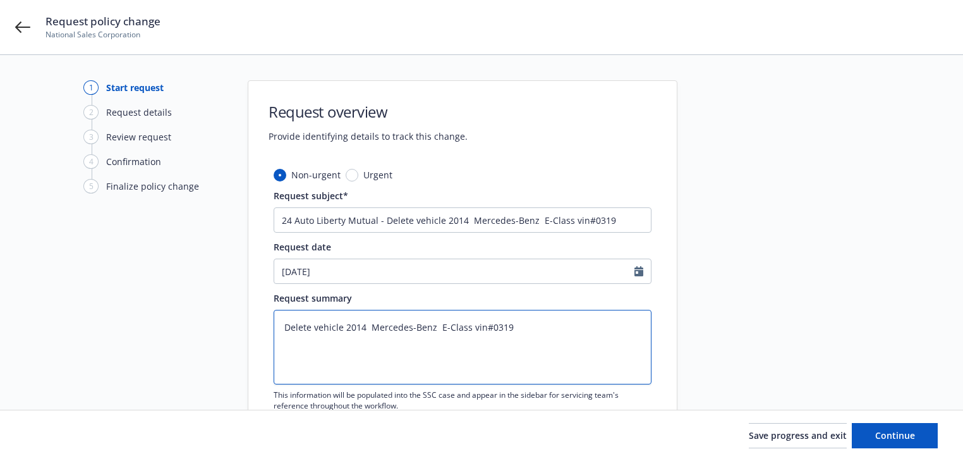
type textarea "Delete vehicle 2014 Mercedes-Benz E-Class vin#WDDHF5KB7EB030319"
type textarea "x"
click at [279, 322] on textarea "Delete vehicle 2014 Mercedes-Benz E-Class vin#WDDHF5KB7EB030319" at bounding box center [463, 347] width 378 height 75
paste textarea "Below vehicle was sold on 9/5 and title transfer has been completed. Please rem…"
type textarea "Below vehicle was sold on 9/5 and title transfer has been completed. Please rem…"
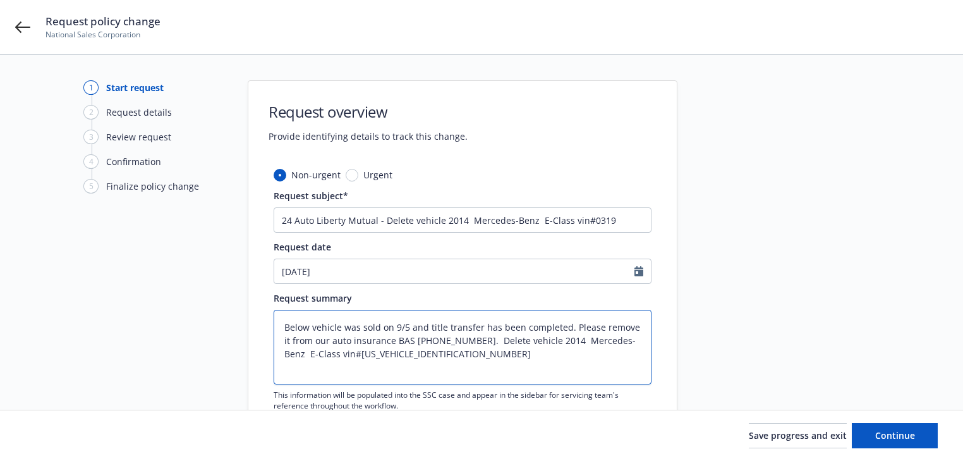
type textarea "x"
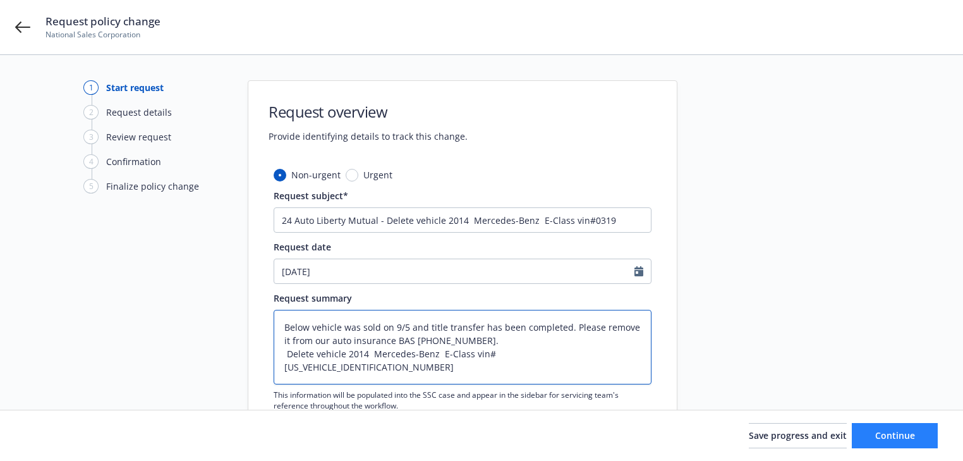
type textarea "Below vehicle was sold on 9/5 and title transfer has been completed. Please rem…"
click at [897, 437] on span "Continue" at bounding box center [895, 435] width 40 height 12
type textarea "x"
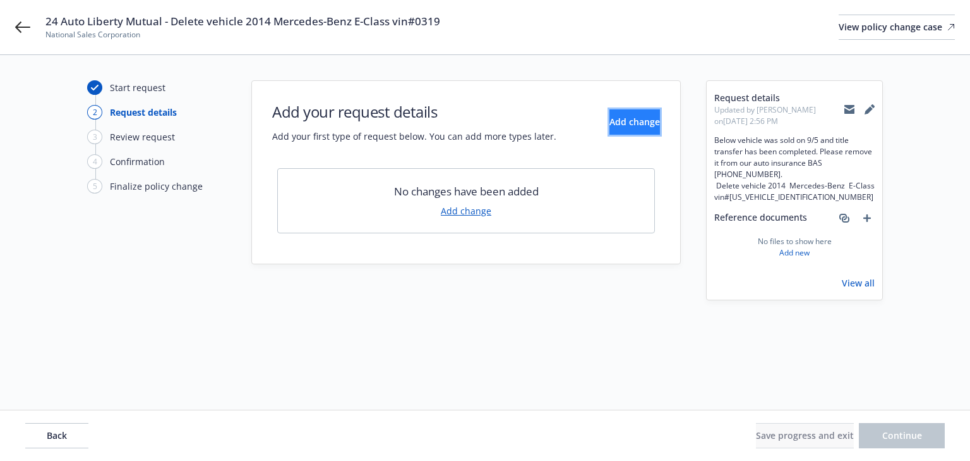
click at [610, 122] on span "Add change" at bounding box center [635, 122] width 51 height 12
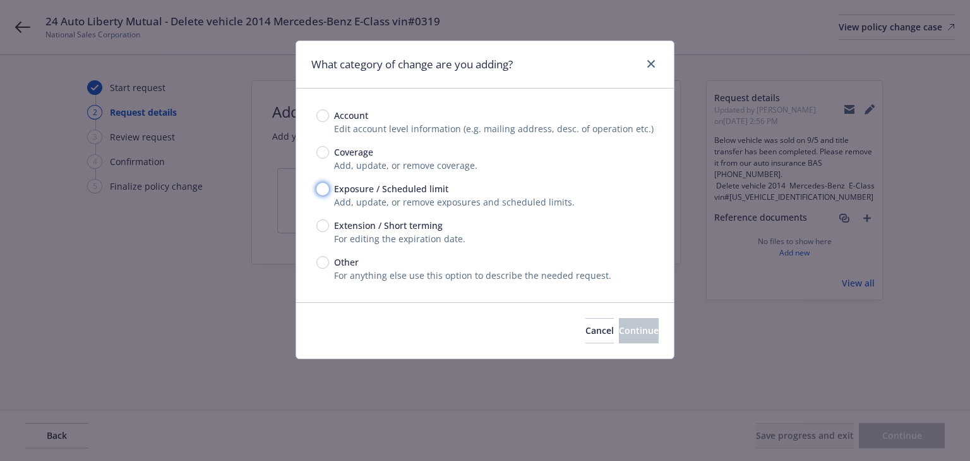
click at [321, 190] on input "Exposure / Scheduled limit" at bounding box center [323, 189] width 13 height 13
radio input "true"
click at [634, 324] on span "Continue" at bounding box center [639, 330] width 40 height 12
type textarea "x"
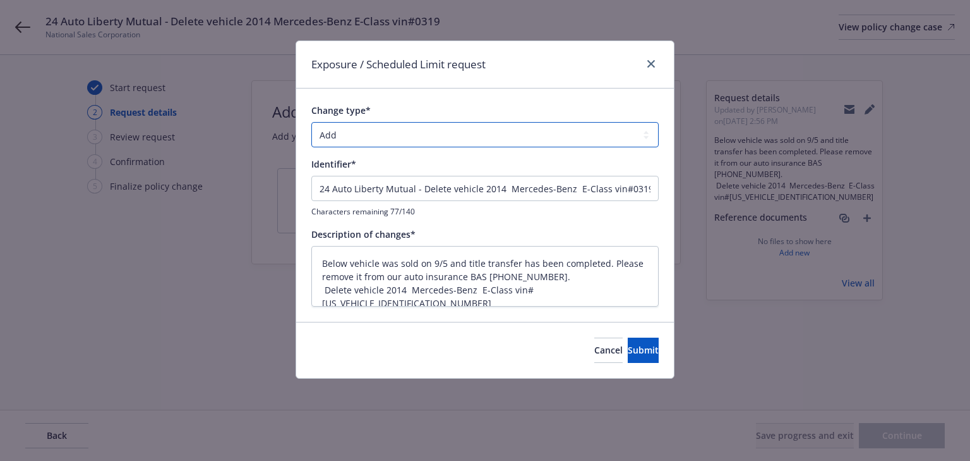
click at [408, 136] on select "Add Audit Change Remove" at bounding box center [484, 134] width 347 height 25
select select "REMOVE"
click at [311, 122] on select "Add Audit Change Remove" at bounding box center [484, 134] width 347 height 25
drag, startPoint x: 422, startPoint y: 188, endPoint x: 0, endPoint y: 200, distance: 422.2
click at [30, 200] on div "Exposure / Scheduled Limit request Change type* Add Audit Change Remove Identif…" at bounding box center [485, 230] width 970 height 461
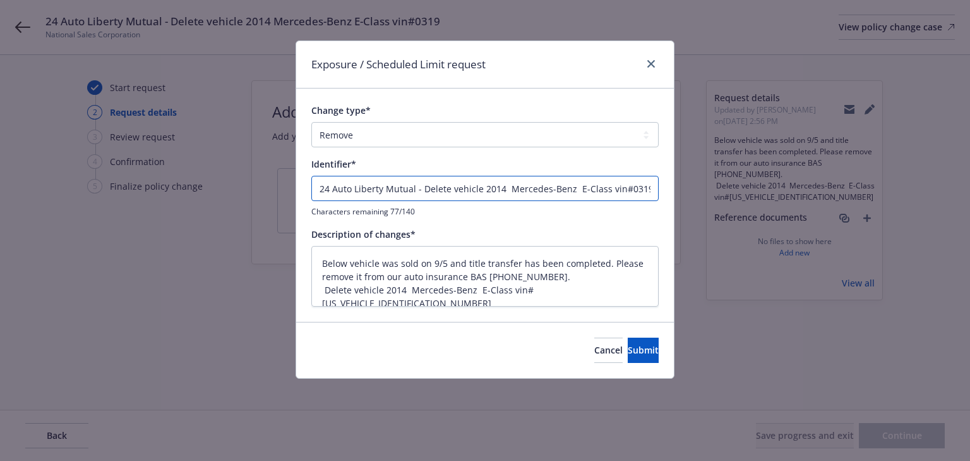
type textarea "x"
type input "Delete vehicle 2014 Mercedes-Benz E-Class vin#0319"
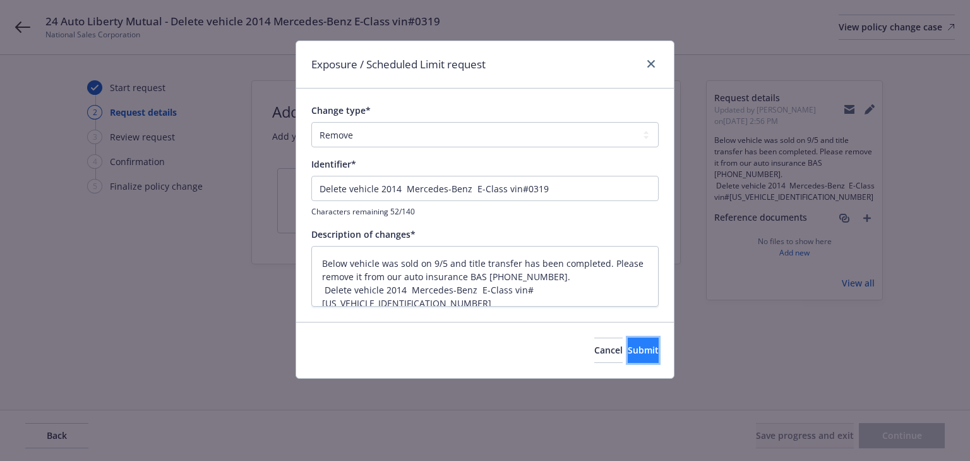
click at [632, 352] on span "Submit" at bounding box center [643, 350] width 31 height 12
type textarea "x"
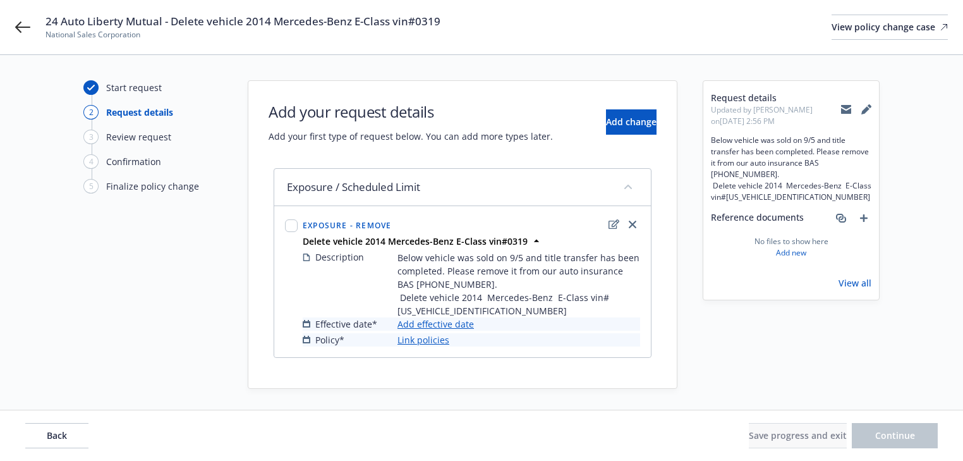
click at [457, 323] on link "Add effective date" at bounding box center [435, 323] width 76 height 13
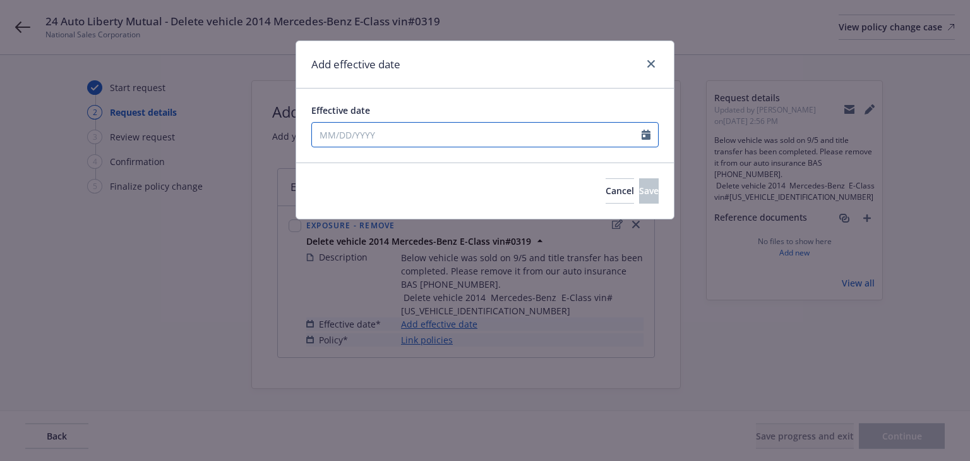
click at [396, 127] on input "Effective date" at bounding box center [477, 135] width 330 height 24
select select "9"
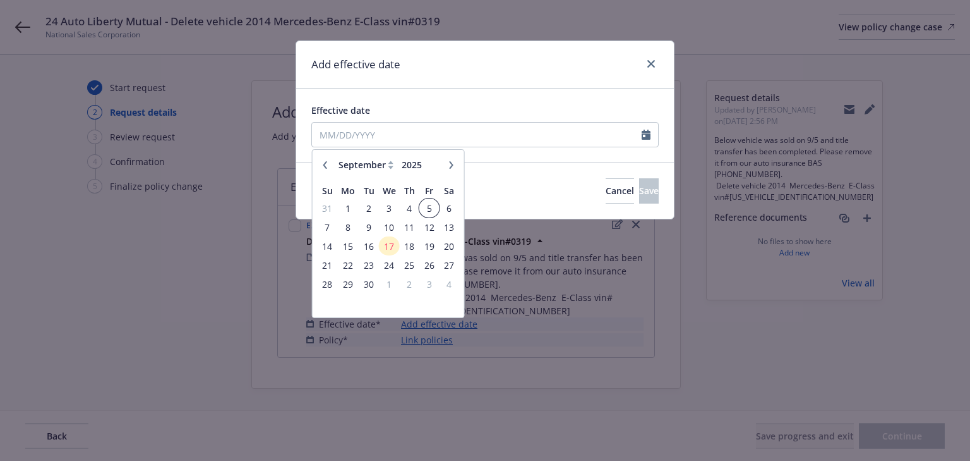
click at [431, 209] on span "5" at bounding box center [429, 208] width 17 height 16
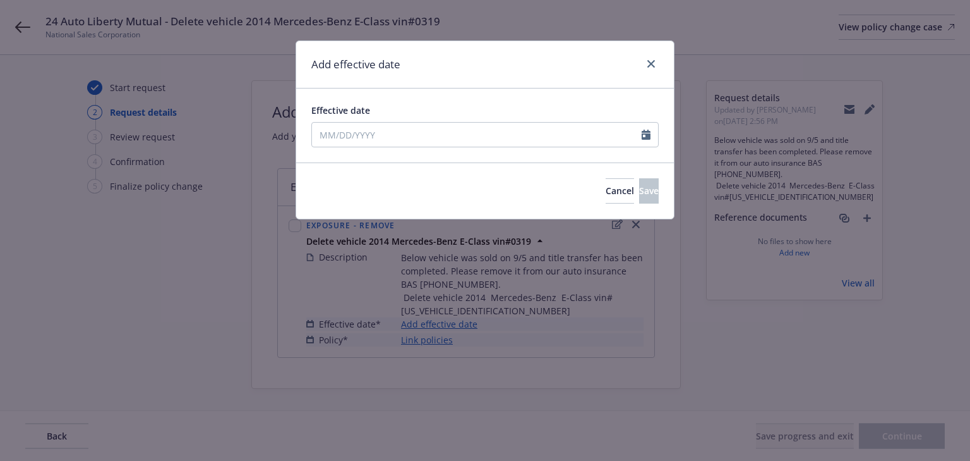
type input "09/05/2025"
click at [639, 184] on button "Save" at bounding box center [649, 190] width 20 height 25
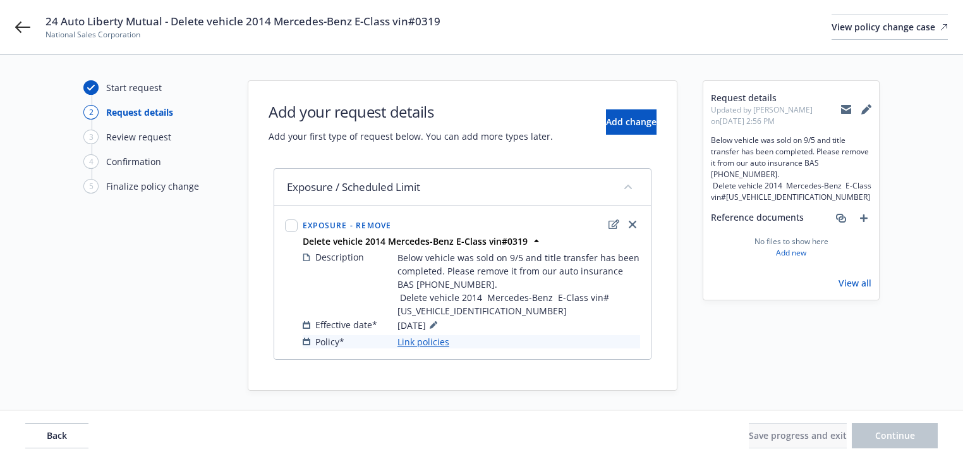
click at [435, 344] on link "Link policies" at bounding box center [423, 341] width 52 height 13
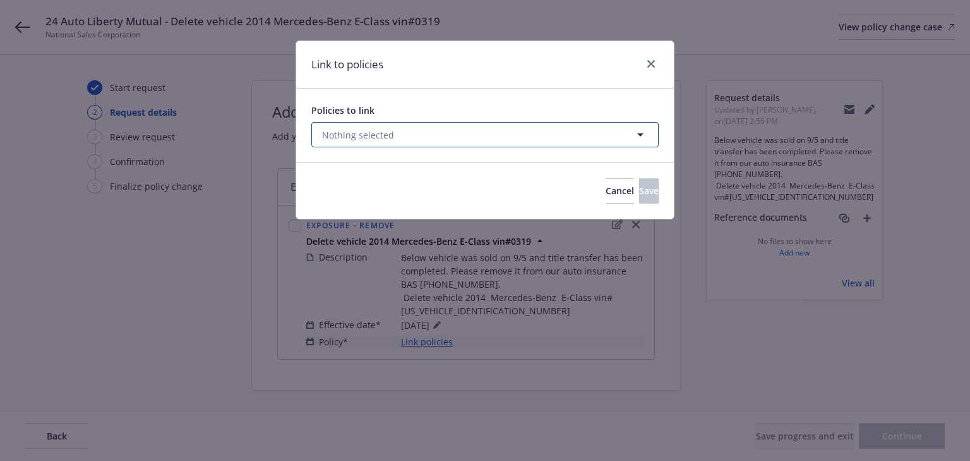
click at [381, 142] on button "Nothing selected" at bounding box center [484, 134] width 347 height 25
select select "ACTIVE"
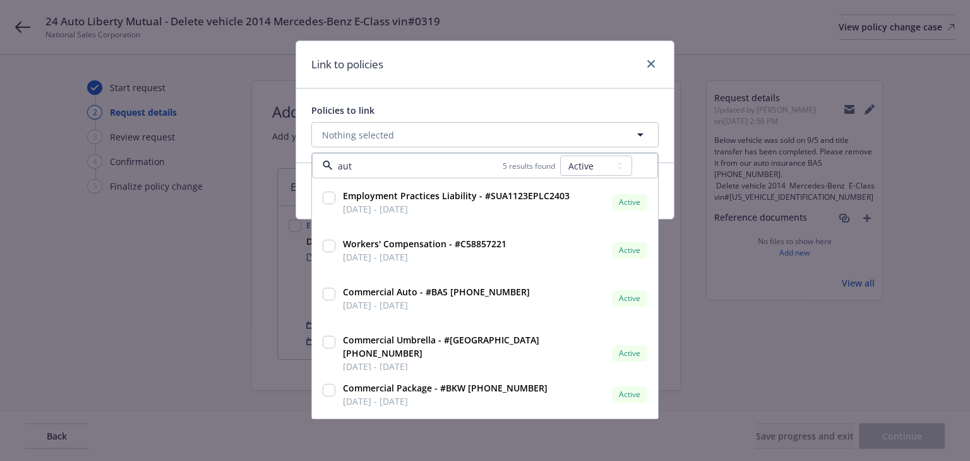
type input "auto"
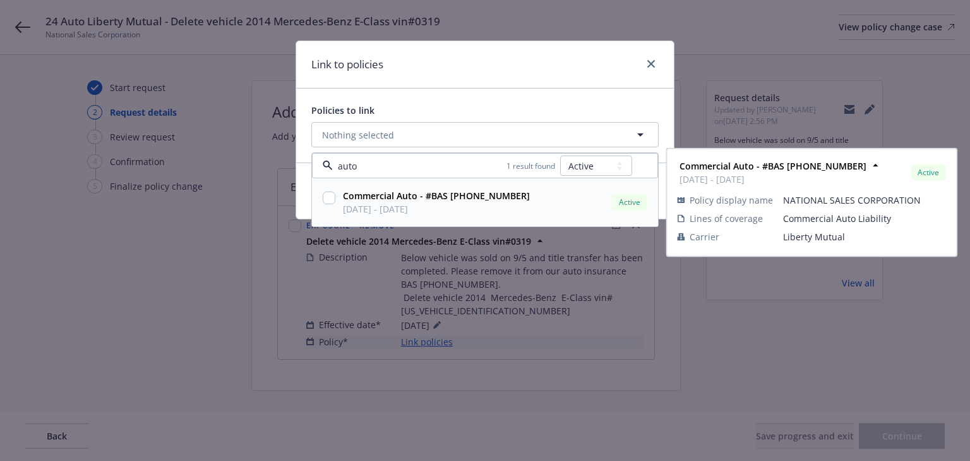
click at [329, 195] on input "checkbox" at bounding box center [329, 197] width 13 height 13
checkbox input "true"
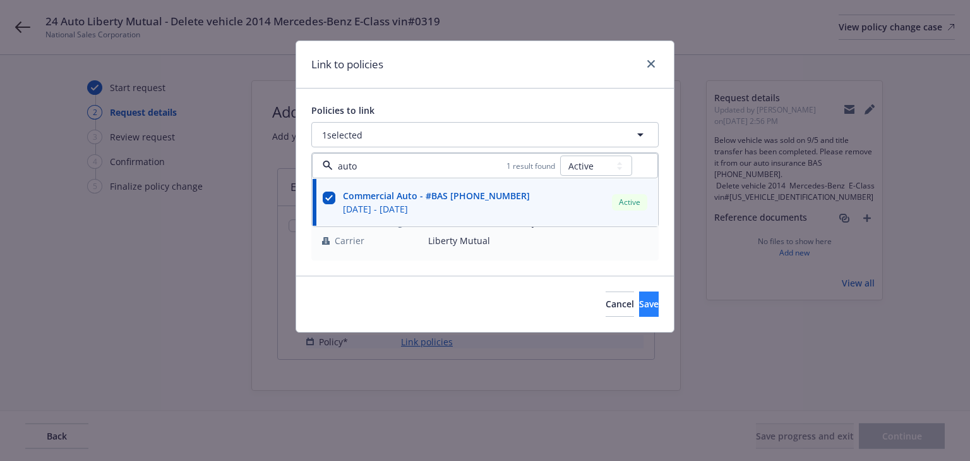
type input "auto"
click at [642, 308] on button "Save" at bounding box center [649, 303] width 20 height 25
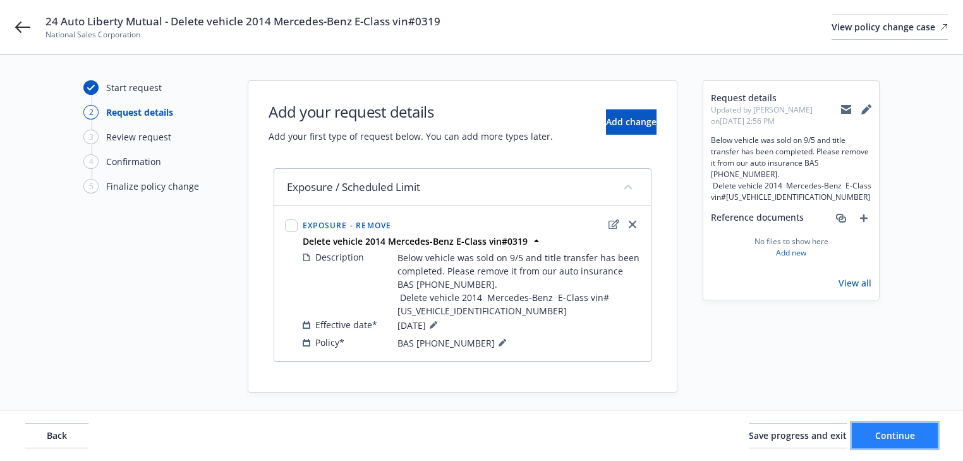
click at [912, 432] on span "Continue" at bounding box center [895, 435] width 40 height 12
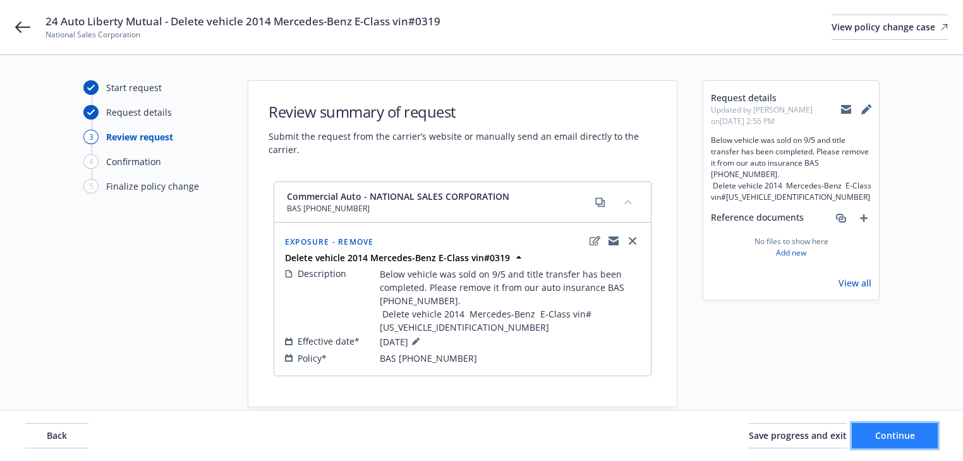
click at [908, 428] on button "Continue" at bounding box center [895, 435] width 86 height 25
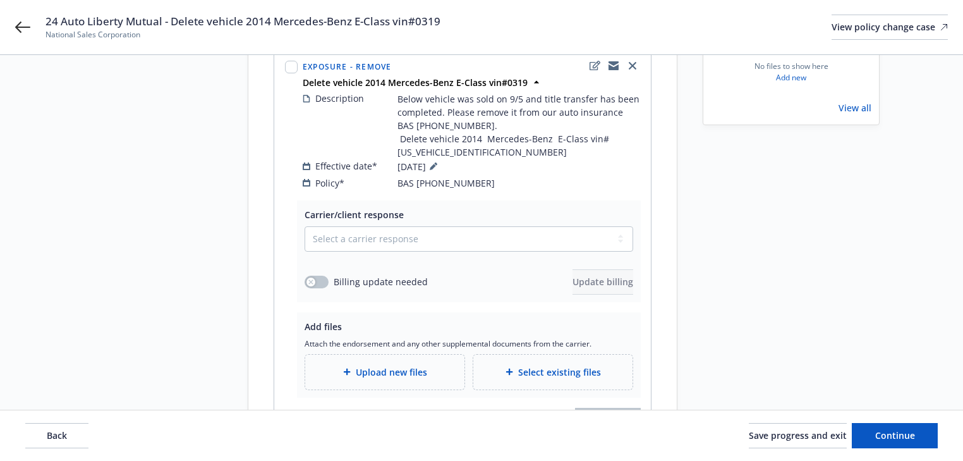
scroll to position [202, 0]
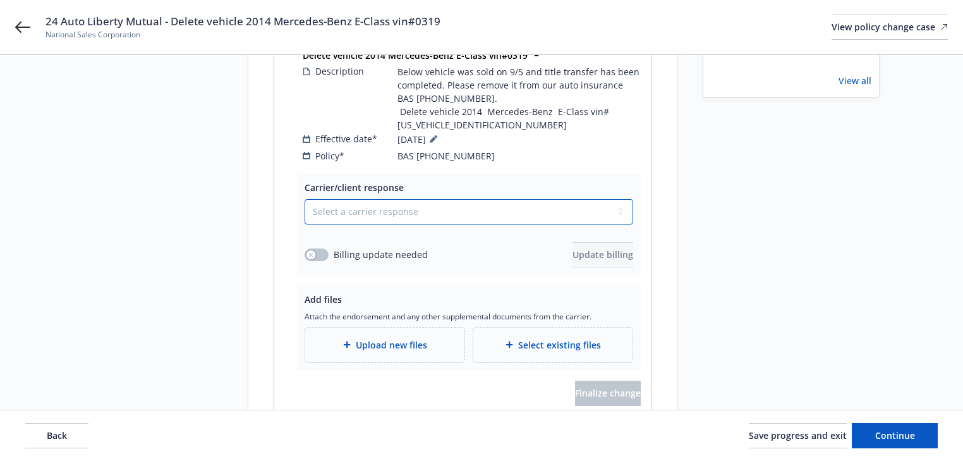
click at [404, 199] on select "Select a carrier response Accepted Accepted with revision No endorsement needed…" at bounding box center [469, 211] width 329 height 25
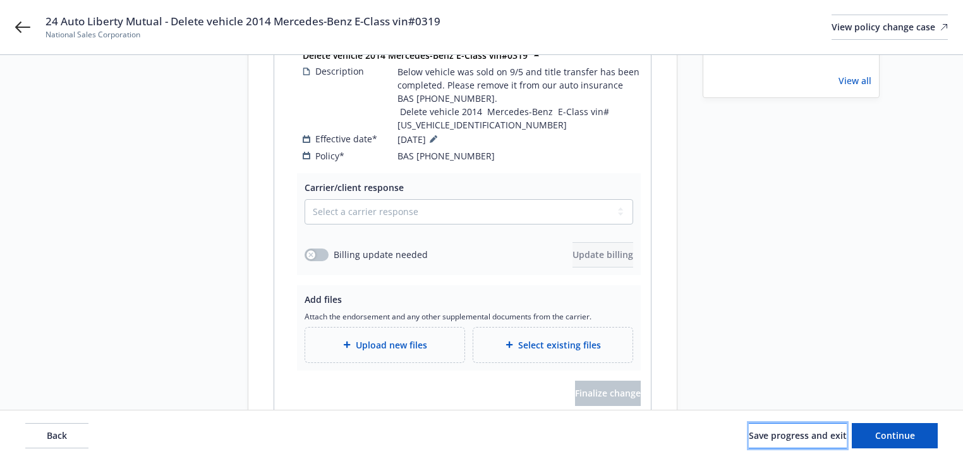
click at [807, 431] on span "Save progress and exit" at bounding box center [798, 435] width 98 height 12
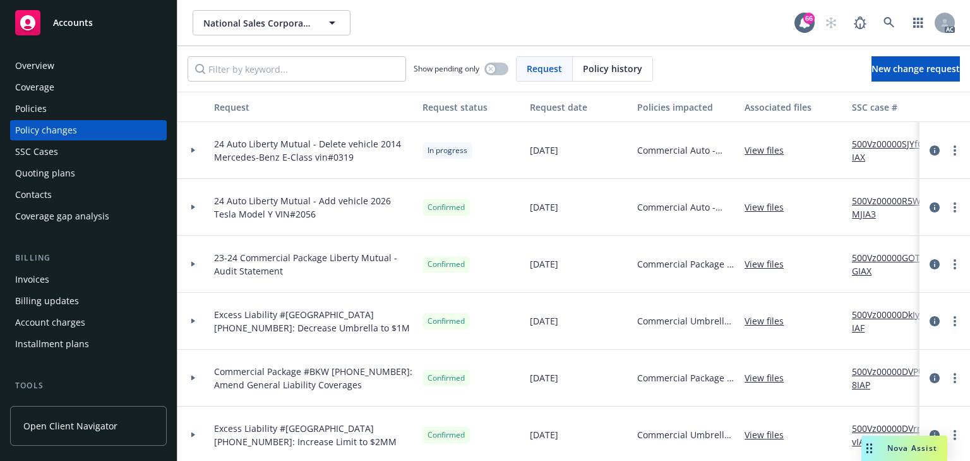
click at [866, 144] on link "500Vz00000SJYfOIAX" at bounding box center [894, 150] width 85 height 27
click at [954, 148] on icon "more" at bounding box center [955, 150] width 3 height 10
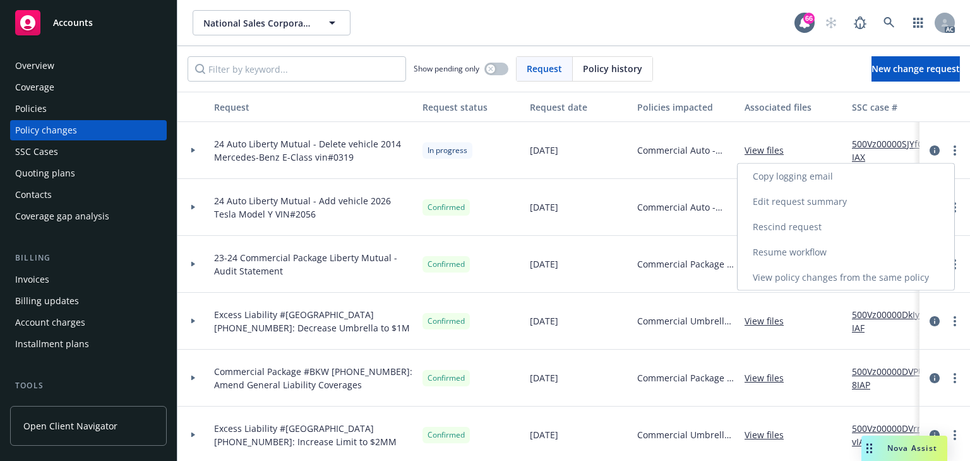
drag, startPoint x: 776, startPoint y: 179, endPoint x: 777, endPoint y: 162, distance: 17.7
click at [776, 179] on link "Copy logging email" at bounding box center [846, 176] width 217 height 25
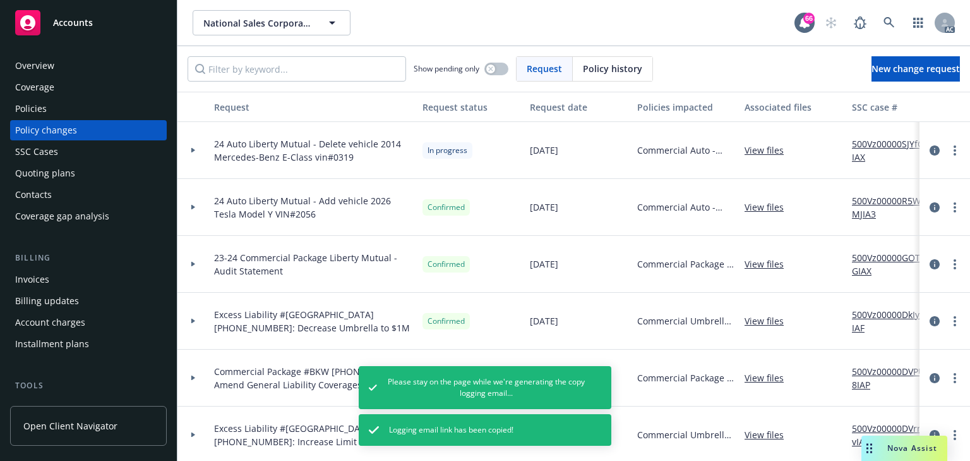
click at [28, 107] on div "Policies" at bounding box center [31, 109] width 32 height 20
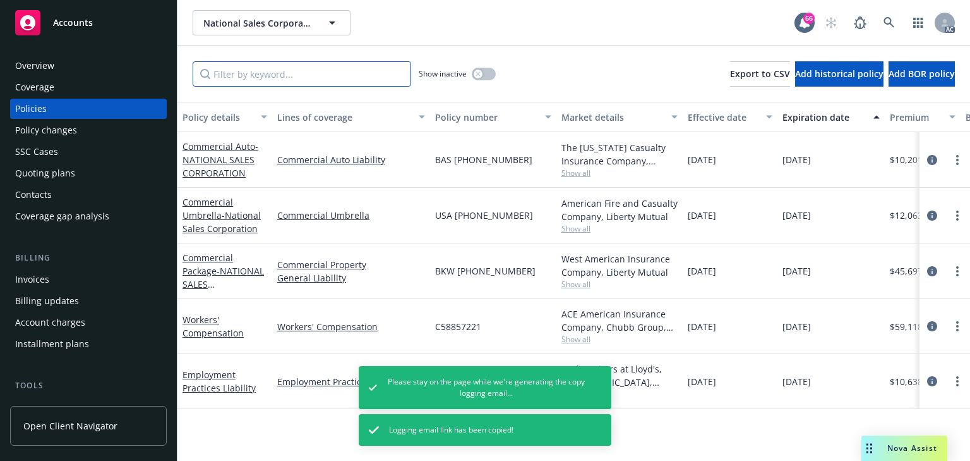
click at [285, 72] on input "Filter by keyword..." at bounding box center [302, 73] width 219 height 25
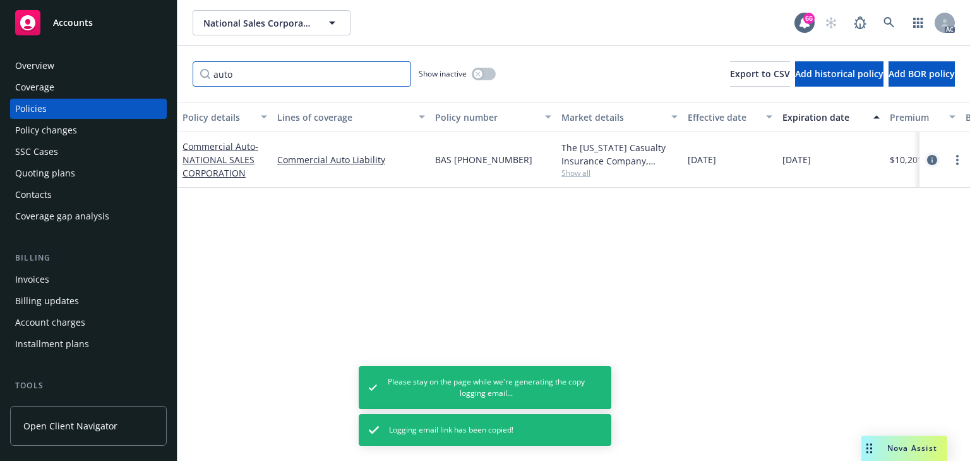
type input "auto"
click at [927, 159] on icon "circleInformation" at bounding box center [932, 160] width 10 height 10
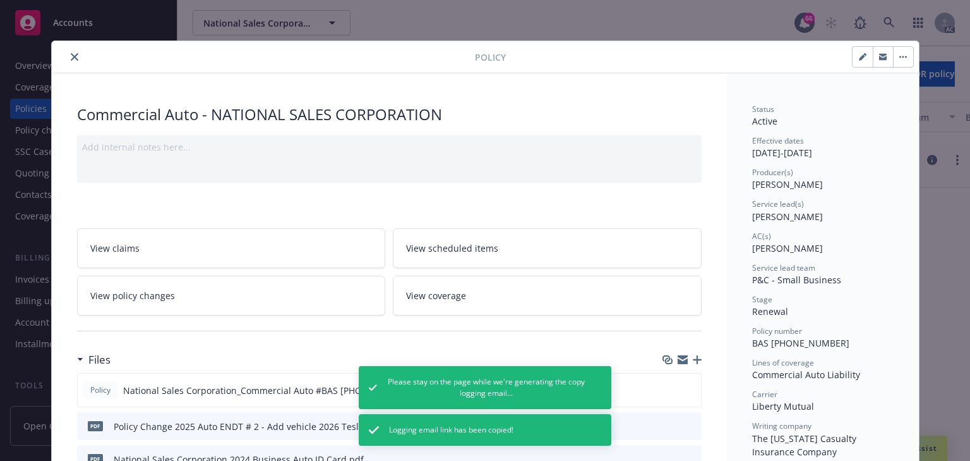
scroll to position [38, 0]
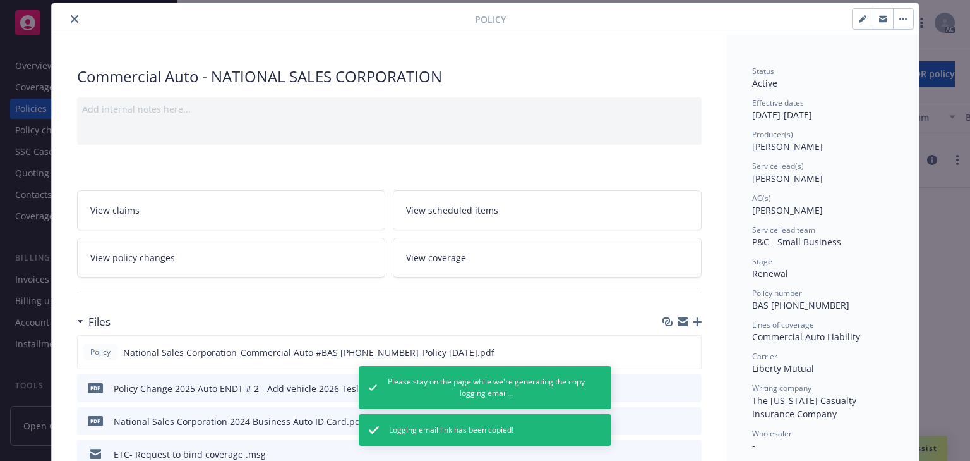
copy span "Daniel Campbell"
drag, startPoint x: 740, startPoint y: 179, endPoint x: 831, endPoint y: 181, distance: 91.6
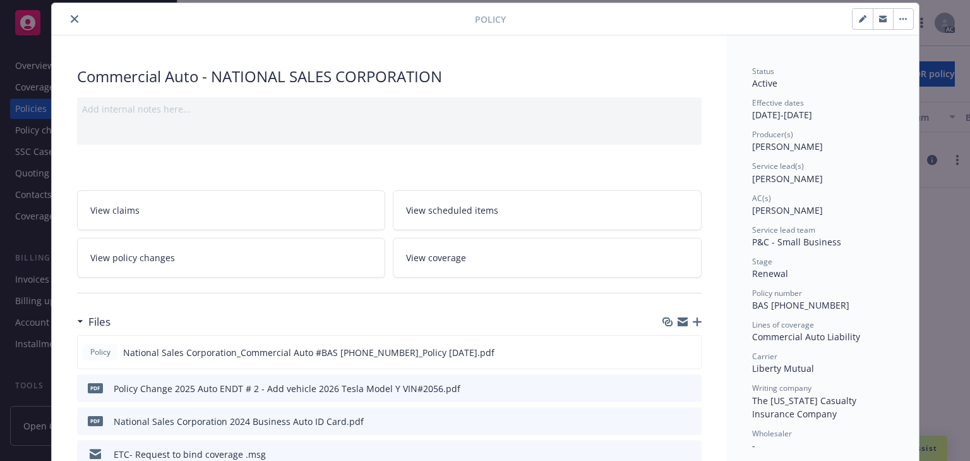
click at [800, 273] on div "Stage Renewal" at bounding box center [823, 268] width 142 height 24
drag, startPoint x: 751, startPoint y: 306, endPoint x: 869, endPoint y: 301, distance: 118.9
click at [869, 301] on div "Policy number BAS (25) 61 96 72 66" at bounding box center [823, 299] width 142 height 24
copy span "BAS (25) 61 96 72 66"
click at [71, 18] on icon "close" at bounding box center [75, 19] width 8 height 8
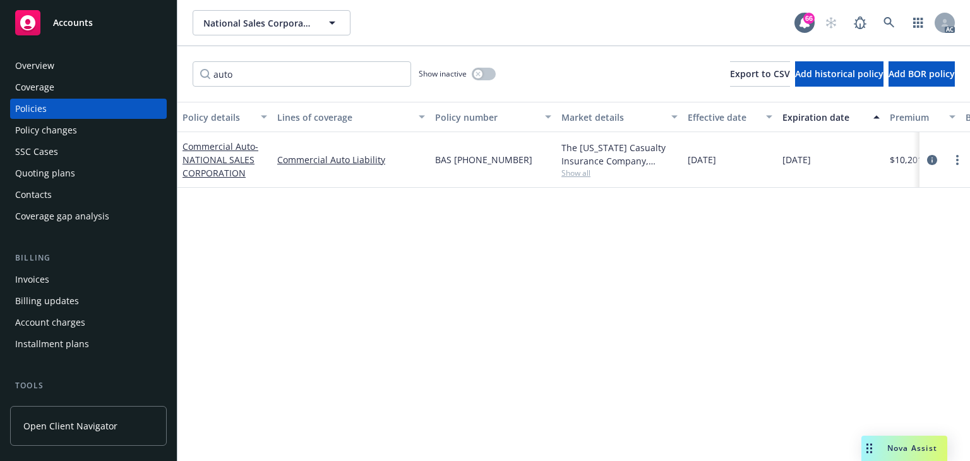
click at [406, 237] on div "Policy details Lines of coverage Policy number Market details Effective date Ex…" at bounding box center [574, 281] width 793 height 359
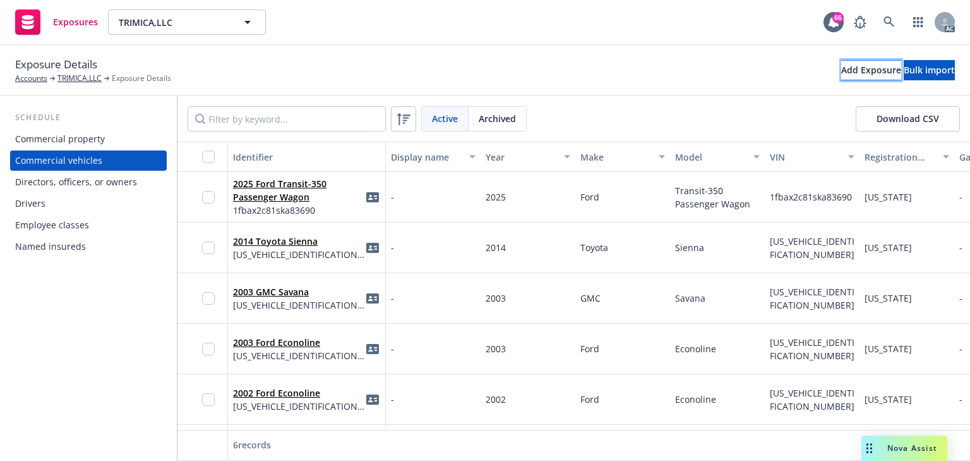
click at [842, 76] on div "Add Exposure" at bounding box center [872, 70] width 60 height 19
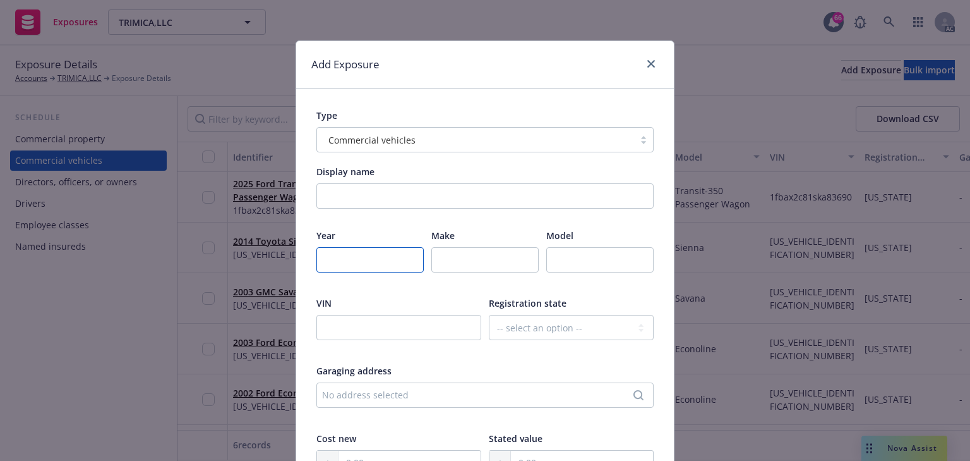
click at [346, 257] on input "number" at bounding box center [370, 259] width 107 height 25
paste input "2025"
type input "2025"
click at [474, 257] on input "text" at bounding box center [485, 259] width 107 height 25
paste input "Ford"
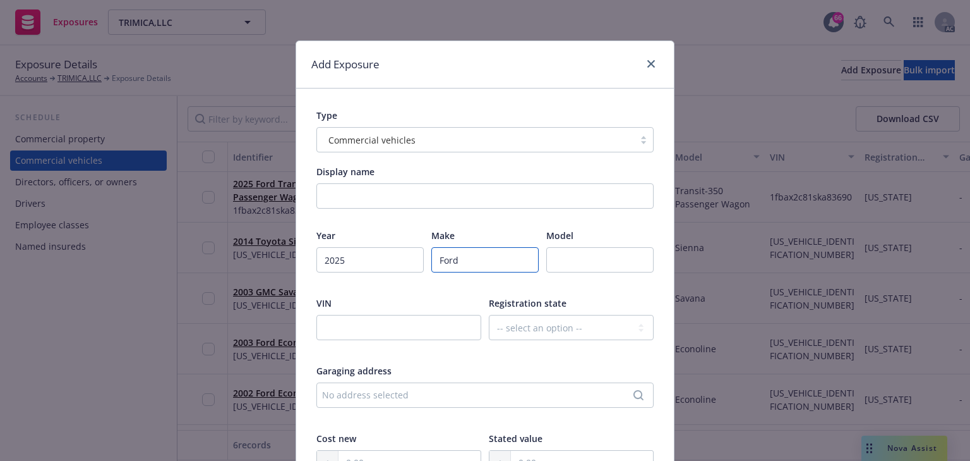
type input "Ford"
click at [584, 257] on input "text" at bounding box center [600, 259] width 107 height 25
paste input "Transit 350"
type input "Transit 350"
click at [398, 329] on input "text" at bounding box center [399, 327] width 165 height 25
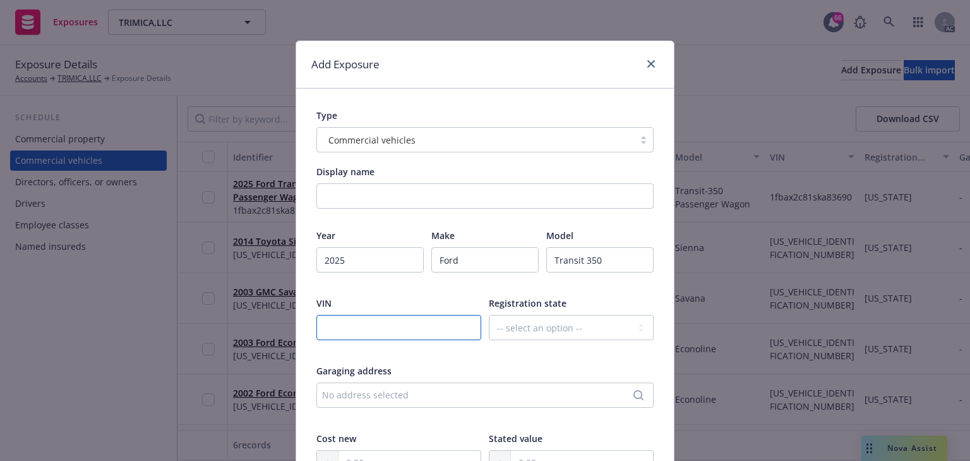
paste input "1FBAX2C80SKA27403"
type input "1FBAX2C80SKA27403"
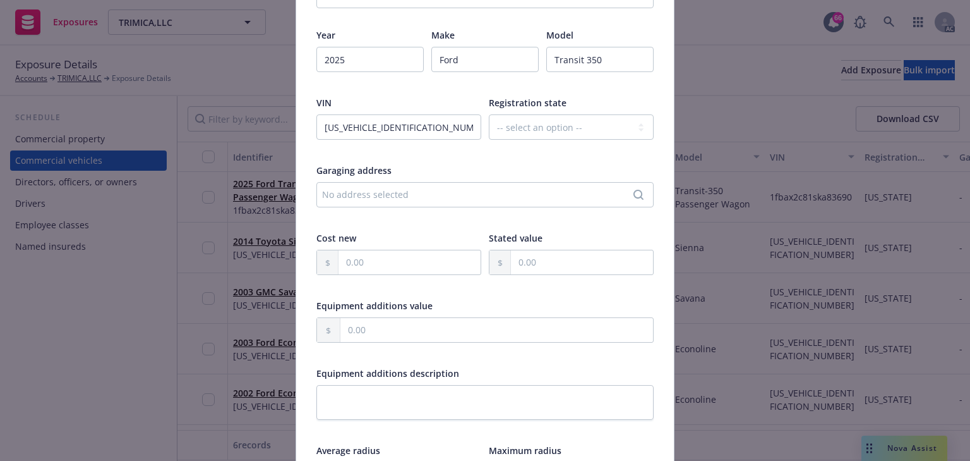
scroll to position [202, 0]
click at [375, 262] on input "text" at bounding box center [410, 260] width 142 height 24
paste input "68,663.00"
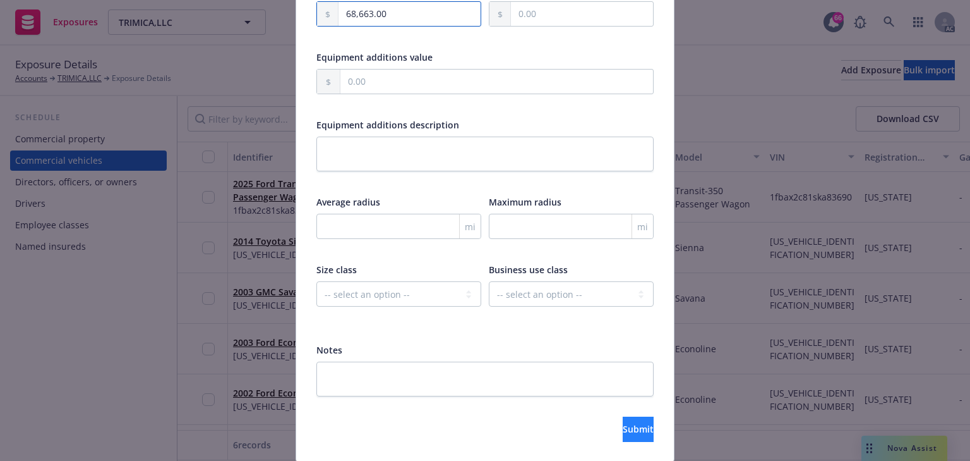
scroll to position [455, 0]
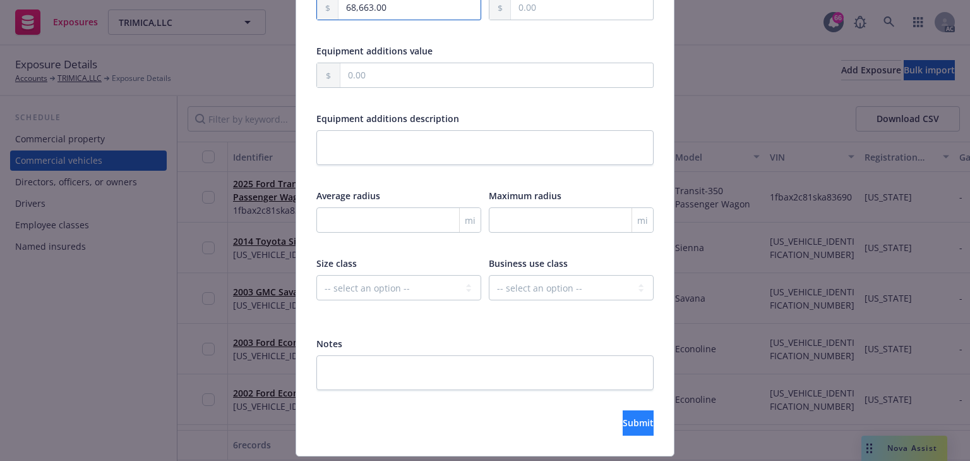
type input "68,663.00"
click at [637, 429] on button "Submit" at bounding box center [638, 422] width 31 height 25
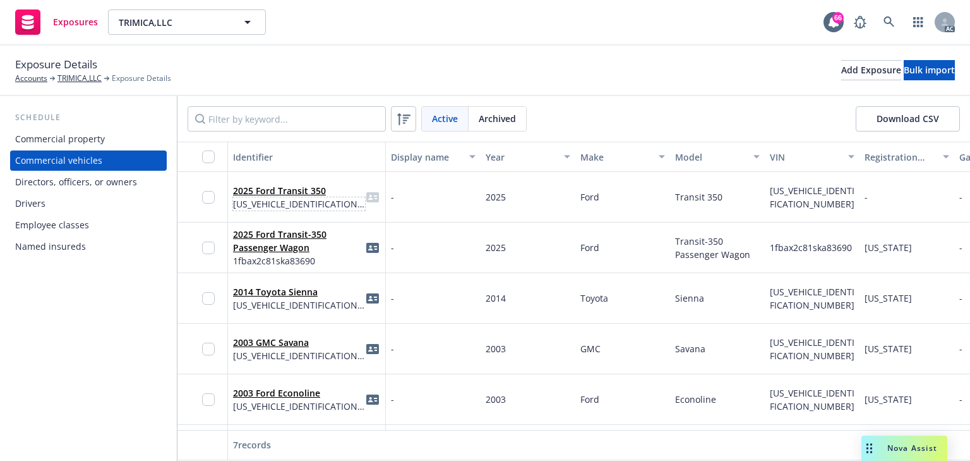
click at [268, 200] on span "1FBAX2C80SKA27403" at bounding box center [299, 203] width 132 height 13
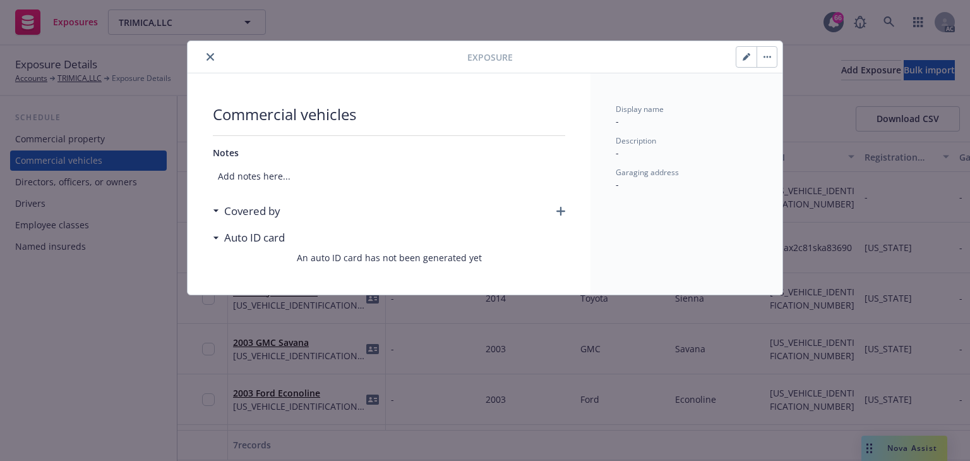
click at [559, 214] on icon "button" at bounding box center [561, 211] width 9 height 9
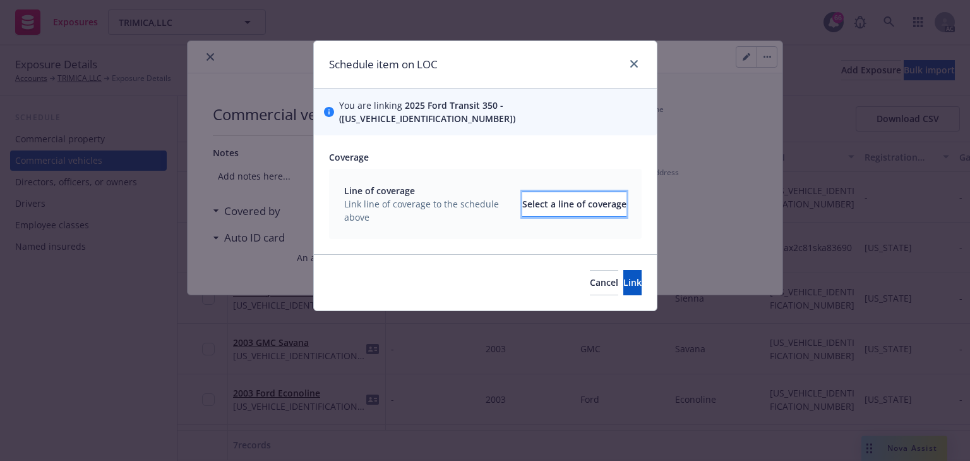
click at [548, 192] on div "Select a line of coverage" at bounding box center [575, 204] width 104 height 24
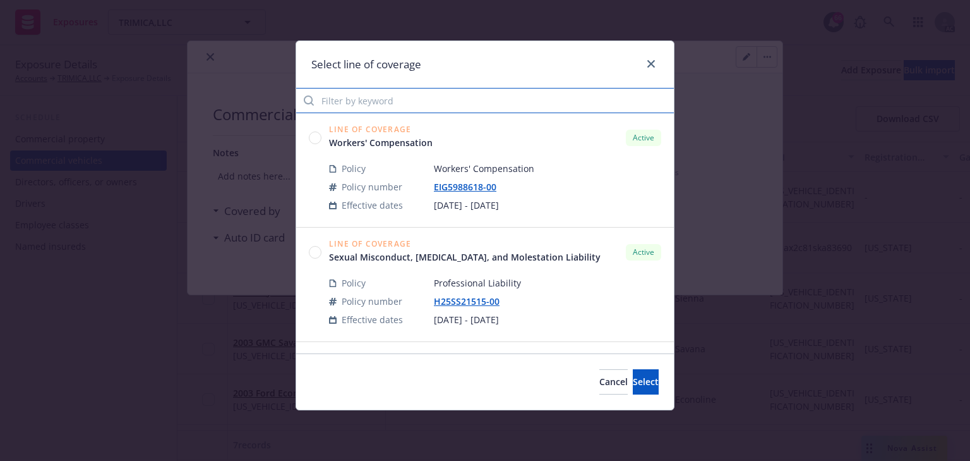
click at [380, 97] on input "Filter by keyword" at bounding box center [485, 100] width 378 height 25
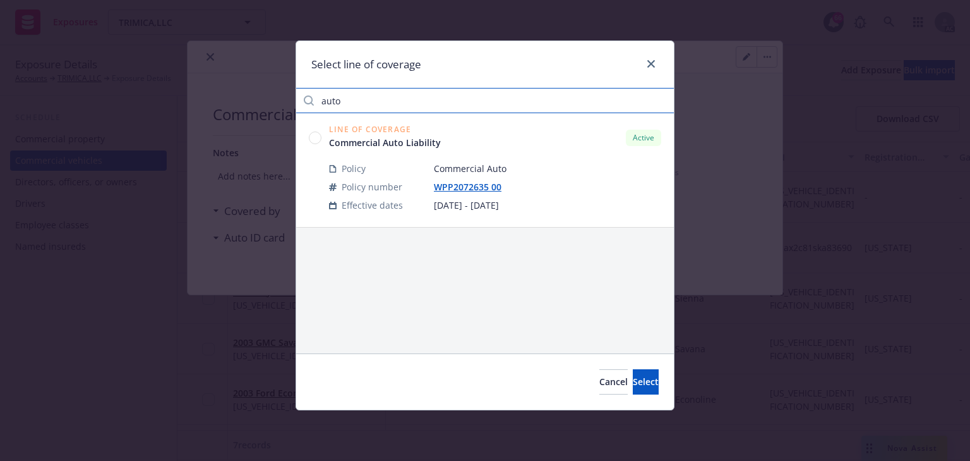
type input "auto"
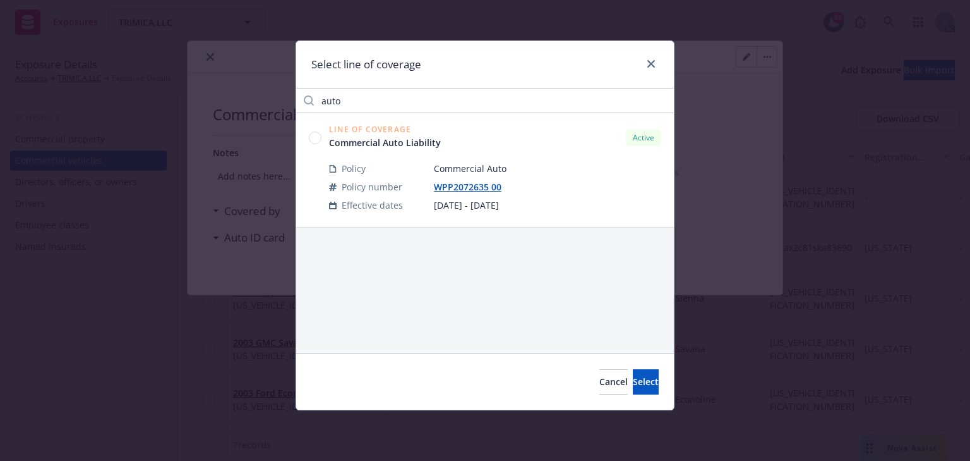
click at [313, 136] on circle at bounding box center [316, 137] width 12 height 12
click at [652, 384] on button "Select" at bounding box center [646, 381] width 26 height 25
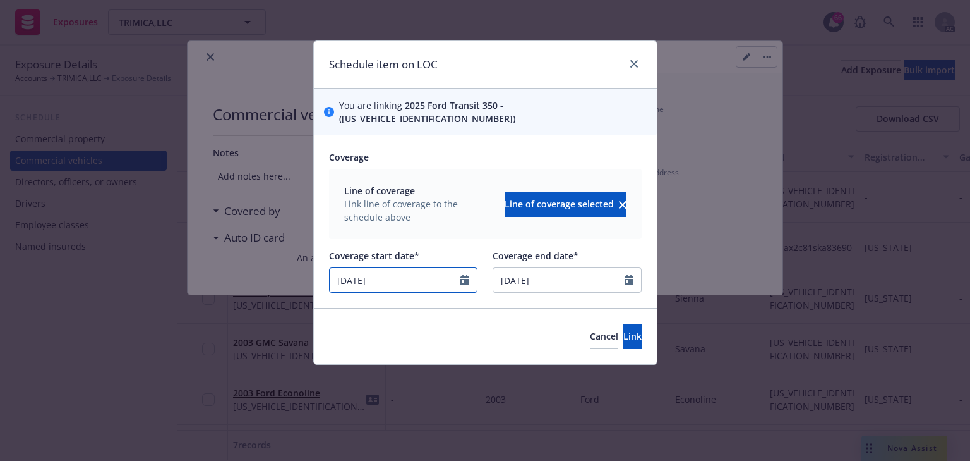
select select "3"
drag, startPoint x: 426, startPoint y: 269, endPoint x: 160, endPoint y: 248, distance: 267.4
click at [160, 248] on div "Schedule item on LOC You are linking 2025 Ford Transit 350 - (1FBAX2C80SKA27403…" at bounding box center [485, 230] width 970 height 461
type input "[DATE]"
drag, startPoint x: 598, startPoint y: 318, endPoint x: 56, endPoint y: 306, distance: 542.2
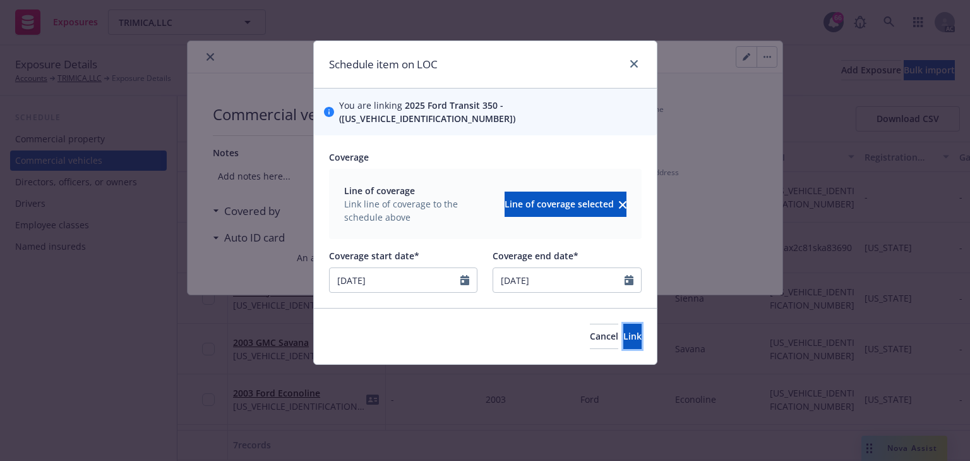
click at [624, 323] on button "Link" at bounding box center [633, 335] width 18 height 25
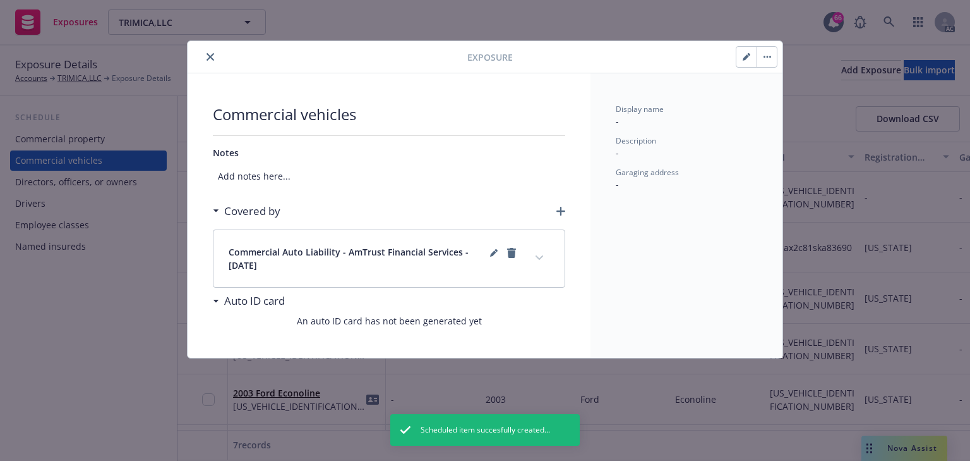
click at [543, 257] on icon "expand content" at bounding box center [540, 257] width 8 height 5
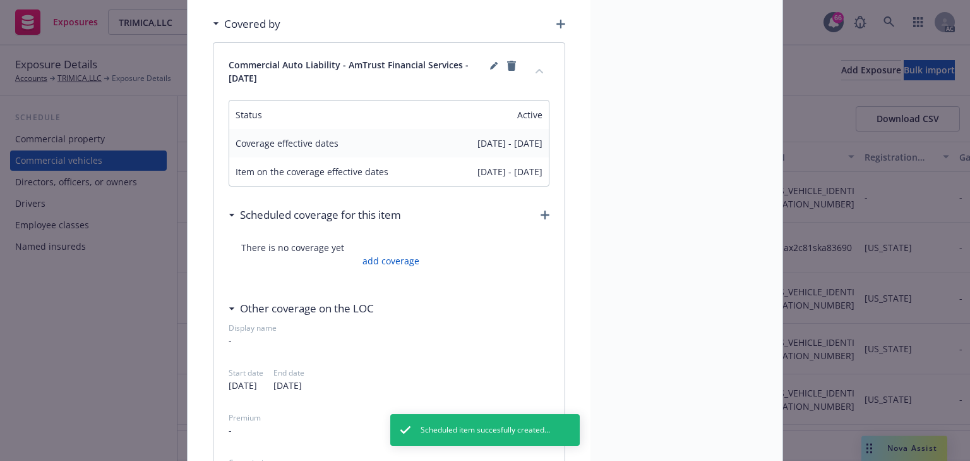
scroll to position [253, 0]
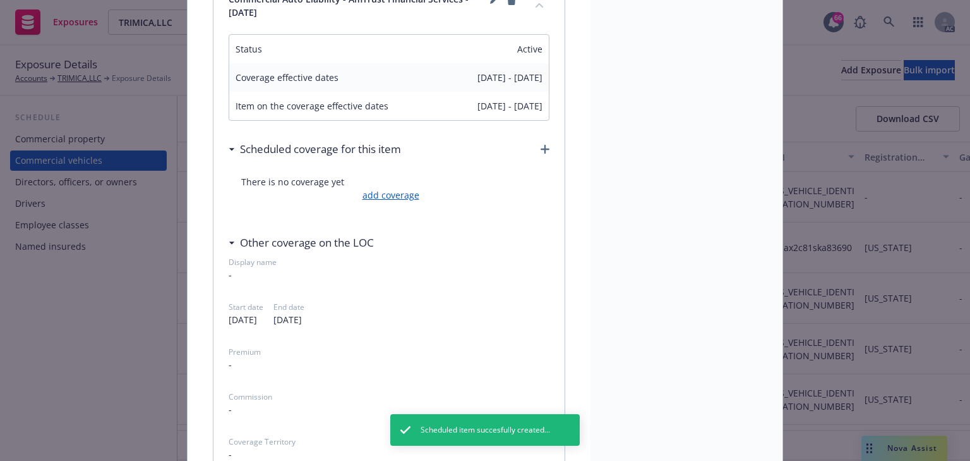
click at [403, 200] on link "add coverage" at bounding box center [389, 194] width 60 height 13
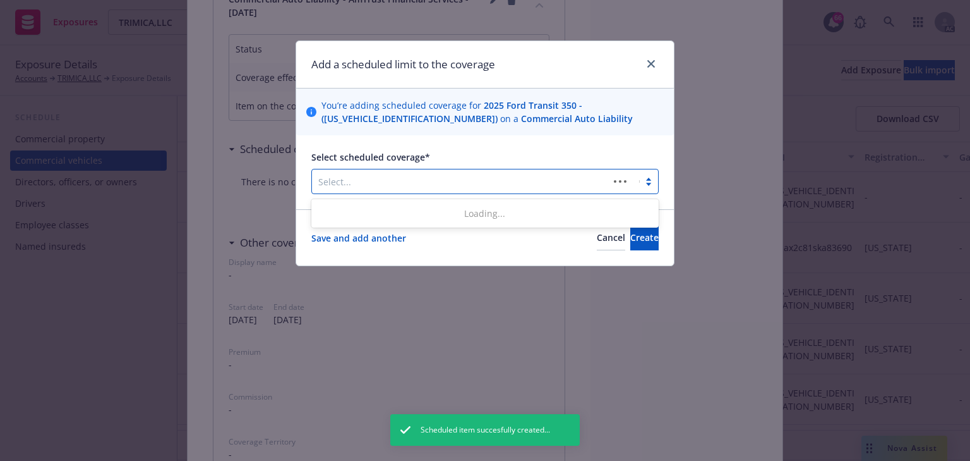
click at [452, 184] on div at bounding box center [460, 181] width 284 height 15
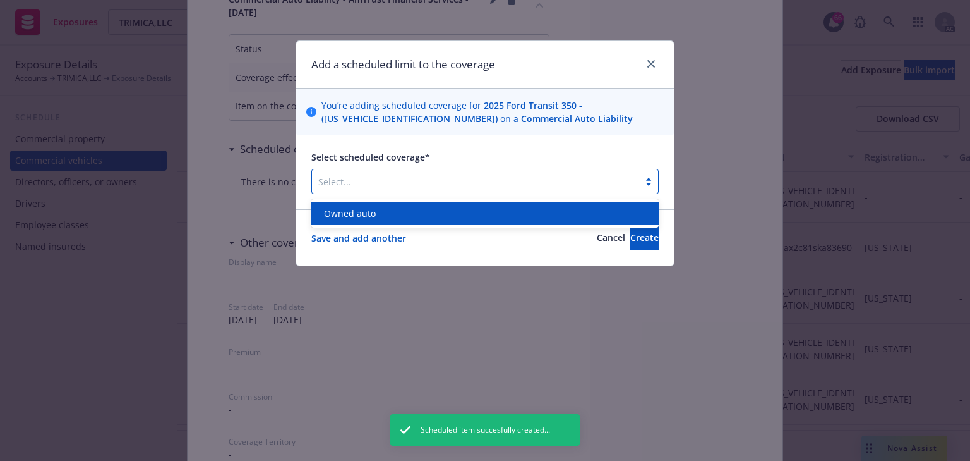
click at [437, 205] on div "Owned auto" at bounding box center [484, 213] width 347 height 23
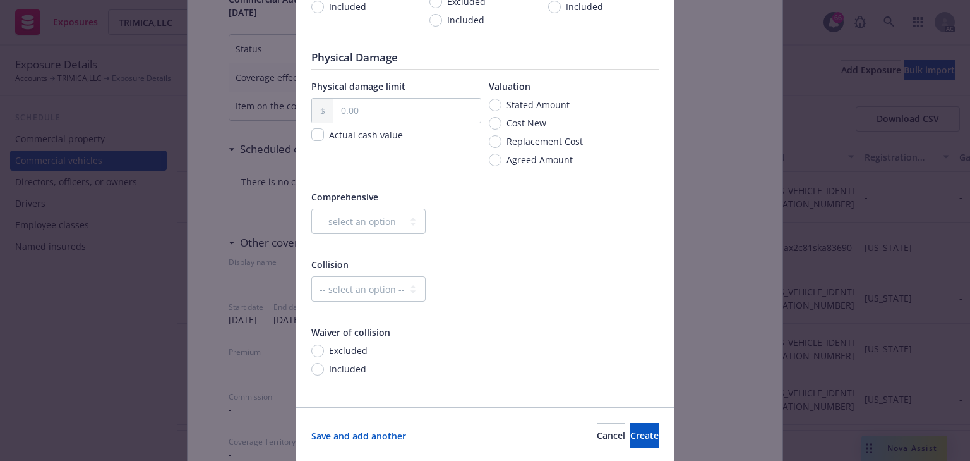
scroll to position [401, 0]
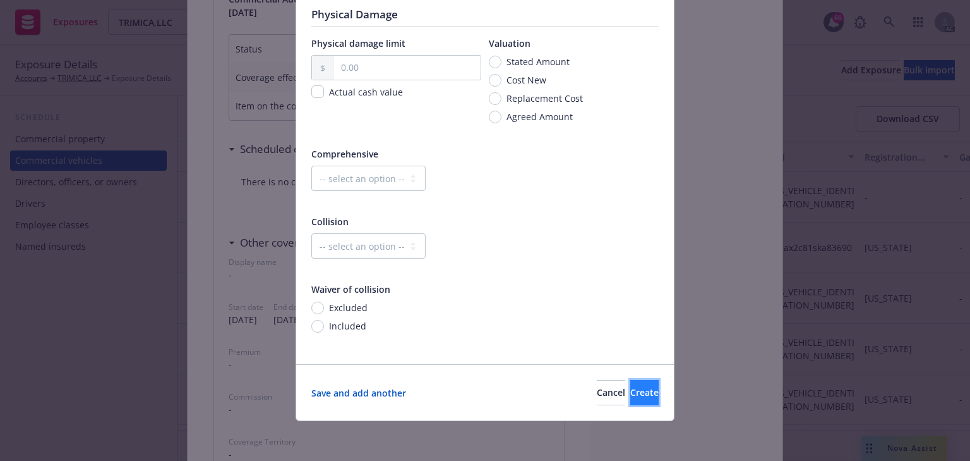
click at [631, 404] on button "Create" at bounding box center [645, 392] width 28 height 25
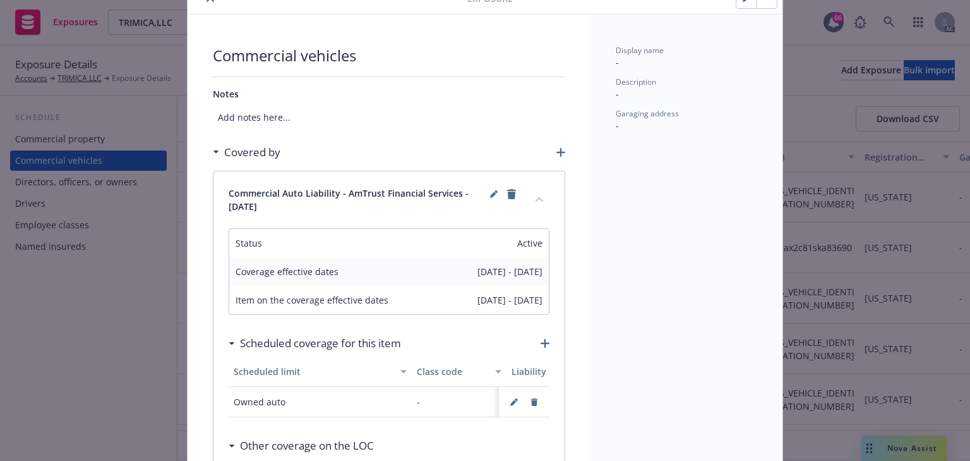
scroll to position [0, 0]
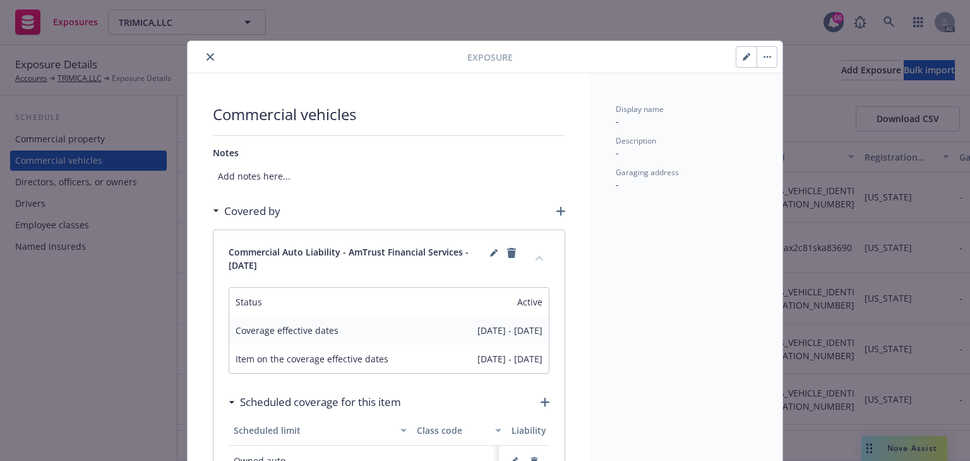
click at [210, 61] on button "close" at bounding box center [210, 56] width 15 height 15
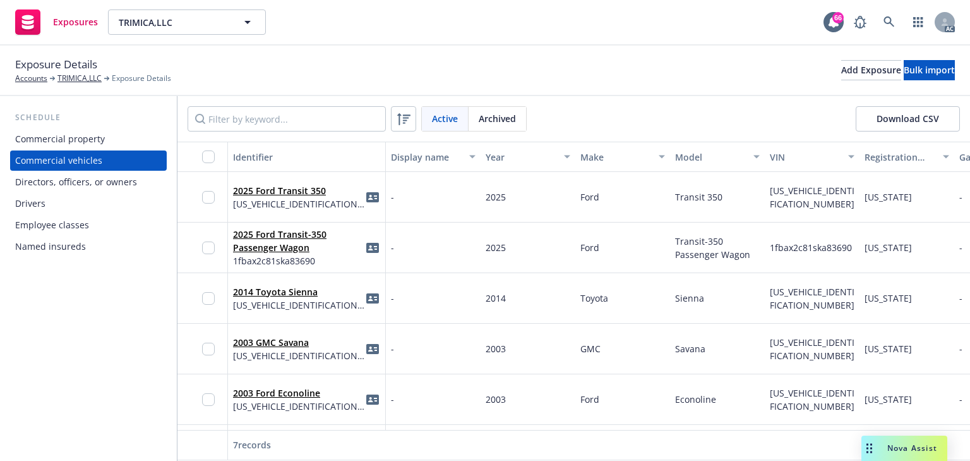
click at [92, 360] on div "Schedule Commercial property Commercial vehicles Directors, officers, or owners…" at bounding box center [88, 278] width 177 height 365
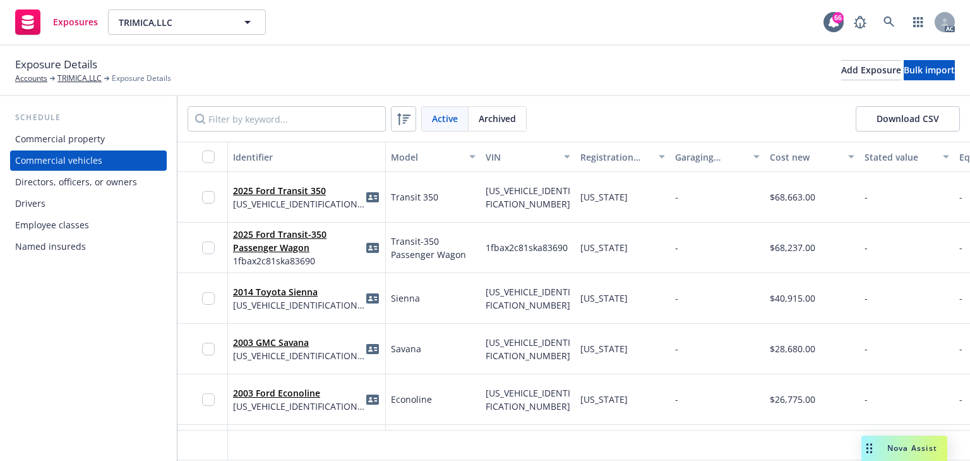
scroll to position [0, 435]
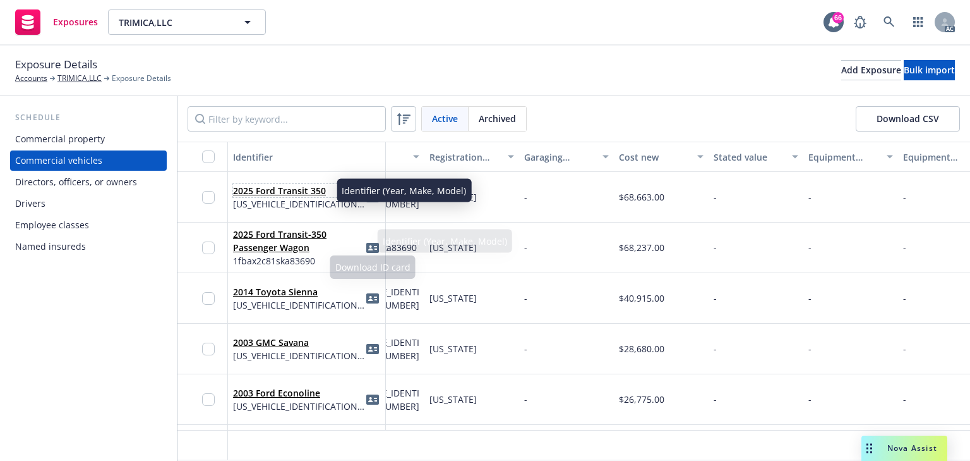
click at [289, 184] on link "2025 Ford Transit 350" at bounding box center [279, 190] width 93 height 12
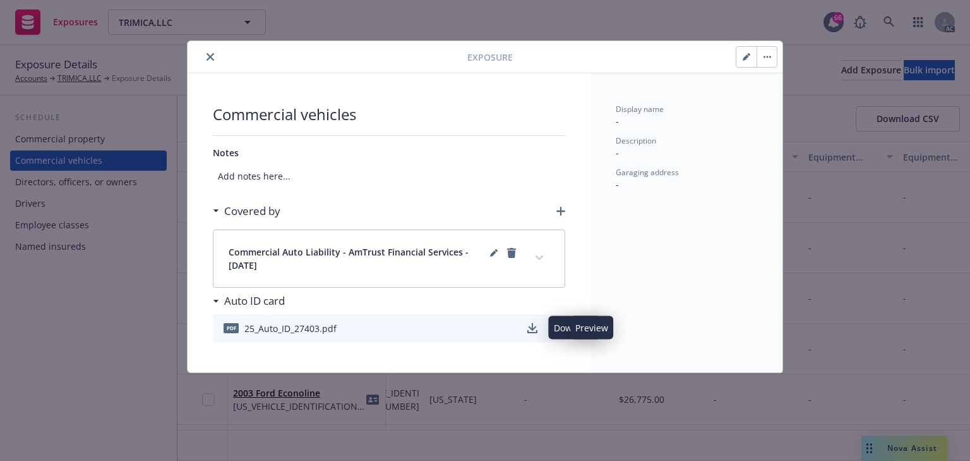
click at [528, 323] on icon "download" at bounding box center [533, 328] width 10 height 10
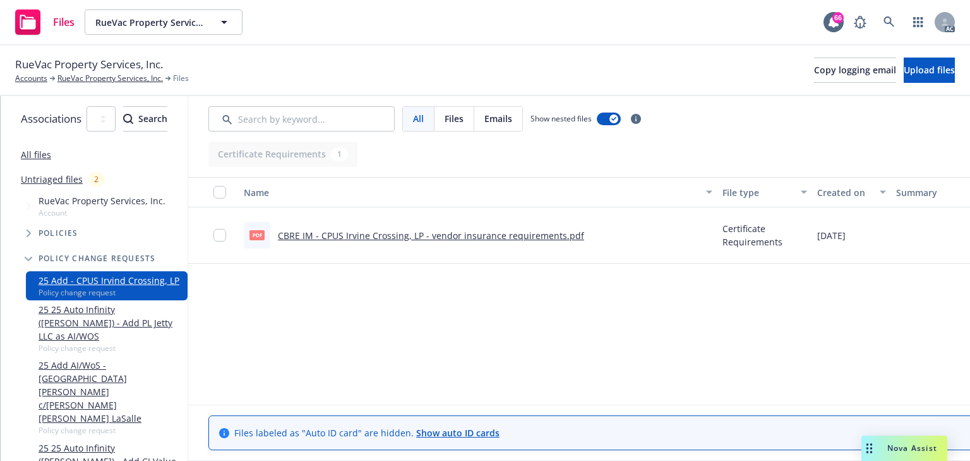
click at [468, 238] on link "CBRE IM - CPUS Irvine Crossing, LP - vendor insurance requirements.pdf" at bounding box center [431, 235] width 306 height 12
click at [120, 78] on link "RueVac Property Services, Inc." at bounding box center [110, 78] width 106 height 11
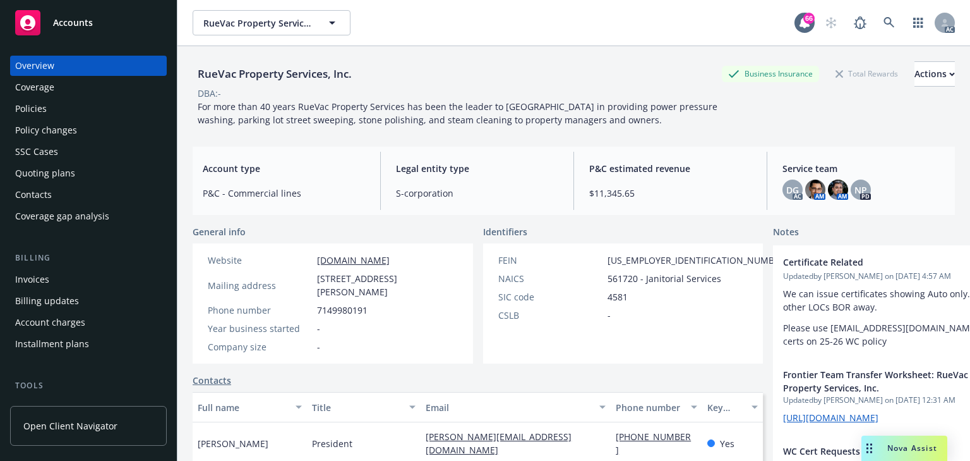
click at [61, 106] on div "Policies" at bounding box center [88, 109] width 147 height 20
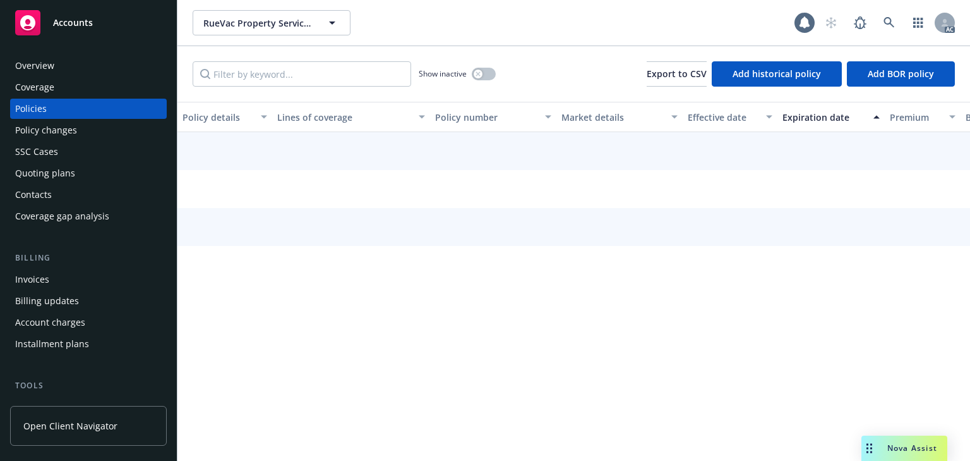
click at [54, 114] on div "Policies" at bounding box center [88, 109] width 147 height 20
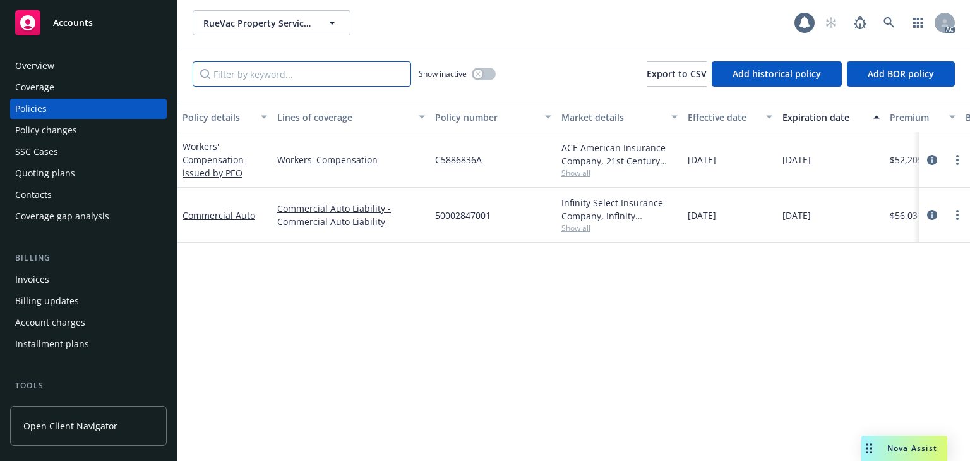
click at [240, 78] on input "Filter by keyword..." at bounding box center [302, 73] width 219 height 25
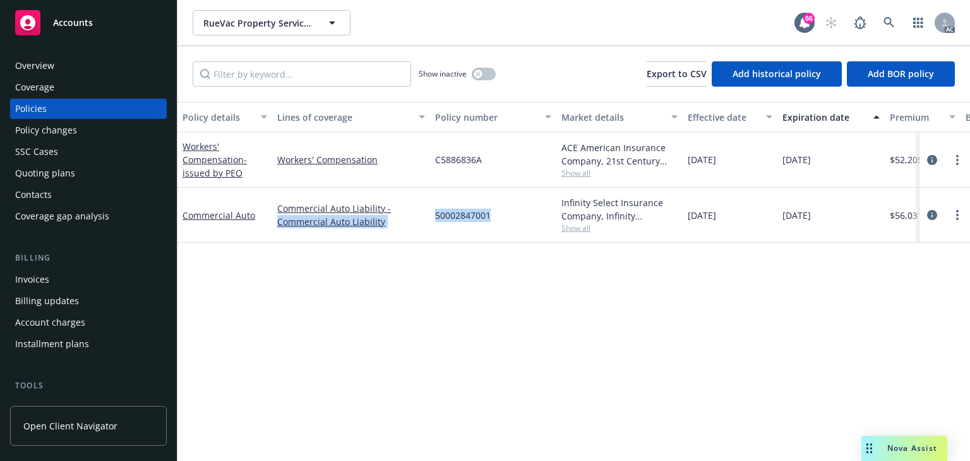
drag, startPoint x: 425, startPoint y: 207, endPoint x: 522, endPoint y: 209, distance: 96.7
click at [522, 209] on div "Commercial Auto Commercial Auto Liability - Commercial Auto Liability 500028470…" at bounding box center [787, 215] width 1219 height 55
click at [460, 277] on div "Policy details Lines of coverage Policy number Market details Effective date Ex…" at bounding box center [574, 281] width 793 height 359
drag, startPoint x: 488, startPoint y: 212, endPoint x: 430, endPoint y: 211, distance: 58.8
click at [430, 211] on div "50002847001" at bounding box center [493, 215] width 126 height 55
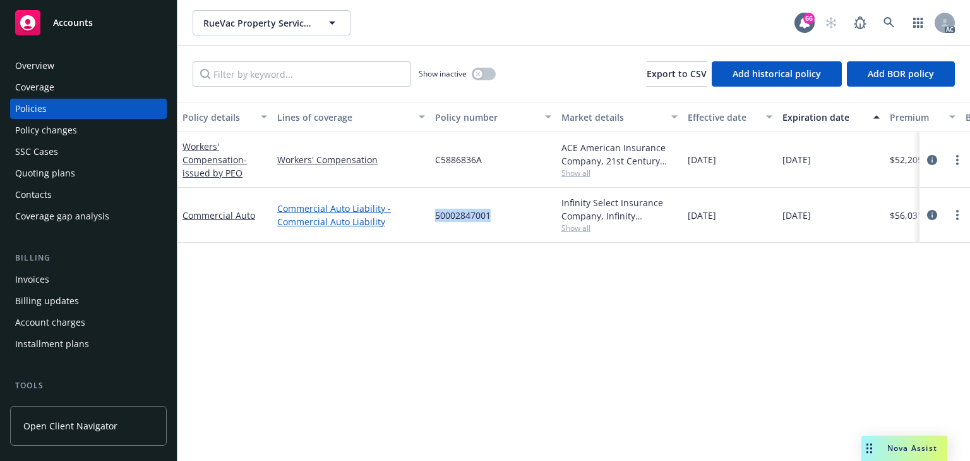
copy span "50002847001"
click at [585, 225] on span "Show all" at bounding box center [620, 227] width 116 height 11
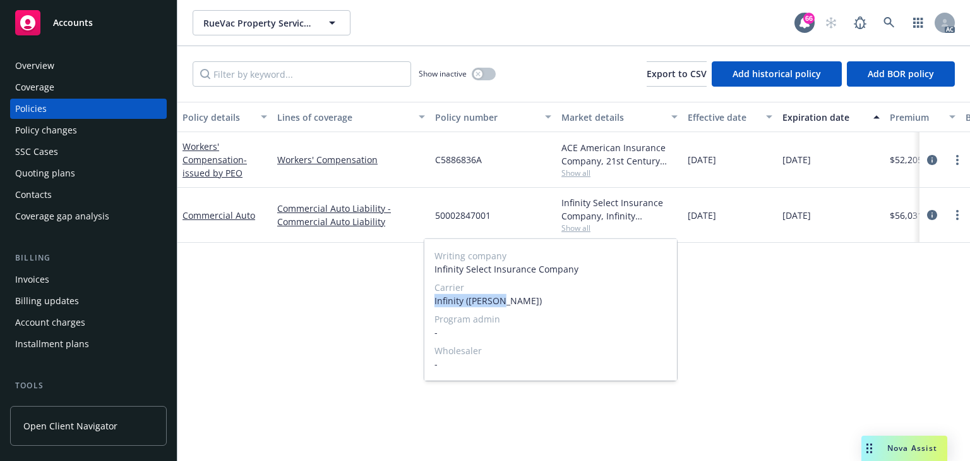
drag, startPoint x: 521, startPoint y: 301, endPoint x: 428, endPoint y: 298, distance: 93.0
click at [428, 298] on div "Writing company Infinity Select Insurance Company Carrier Infinity ([PERSON_NAM…" at bounding box center [551, 310] width 253 height 142
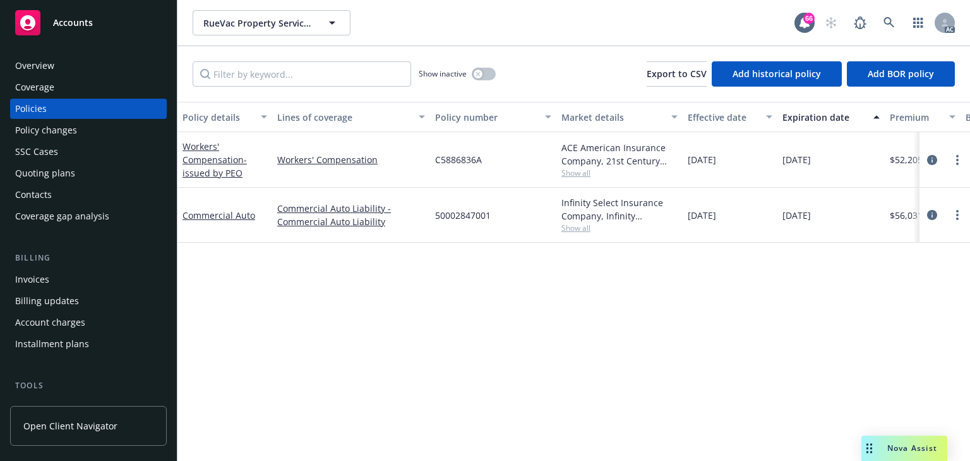
click at [819, 300] on div "Policy details Lines of coverage Policy number Market details Effective date Ex…" at bounding box center [574, 281] width 793 height 359
click at [933, 211] on icon "circleInformation" at bounding box center [932, 215] width 10 height 10
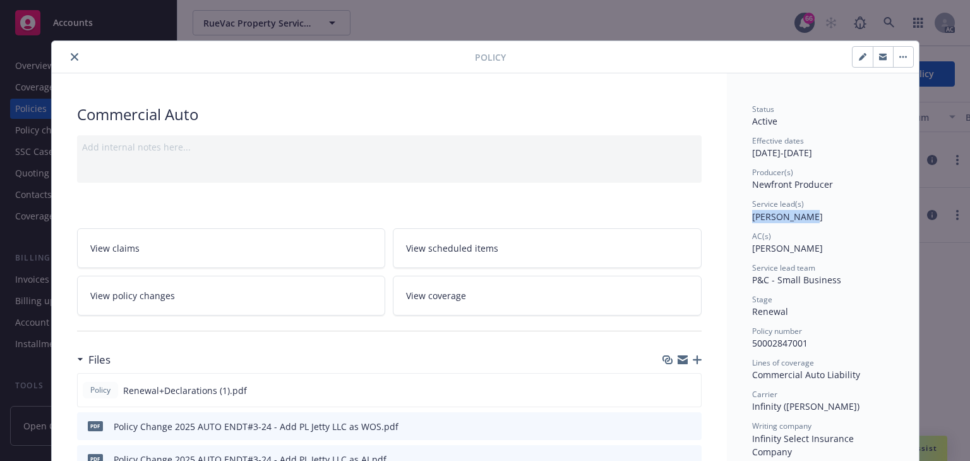
copy span "[PERSON_NAME]"
drag, startPoint x: 759, startPoint y: 219, endPoint x: 819, endPoint y: 219, distance: 60.0
click at [214, 296] on link "View policy changes" at bounding box center [231, 295] width 309 height 40
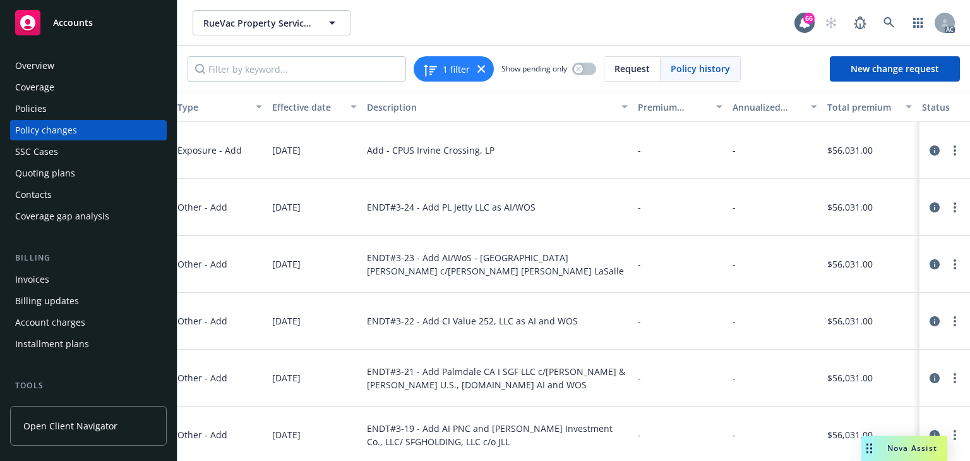
scroll to position [0, 408]
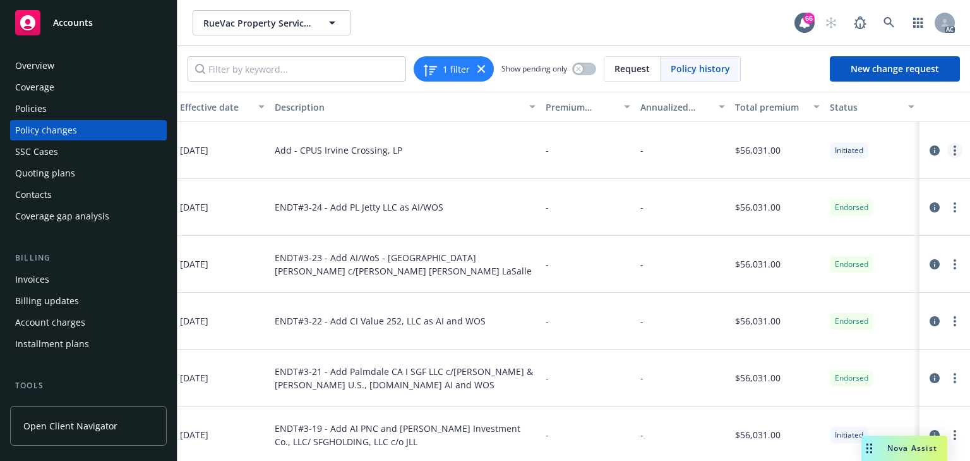
click at [954, 147] on circle "more" at bounding box center [955, 146] width 3 height 3
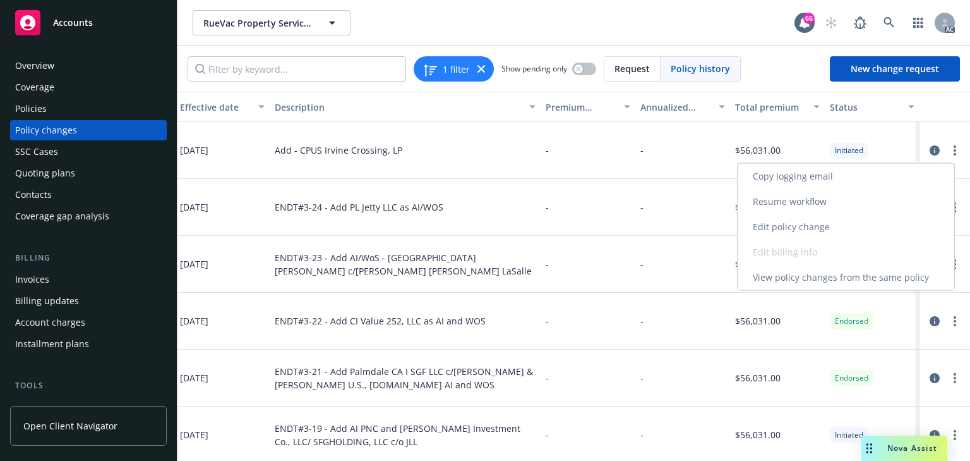
click at [772, 179] on link "Copy logging email" at bounding box center [846, 176] width 217 height 25
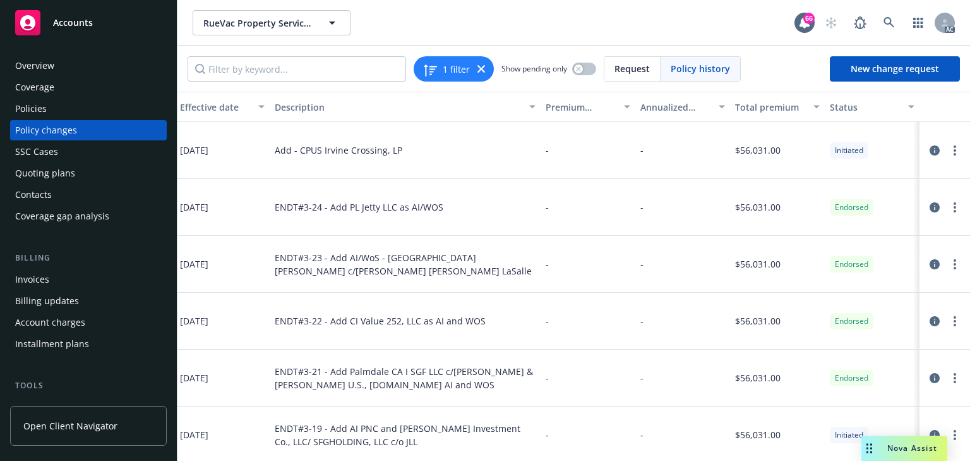
click at [57, 116] on div "Policies" at bounding box center [88, 109] width 147 height 20
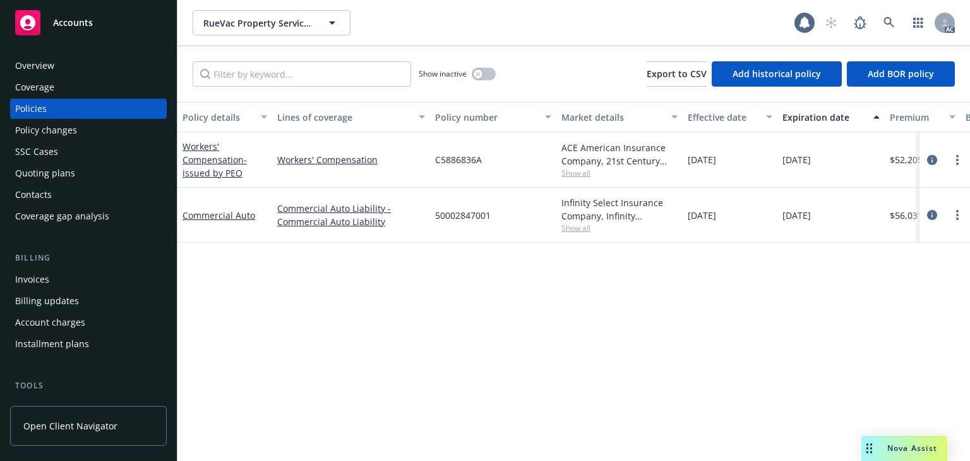
click at [368, 284] on div "Policy details Lines of coverage Policy number Market details Effective date Ex…" at bounding box center [574, 281] width 793 height 359
click at [567, 226] on span "Show all" at bounding box center [620, 227] width 116 height 11
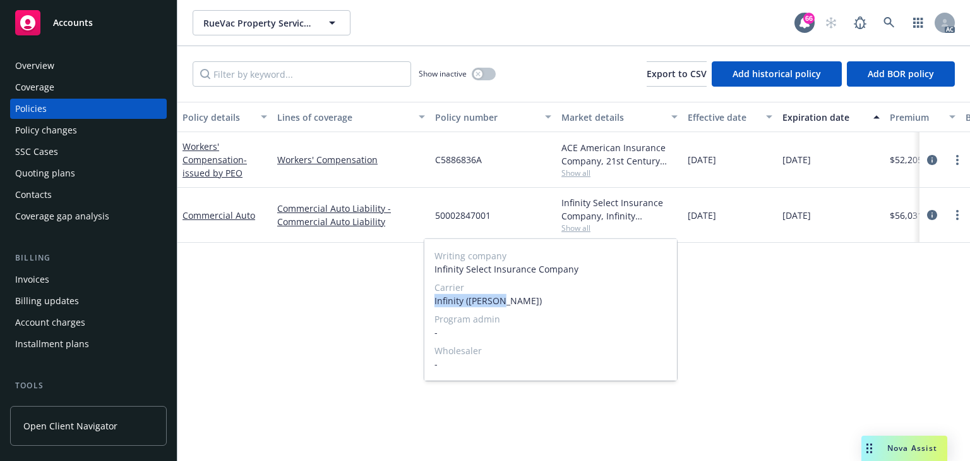
drag, startPoint x: 433, startPoint y: 302, endPoint x: 543, endPoint y: 303, distance: 109.3
click at [543, 303] on div "Writing company Infinity Select Insurance Company Carrier Infinity ([PERSON_NAM…" at bounding box center [551, 310] width 253 height 142
copy span "Infinity ([PERSON_NAME])"
